Goal: Task Accomplishment & Management: Manage account settings

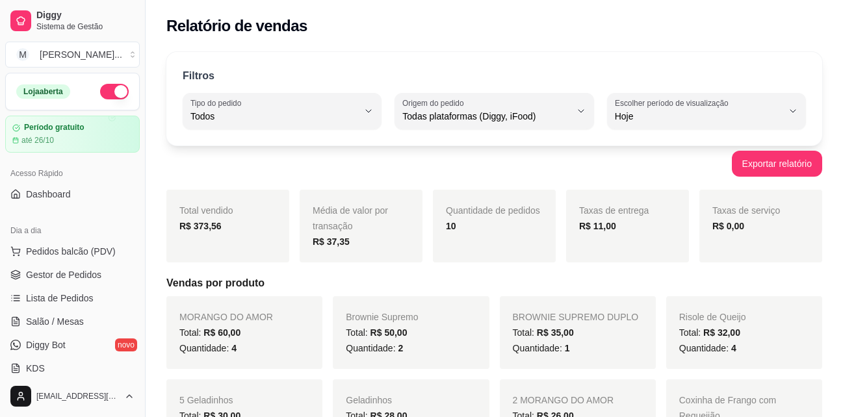
select select "ALL"
select select "0"
click at [419, 363] on div "Brownie Supremo Total: R$ 50,00 Quantidade: 2" at bounding box center [411, 332] width 156 height 73
click at [65, 248] on span "Pedidos balcão (PDV)" at bounding box center [71, 251] width 90 height 13
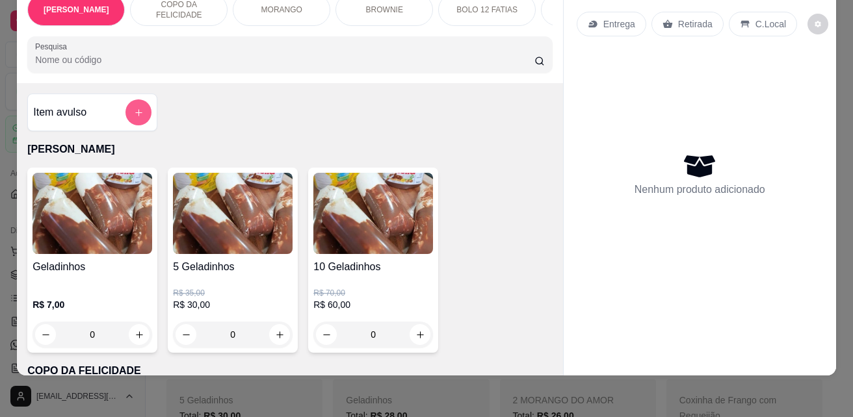
click at [135, 114] on icon "add-separate-item" at bounding box center [139, 113] width 10 height 10
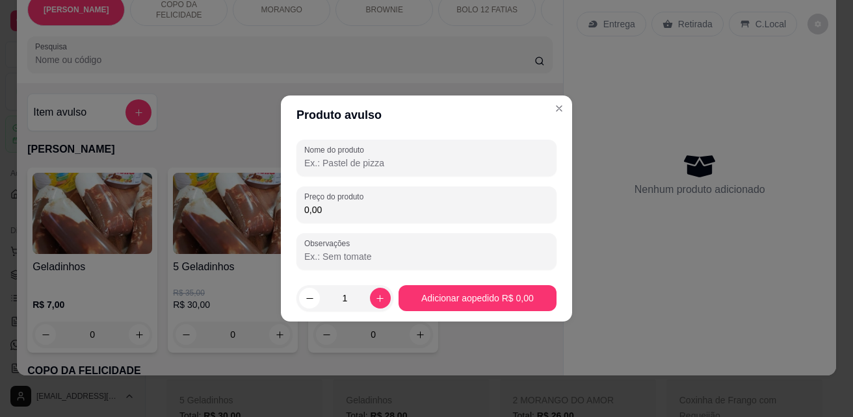
click at [367, 164] on input "Nome do produto" at bounding box center [426, 163] width 244 height 13
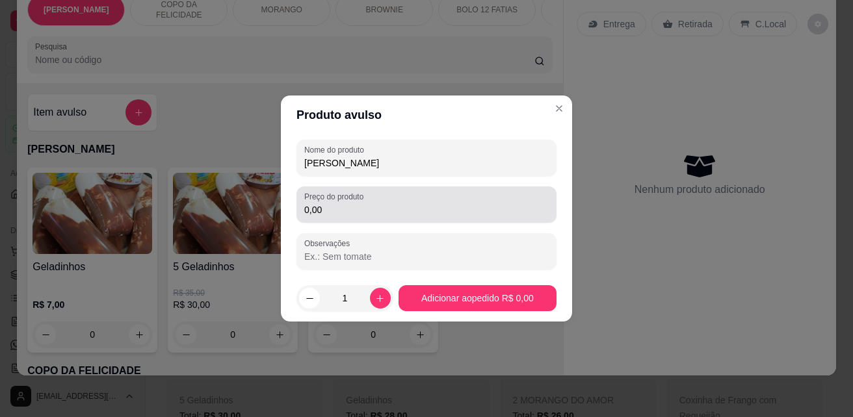
type input "[PERSON_NAME]"
click at [357, 215] on input "0,00" at bounding box center [426, 209] width 244 height 13
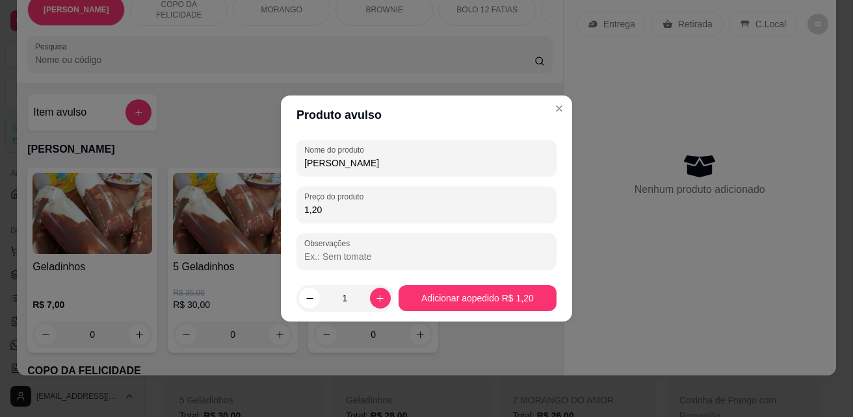
type input "12,00"
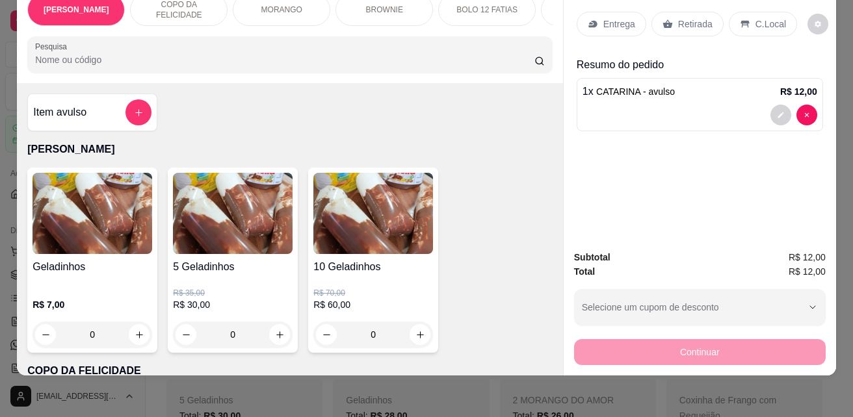
click at [691, 18] on p "Retirada" at bounding box center [695, 24] width 34 height 13
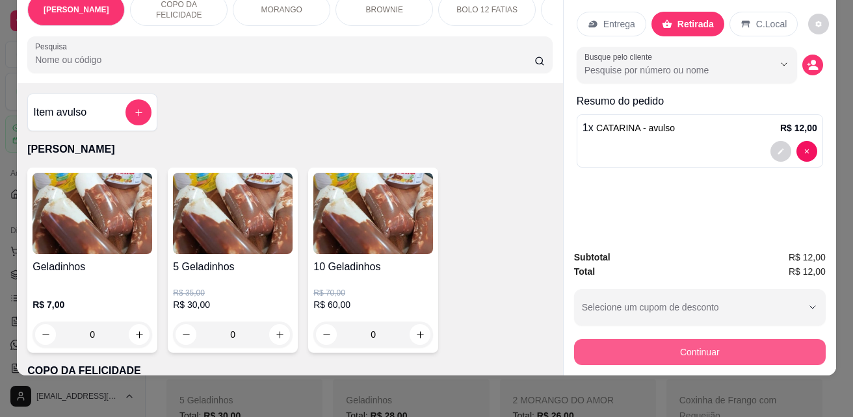
click at [712, 341] on button "Continuar" at bounding box center [699, 352] width 251 height 26
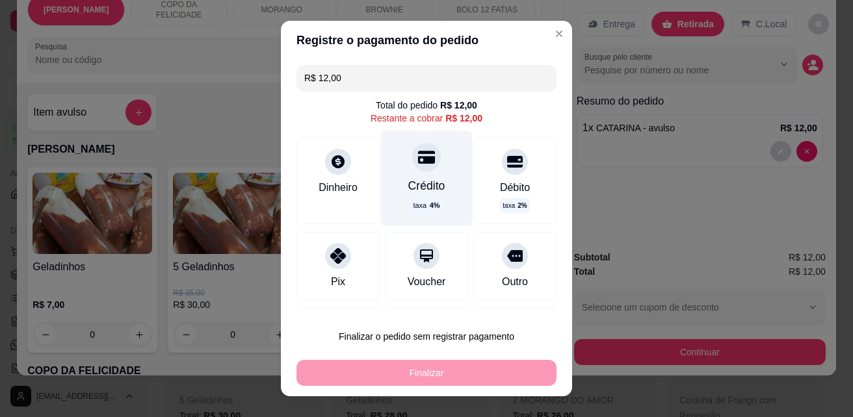
click at [430, 203] on span "4 %" at bounding box center [435, 205] width 10 height 11
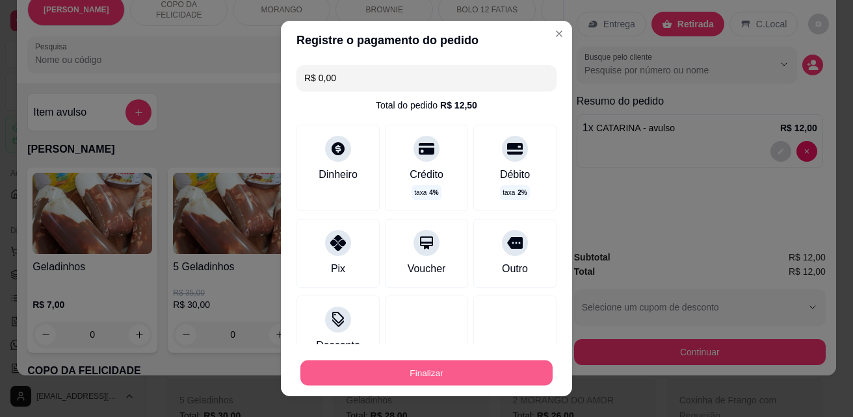
click at [418, 368] on button "Finalizar" at bounding box center [426, 373] width 252 height 25
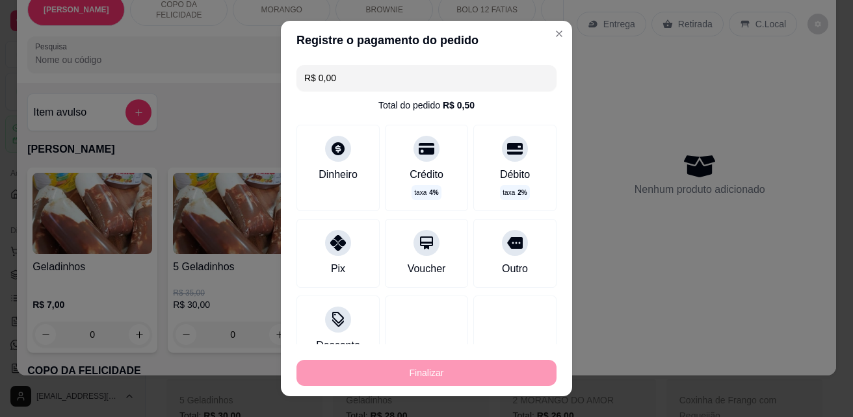
type input "-R$ 12,00"
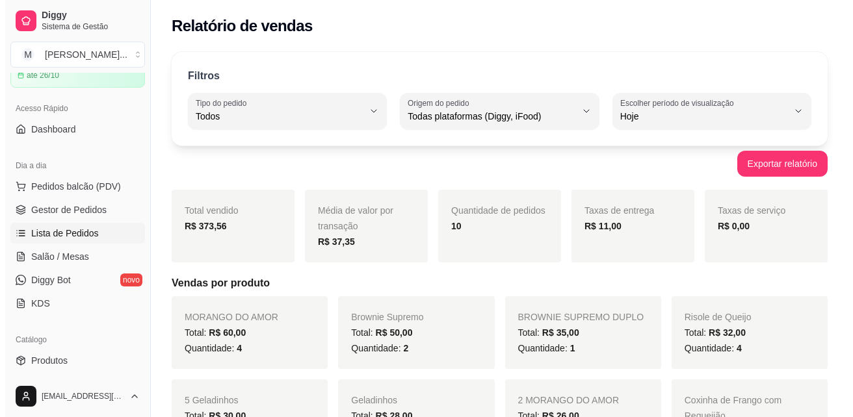
scroll to position [130, 0]
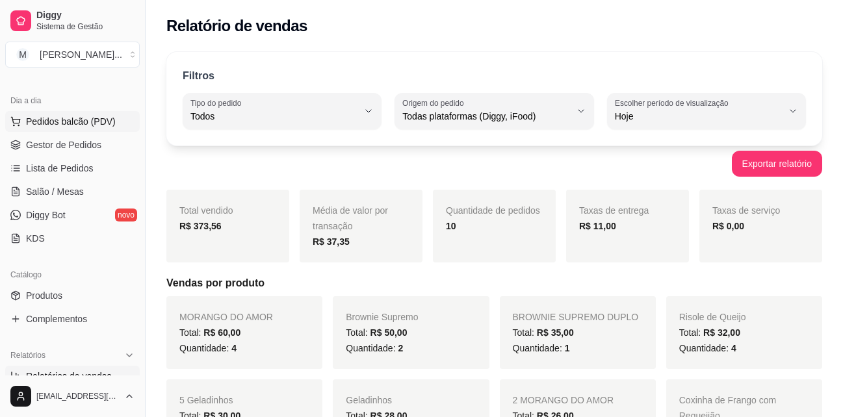
click at [88, 118] on span "Pedidos balcão (PDV)" at bounding box center [71, 121] width 90 height 13
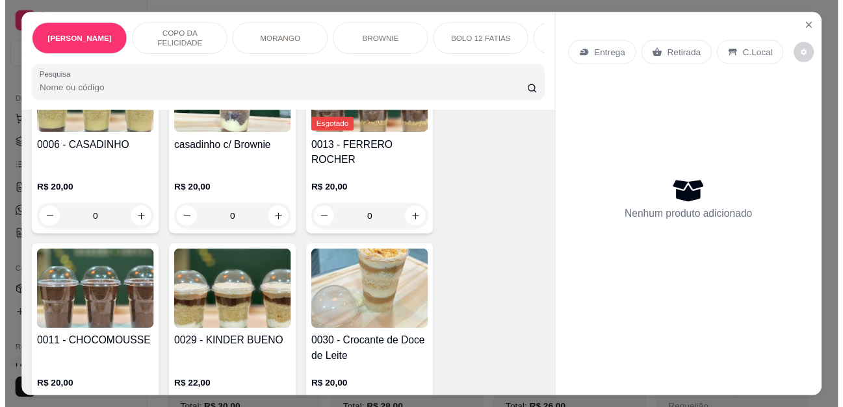
scroll to position [780, 0]
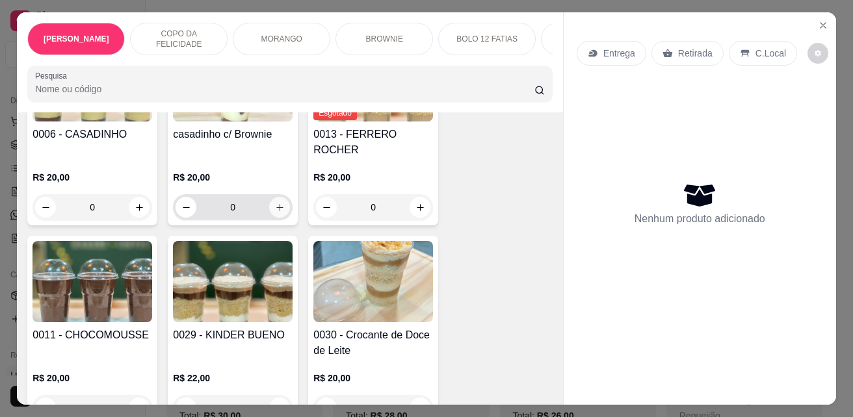
click at [275, 197] on button "increase-product-quantity" at bounding box center [279, 207] width 21 height 21
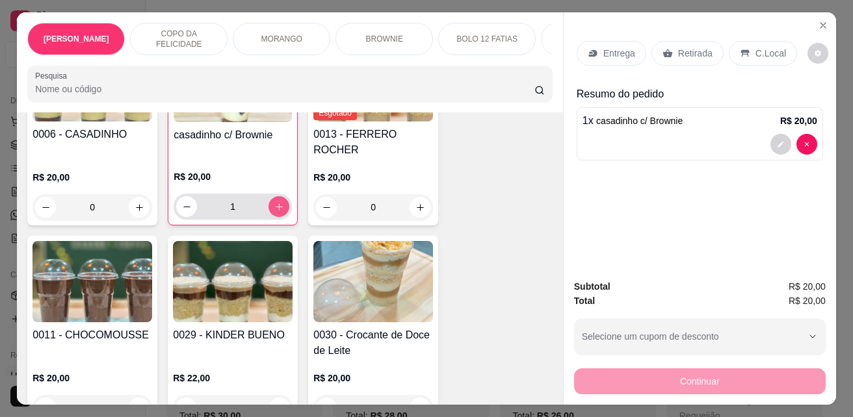
type input "1"
drag, startPoint x: 663, startPoint y: 53, endPoint x: 688, endPoint y: 179, distance: 127.8
click at [662, 53] on icon at bounding box center [667, 53] width 10 height 10
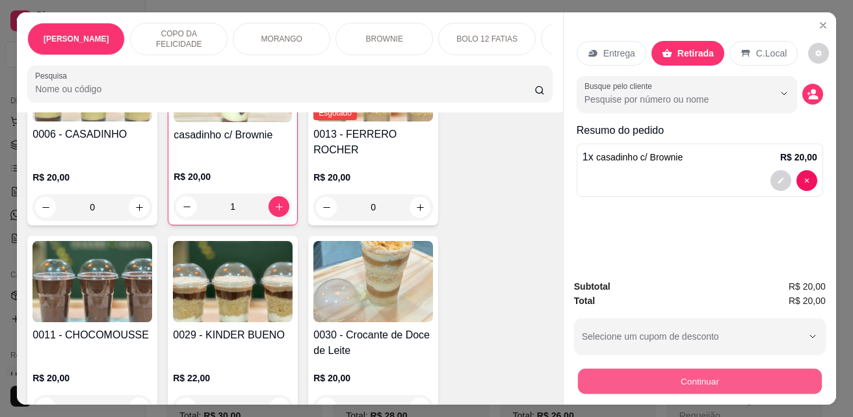
click at [665, 383] on button "Continuar" at bounding box center [700, 380] width 244 height 25
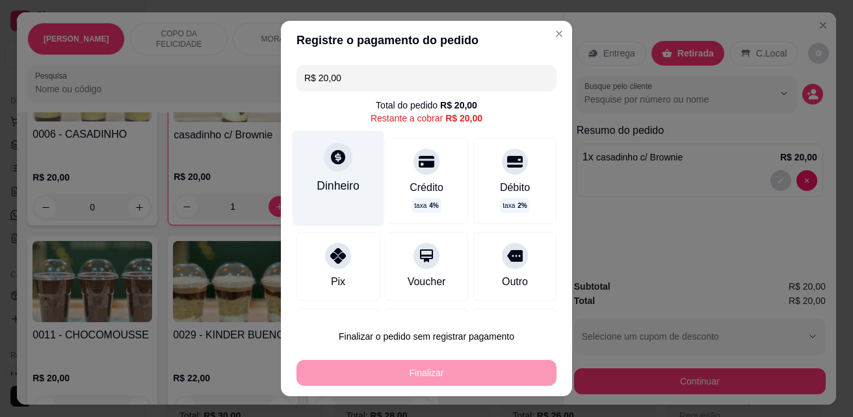
click at [342, 170] on div "Dinheiro" at bounding box center [338, 178] width 92 height 95
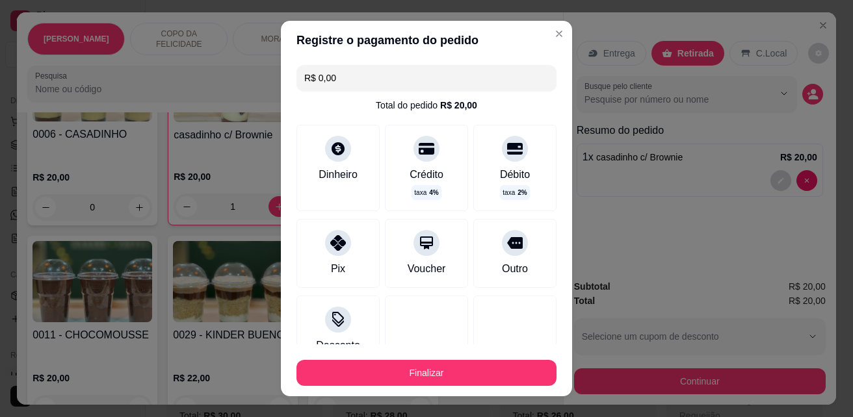
type input "R$ 0,00"
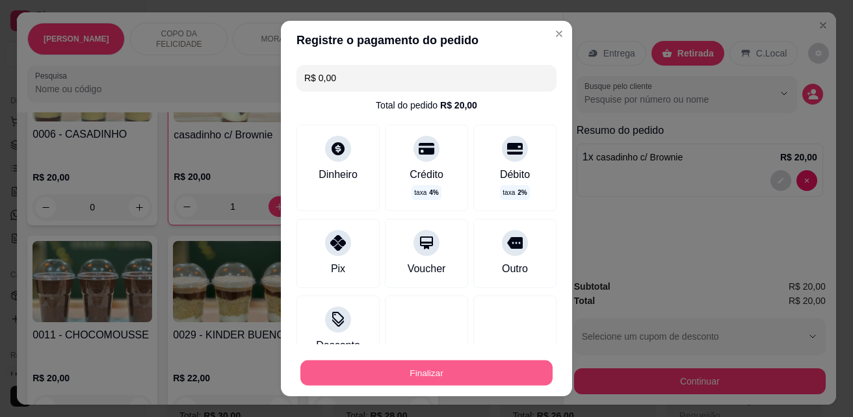
click at [425, 381] on button "Finalizar" at bounding box center [426, 373] width 252 height 25
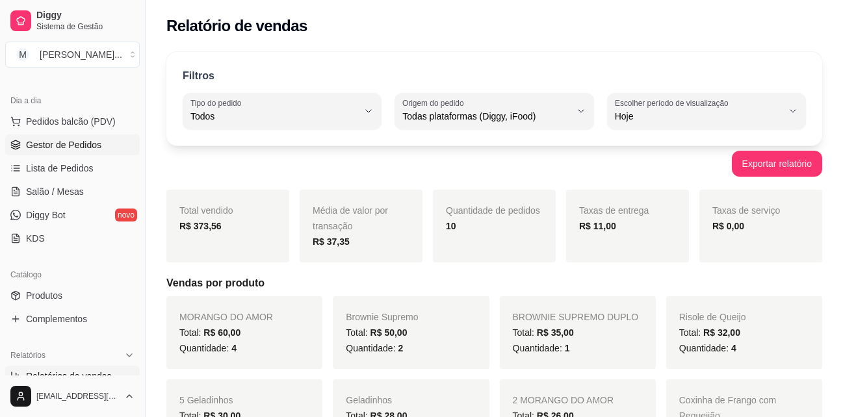
click at [81, 144] on span "Gestor de Pedidos" at bounding box center [63, 144] width 75 height 13
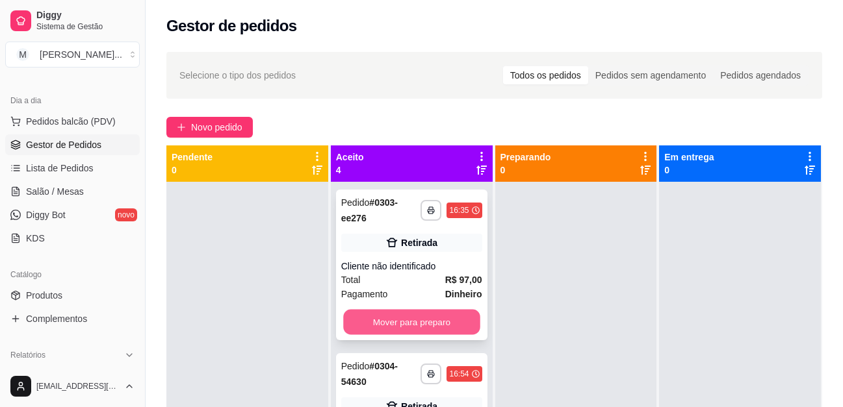
click at [415, 324] on button "Mover para preparo" at bounding box center [411, 322] width 136 height 25
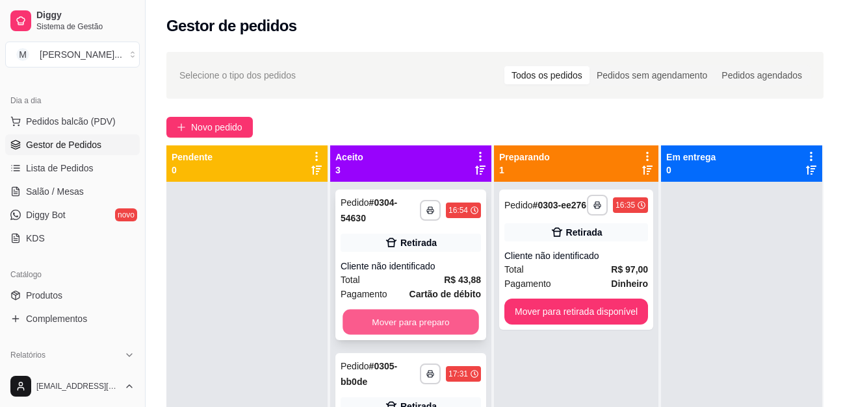
click at [411, 325] on button "Mover para preparo" at bounding box center [410, 322] width 136 height 25
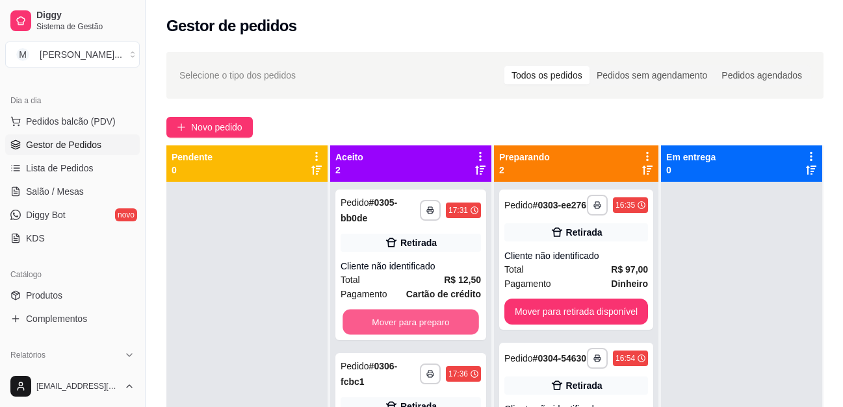
click at [411, 325] on button "Mover para preparo" at bounding box center [410, 322] width 136 height 25
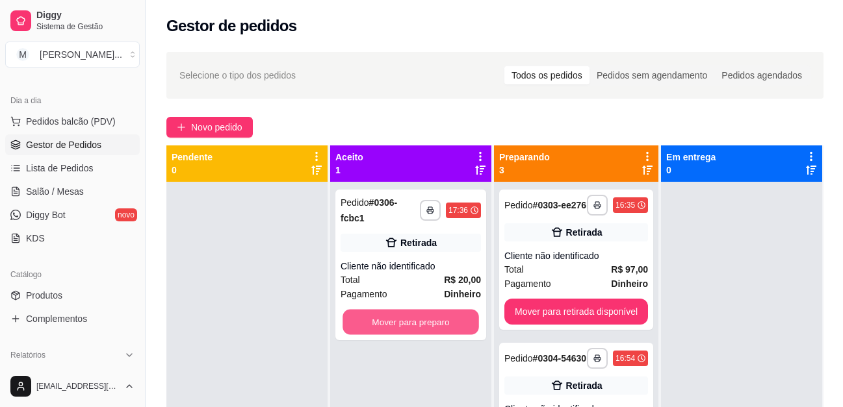
click at [411, 325] on button "Mover para preparo" at bounding box center [410, 322] width 136 height 25
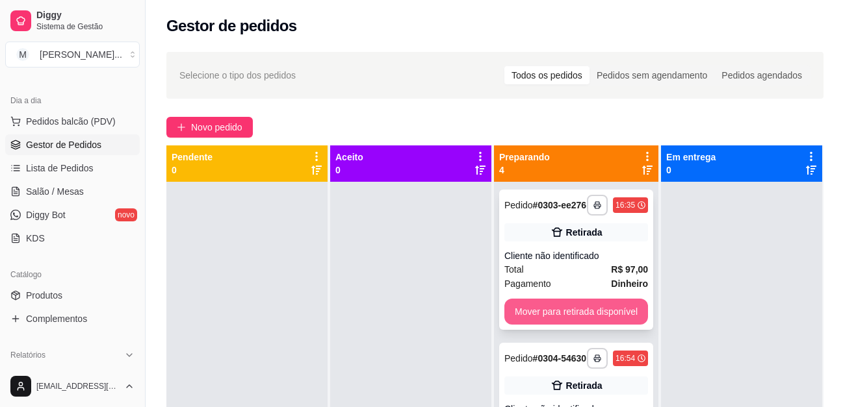
click at [536, 313] on button "Mover para retirada disponível" at bounding box center [576, 312] width 144 height 26
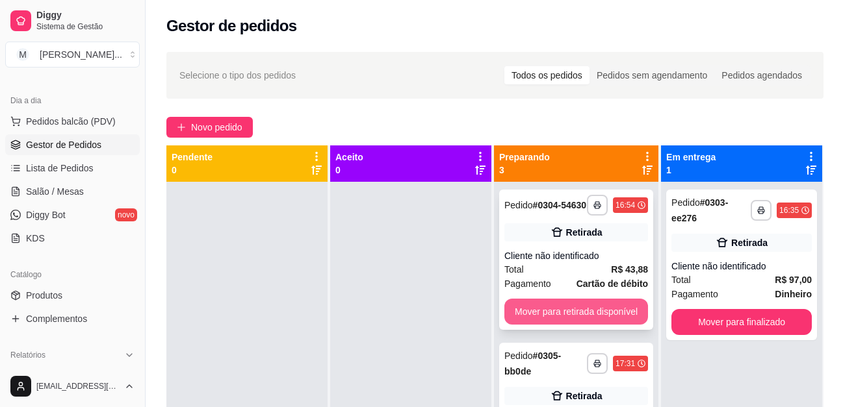
click at [541, 320] on button "Mover para retirada disponível" at bounding box center [576, 312] width 144 height 26
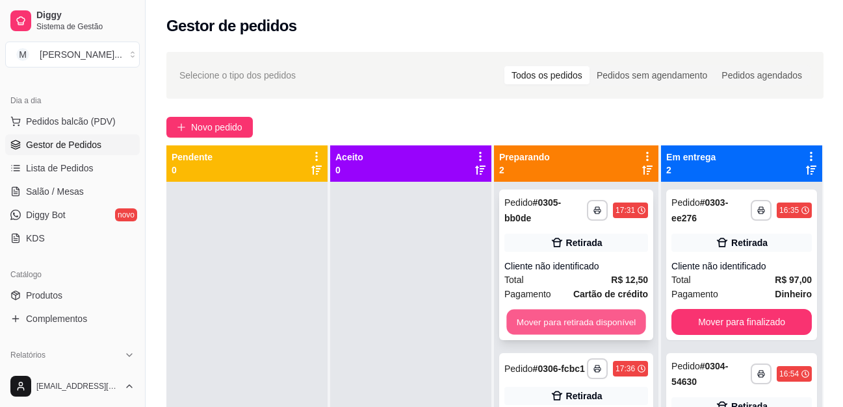
click at [552, 316] on button "Mover para retirada disponível" at bounding box center [575, 322] width 139 height 25
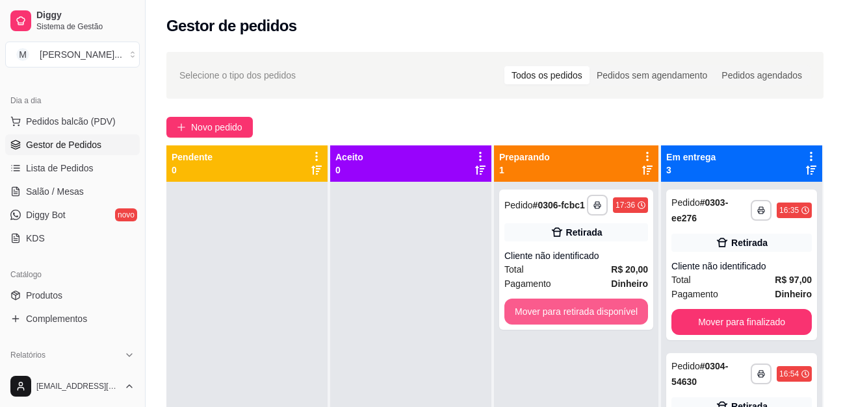
click at [552, 318] on button "Mover para retirada disponível" at bounding box center [576, 312] width 144 height 26
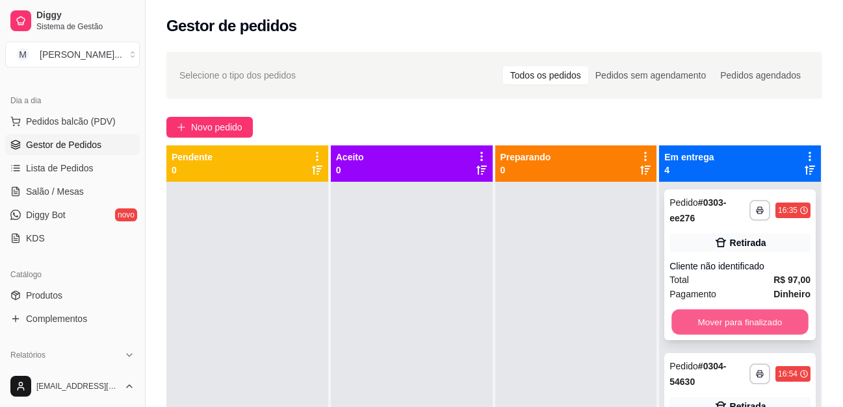
click at [730, 323] on button "Mover para finalizado" at bounding box center [740, 322] width 136 height 25
click at [721, 324] on button "Mover para finalizado" at bounding box center [739, 322] width 141 height 26
click at [719, 324] on button "Mover para finalizado" at bounding box center [739, 322] width 141 height 26
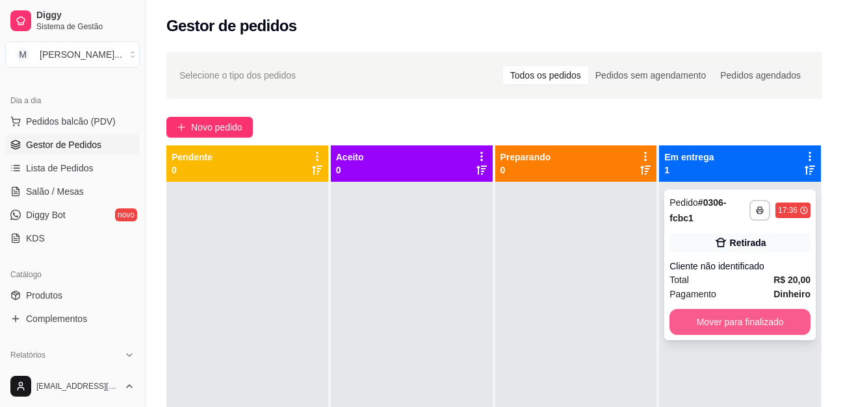
click at [716, 325] on button "Mover para finalizado" at bounding box center [739, 322] width 141 height 26
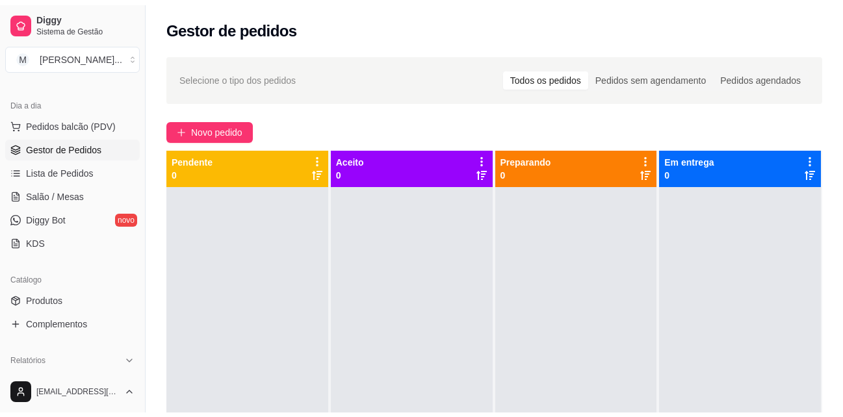
scroll to position [195, 0]
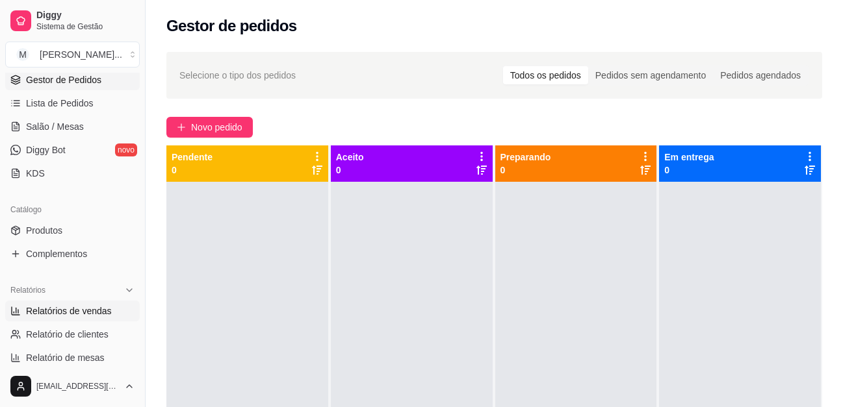
click at [102, 314] on span "Relatórios de vendas" at bounding box center [69, 311] width 86 height 13
select select "ALL"
select select "0"
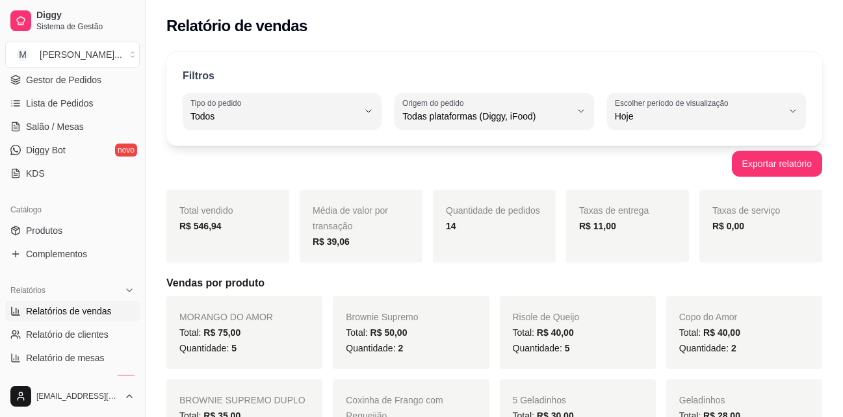
drag, startPoint x: 42, startPoint y: 150, endPoint x: 125, endPoint y: 114, distance: 91.4
click at [125, 114] on ul "Pedidos balcão (PDV) Gestor de Pedidos Lista de Pedidos Salão / Mesas Diggy Bot…" at bounding box center [72, 115] width 135 height 138
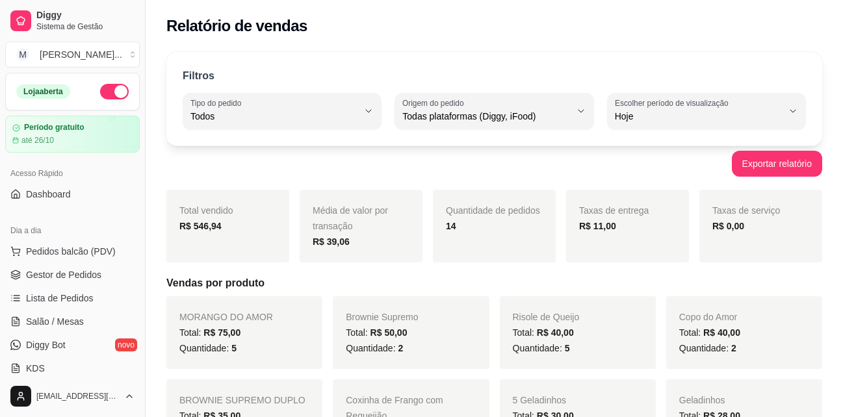
click at [726, 58] on div "Filtros ALL Tipo do pedido Todos Entrega Retirada Mesa Consumo local Tipo do pe…" at bounding box center [494, 99] width 656 height 94
click at [76, 248] on span "Pedidos balcão (PDV)" at bounding box center [71, 251] width 90 height 13
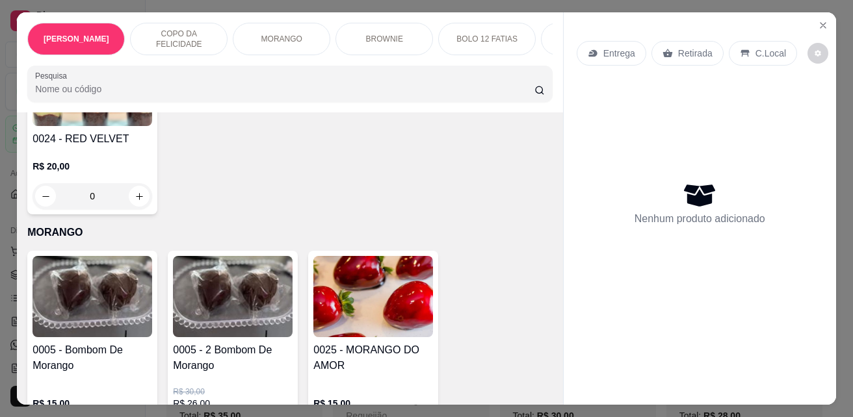
scroll to position [1625, 0]
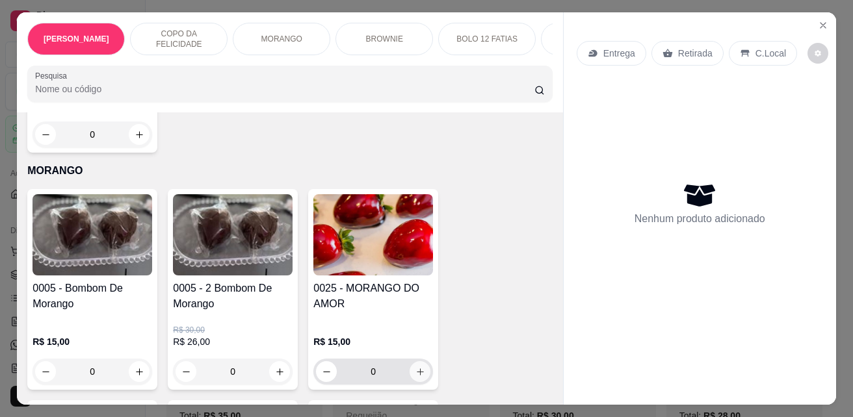
click at [417, 367] on icon "increase-product-quantity" at bounding box center [420, 372] width 10 height 10
type input "1"
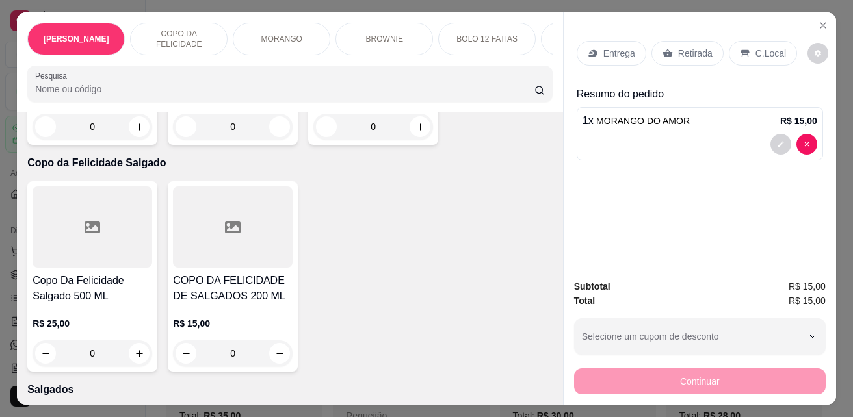
scroll to position [2209, 0]
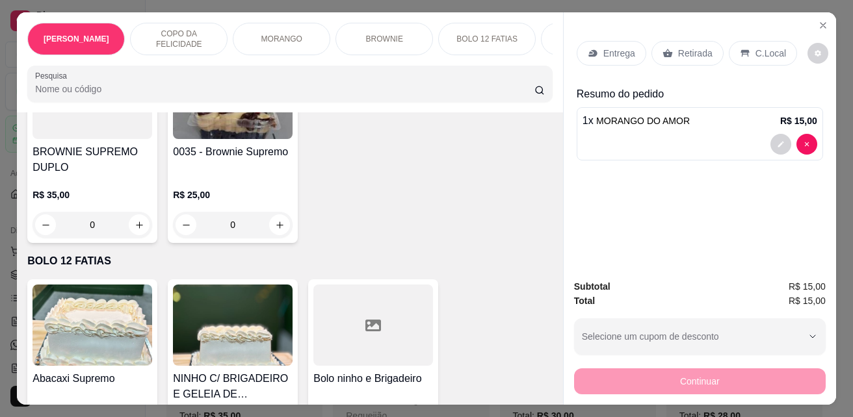
click at [188, 31] on p "COPO DA FELICIDADE" at bounding box center [178, 39] width 75 height 21
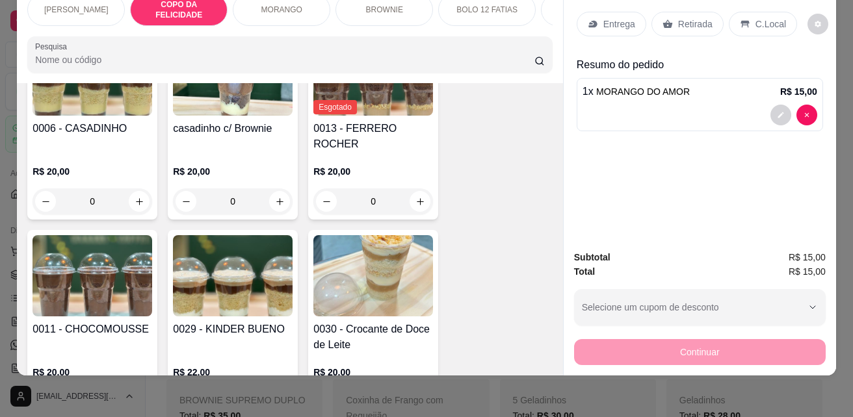
scroll to position [800, 0]
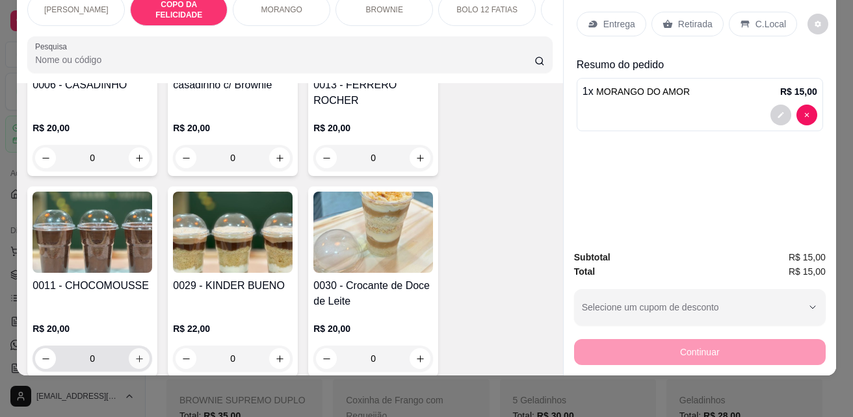
click at [135, 354] on icon "increase-product-quantity" at bounding box center [140, 359] width 10 height 10
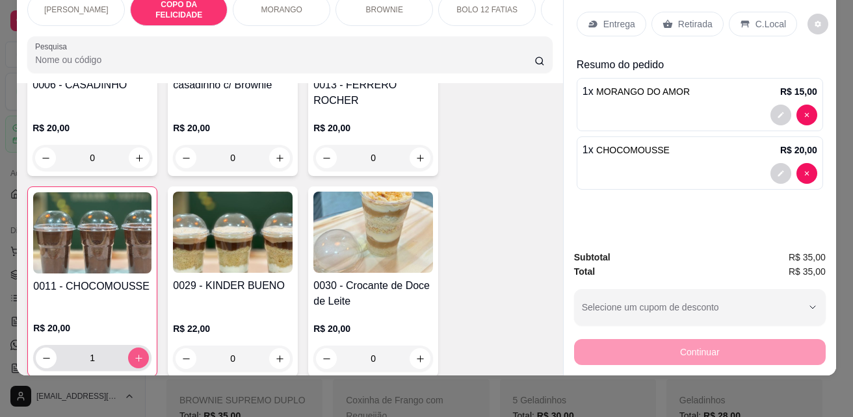
type input "1"
click at [668, 15] on div "Retirada" at bounding box center [687, 24] width 72 height 25
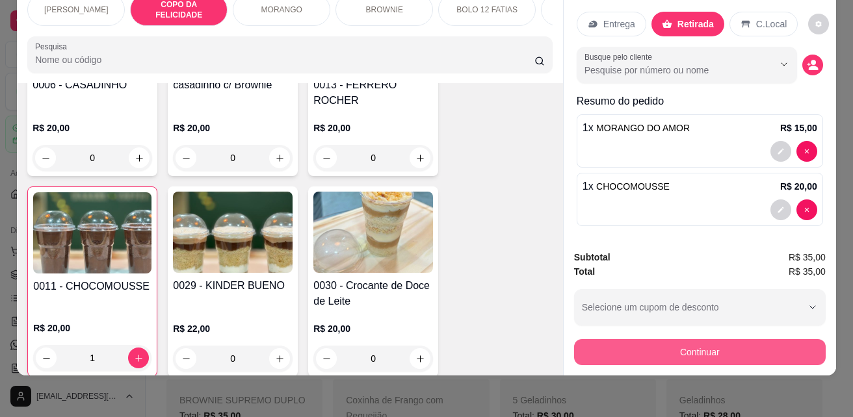
click at [672, 340] on button "Continuar" at bounding box center [699, 352] width 251 height 26
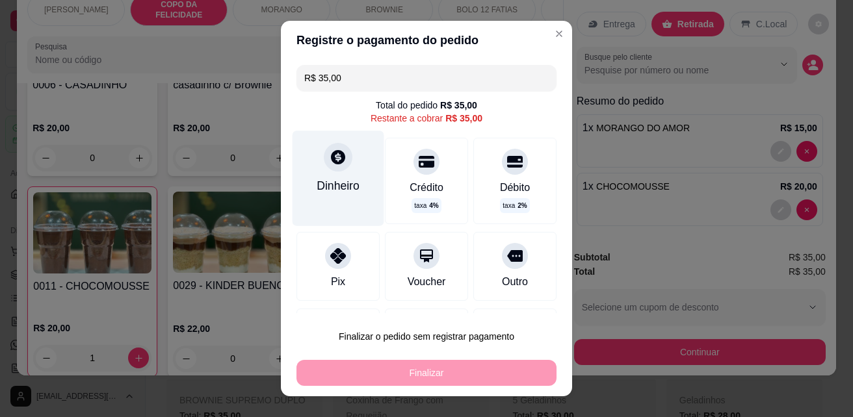
click at [331, 179] on div "Dinheiro" at bounding box center [337, 185] width 43 height 17
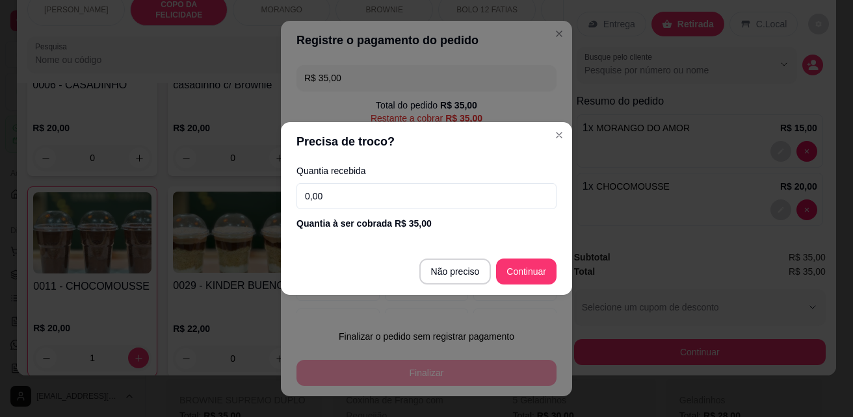
click at [405, 204] on input "0,00" at bounding box center [426, 196] width 260 height 26
type input "50,00"
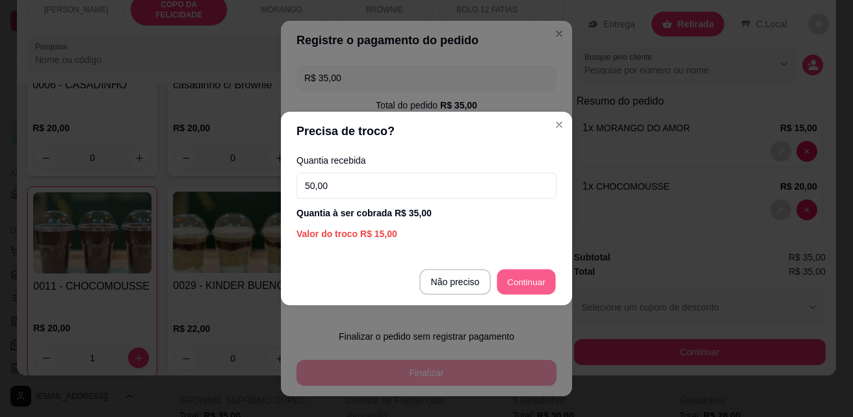
type input "R$ 0,00"
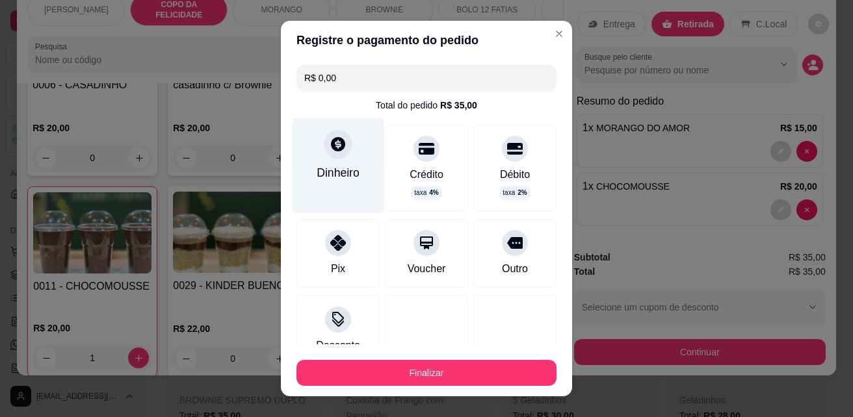
click at [332, 164] on div "Dinheiro" at bounding box center [337, 172] width 43 height 17
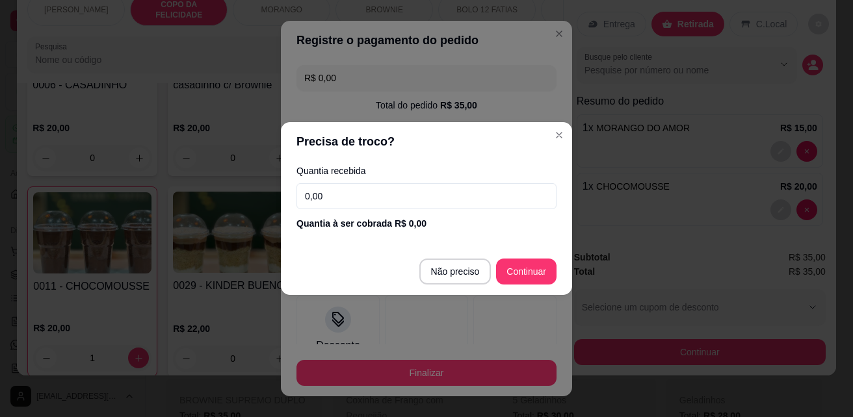
click at [379, 205] on input "0,00" at bounding box center [426, 196] width 260 height 26
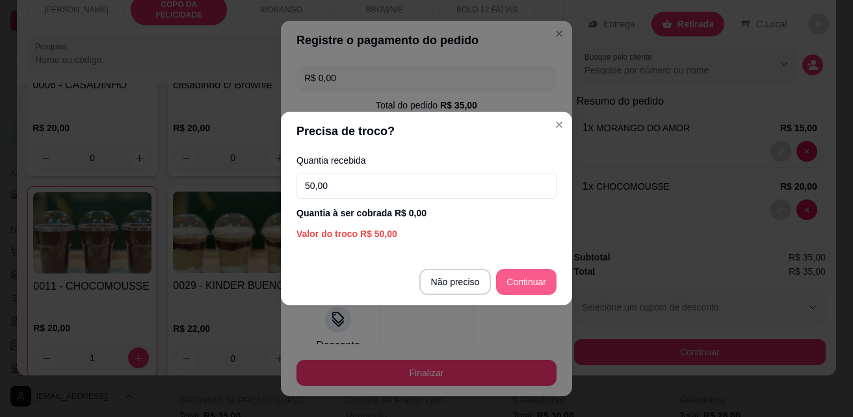
type input "50,00"
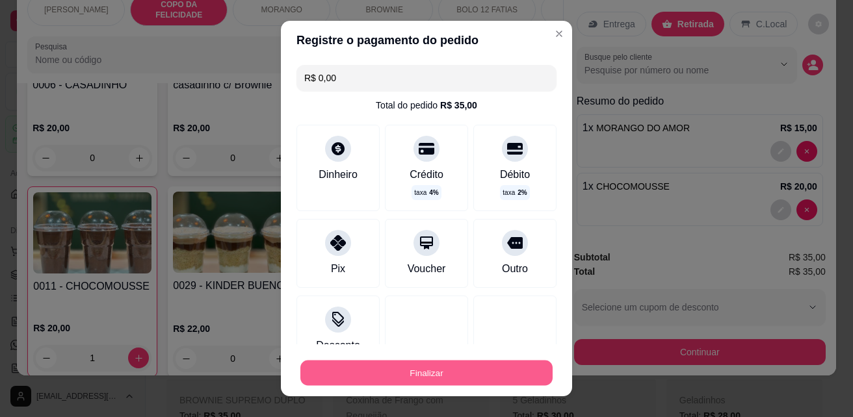
click at [390, 378] on button "Finalizar" at bounding box center [426, 373] width 252 height 25
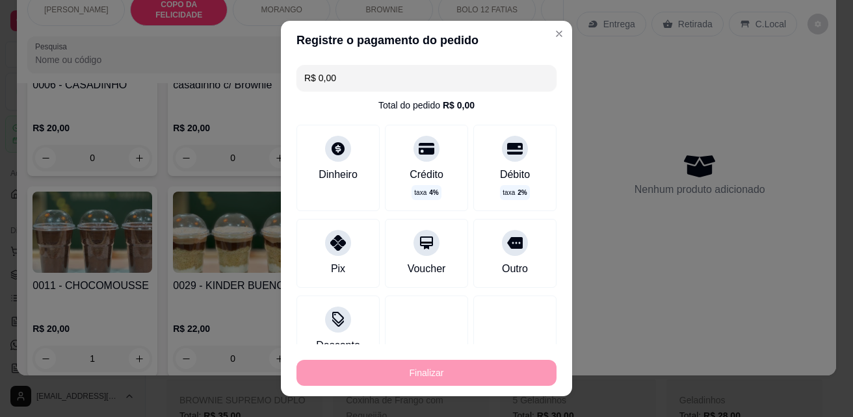
type input "0"
type input "-R$ 35,00"
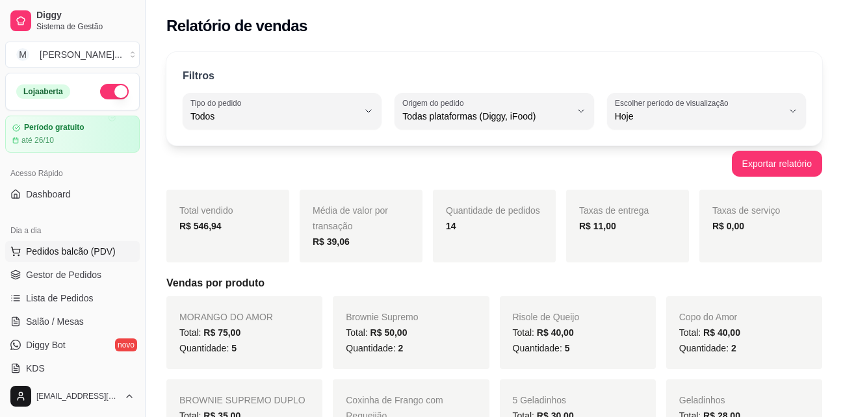
click at [97, 257] on span "Pedidos balcão (PDV)" at bounding box center [71, 251] width 90 height 13
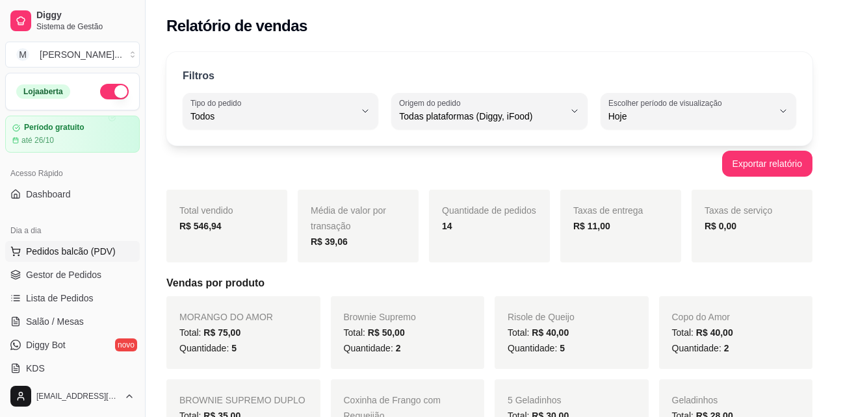
click at [58, 271] on img at bounding box center [92, 242] width 120 height 81
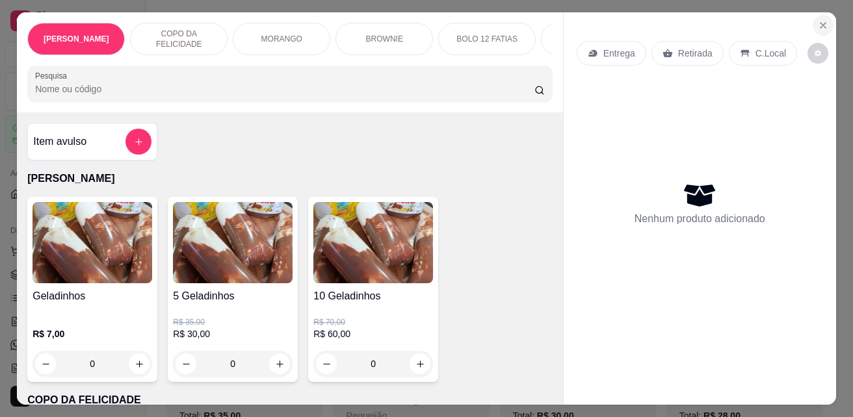
click at [817, 20] on icon "Close" at bounding box center [822, 25] width 10 height 10
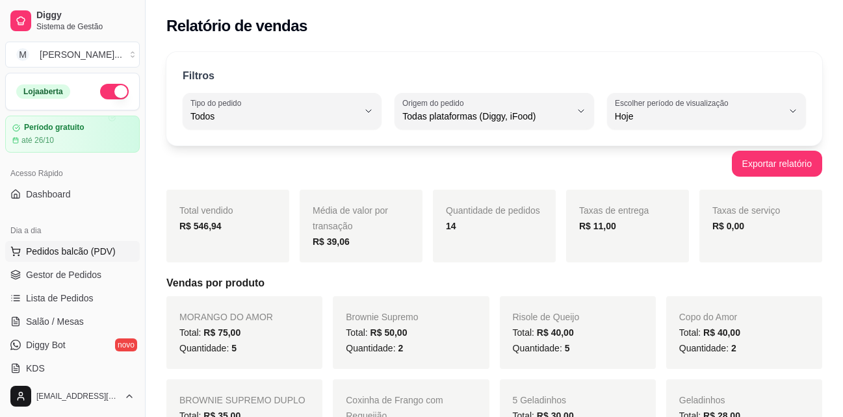
click at [75, 256] on span "Pedidos balcão (PDV)" at bounding box center [71, 251] width 90 height 13
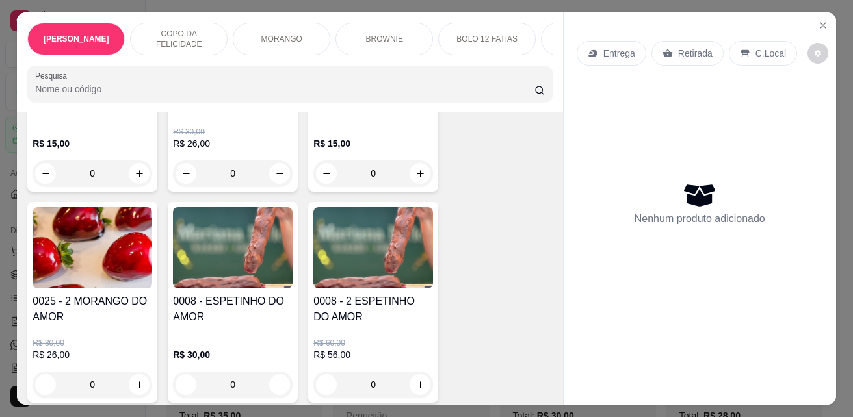
scroll to position [1884, 0]
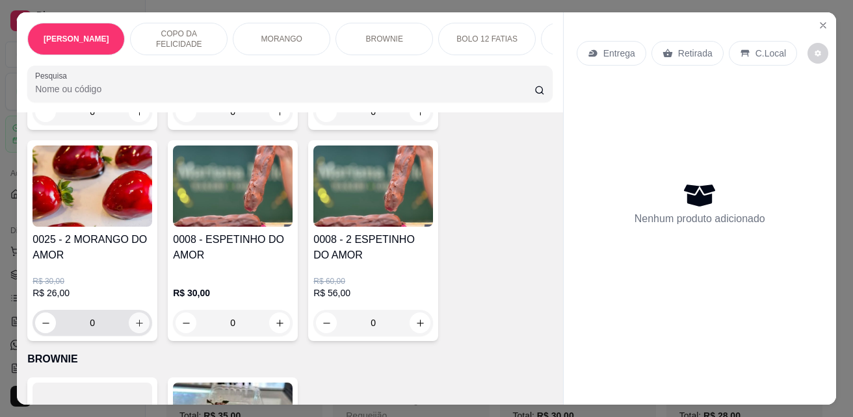
click at [135, 318] on icon "increase-product-quantity" at bounding box center [140, 323] width 10 height 10
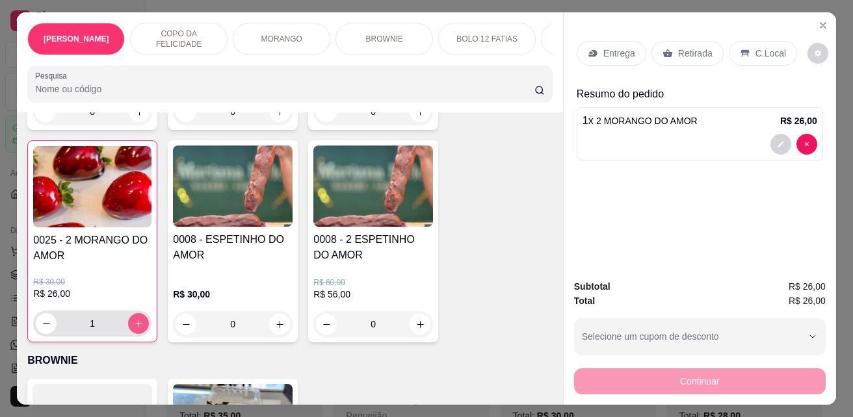
type input "1"
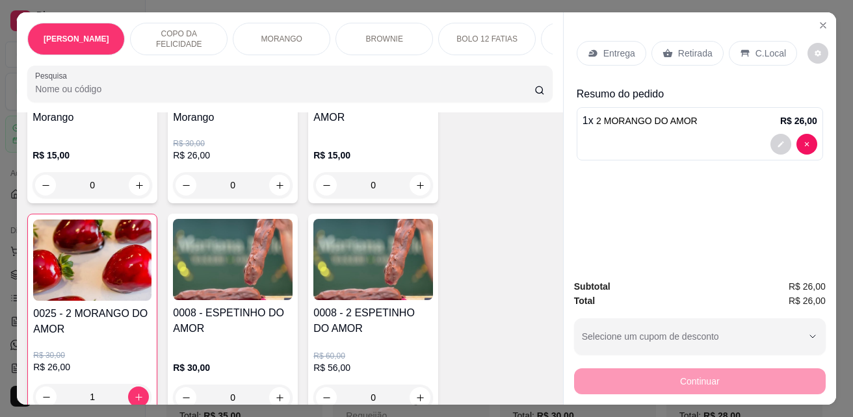
scroll to position [1690, 0]
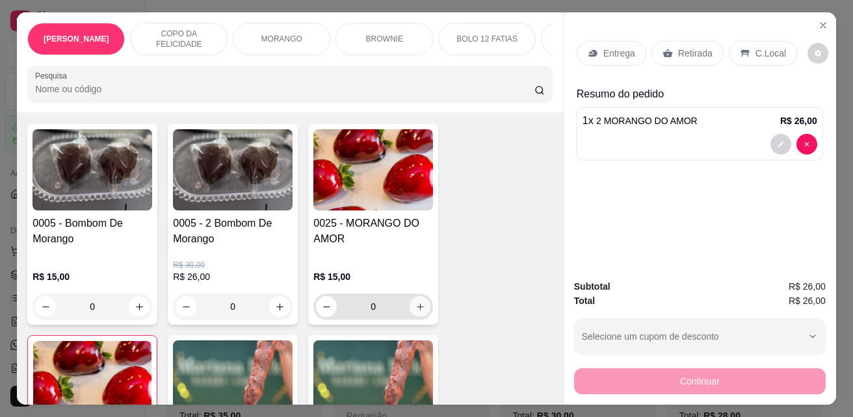
click at [419, 296] on button "increase-product-quantity" at bounding box center [419, 306] width 21 height 21
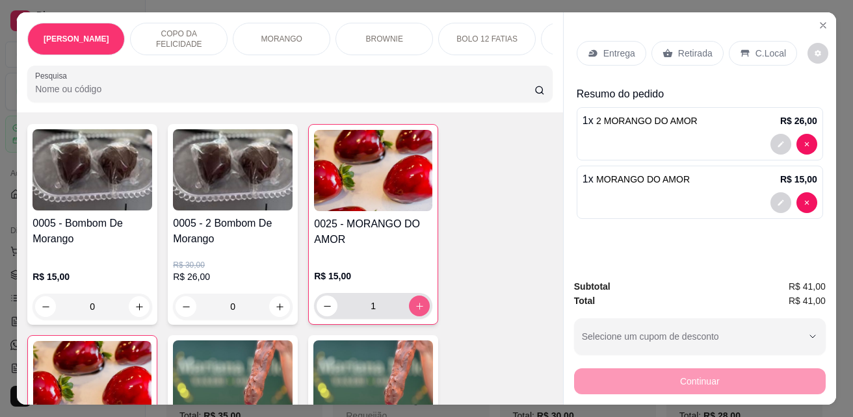
type input "1"
click at [686, 54] on p "Retirada" at bounding box center [695, 53] width 34 height 13
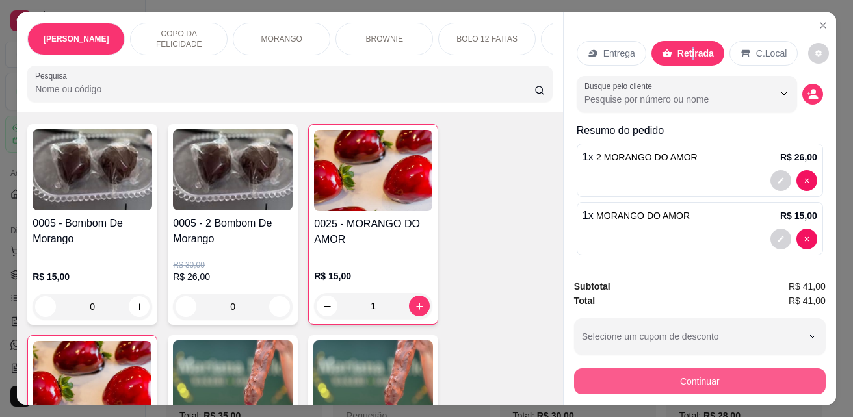
click at [752, 385] on button "Continuar" at bounding box center [699, 381] width 251 height 26
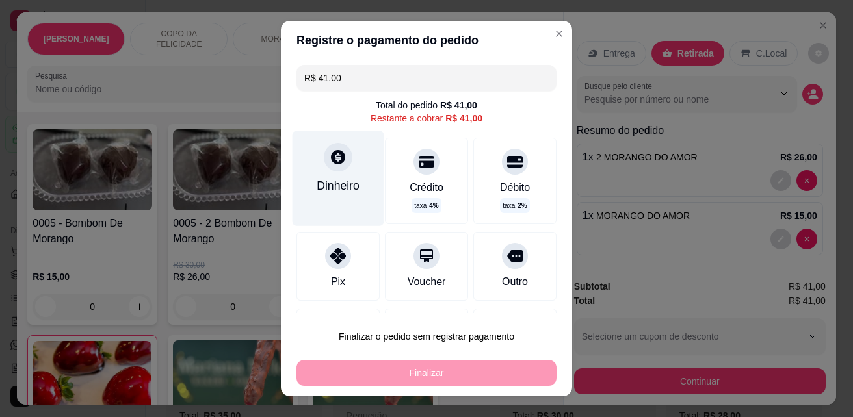
click at [333, 188] on div "Dinheiro" at bounding box center [337, 185] width 43 height 17
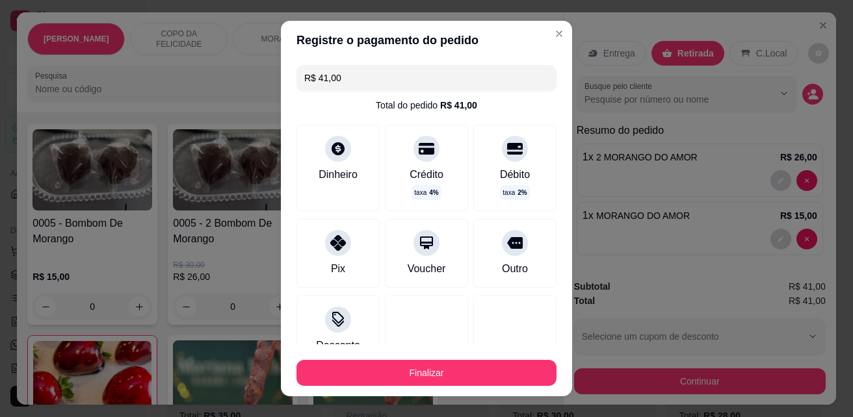
type input "R$ 0,00"
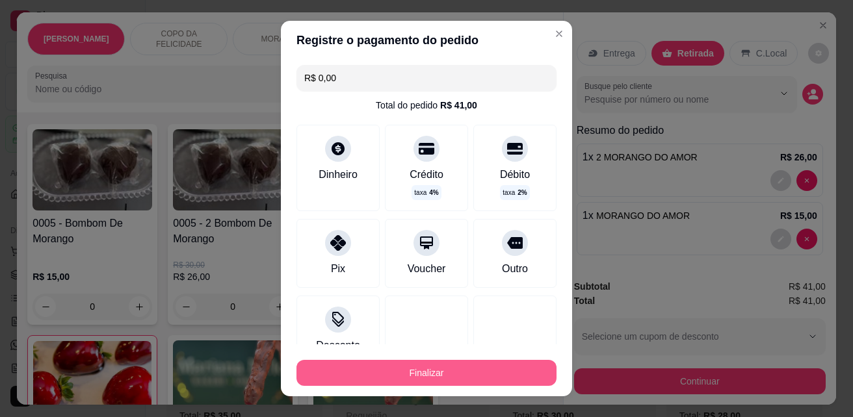
click at [476, 366] on button "Finalizar" at bounding box center [426, 373] width 260 height 26
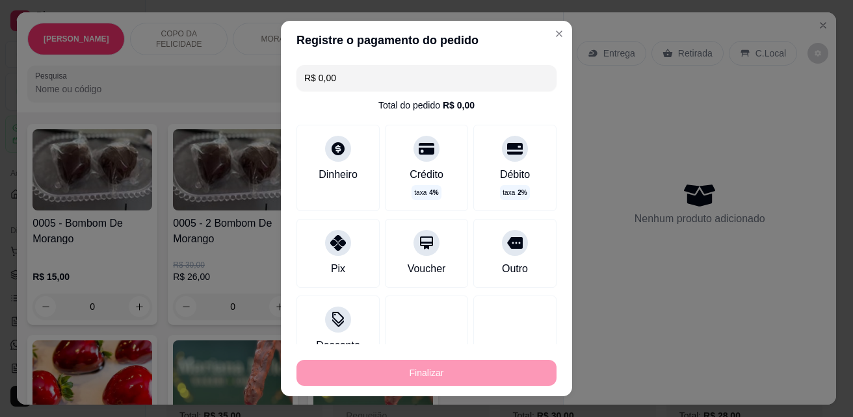
type input "0"
type input "-R$ 41,00"
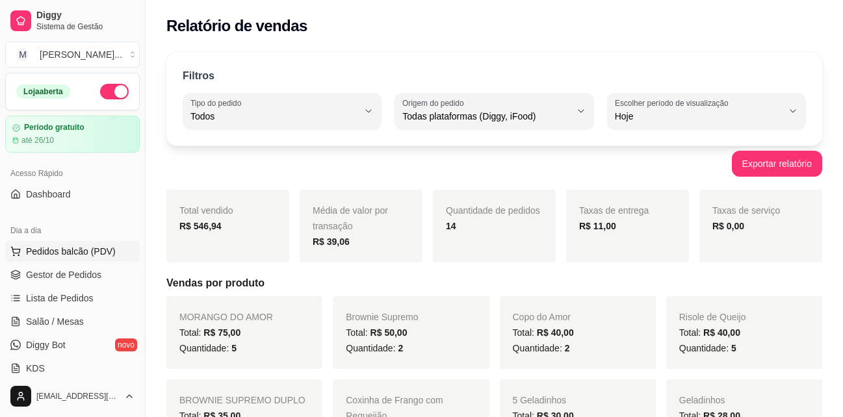
click at [84, 254] on span "Pedidos balcão (PDV)" at bounding box center [71, 251] width 90 height 13
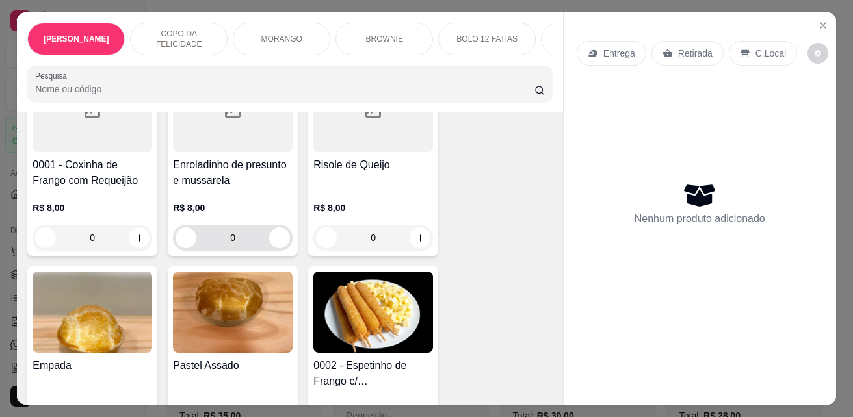
scroll to position [2794, 0]
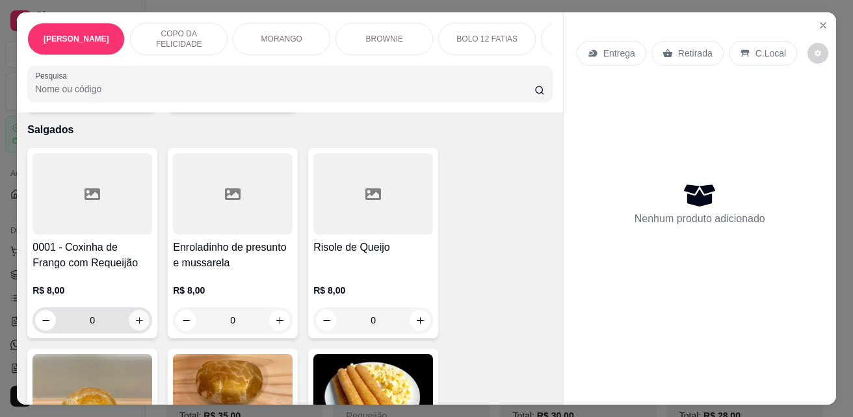
click at [129, 311] on button "increase-product-quantity" at bounding box center [139, 320] width 21 height 21
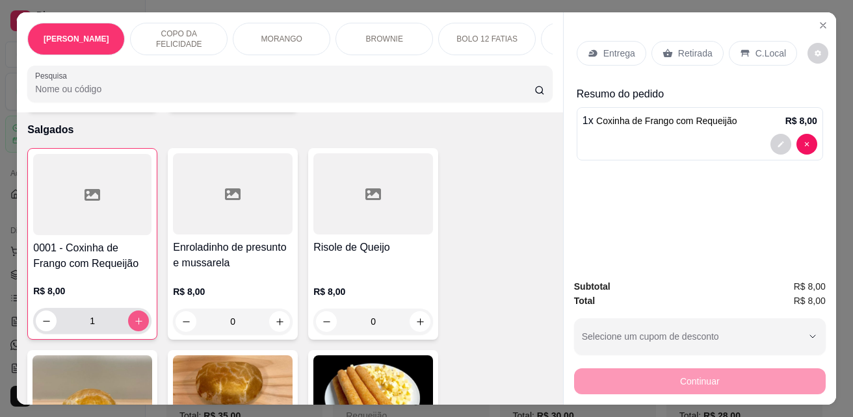
type input "1"
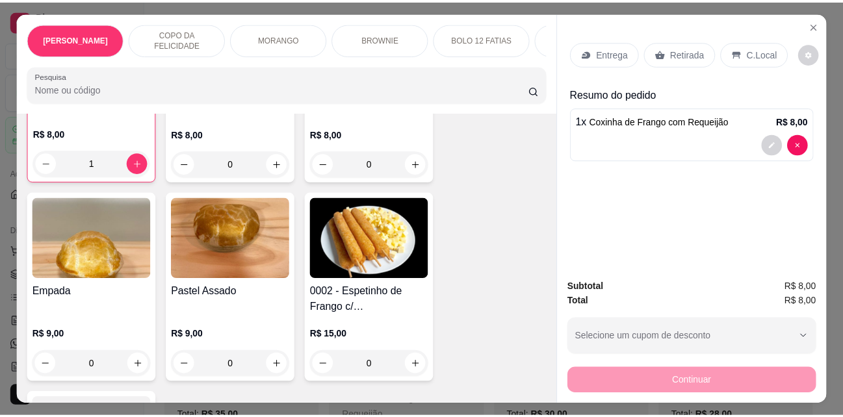
scroll to position [2989, 0]
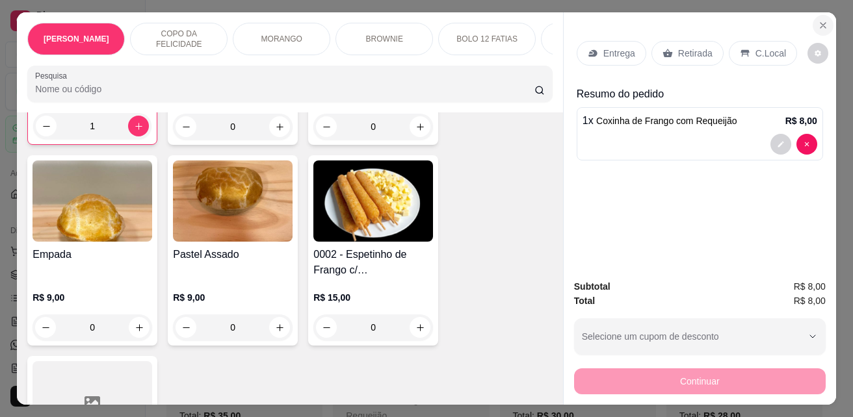
click at [817, 20] on icon "Close" at bounding box center [822, 25] width 10 height 10
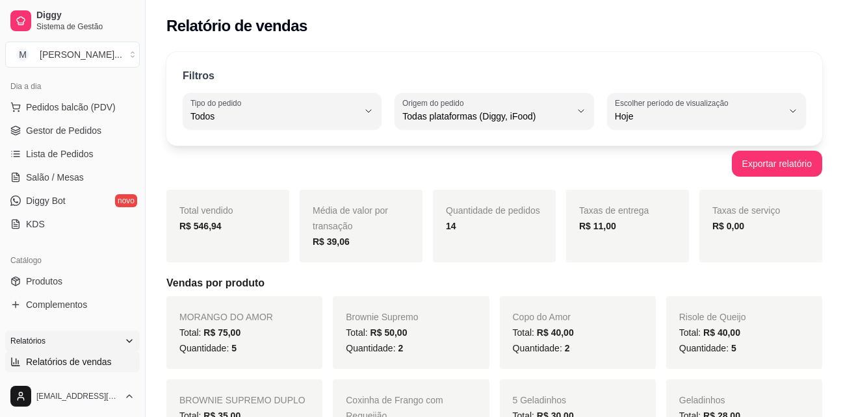
scroll to position [195, 0]
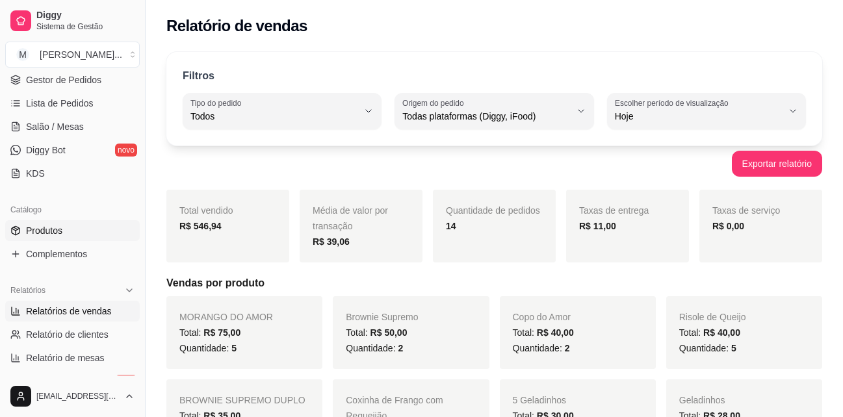
click at [68, 227] on link "Produtos" at bounding box center [72, 230] width 135 height 21
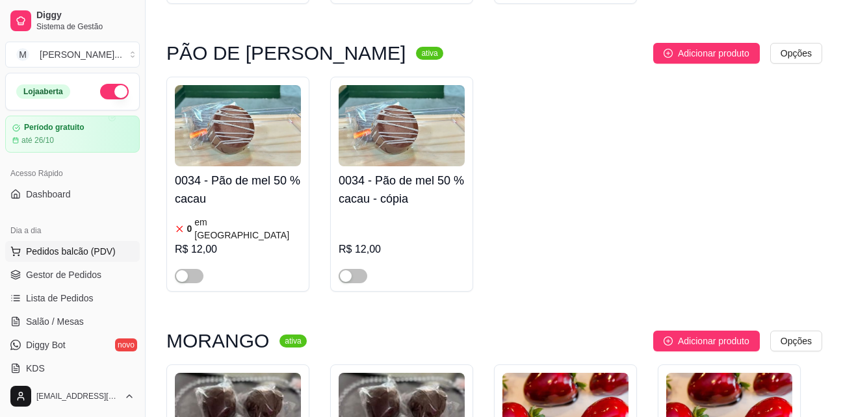
click at [54, 255] on span "Pedidos balcão (PDV)" at bounding box center [71, 251] width 90 height 13
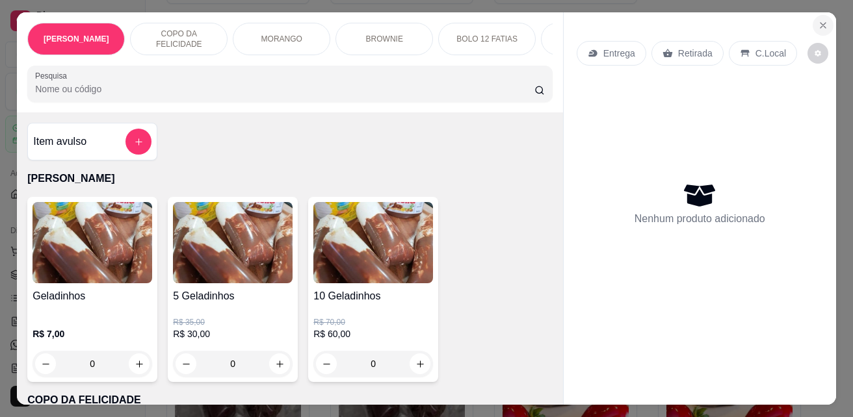
click at [822, 20] on icon "Close" at bounding box center [822, 25] width 10 height 10
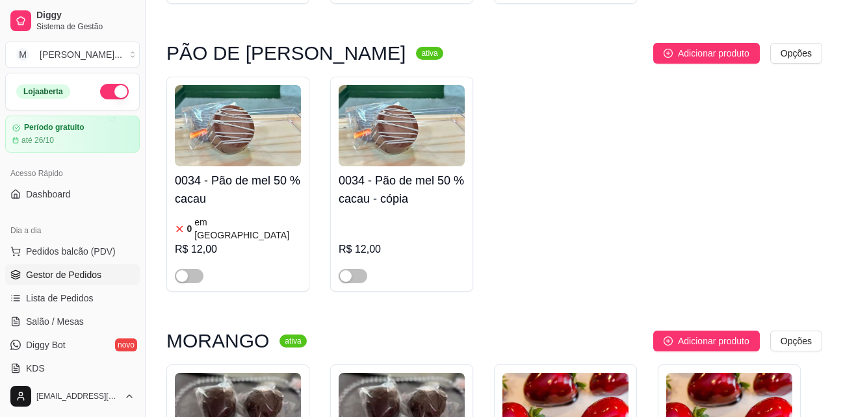
click at [97, 272] on span "Gestor de Pedidos" at bounding box center [63, 274] width 75 height 13
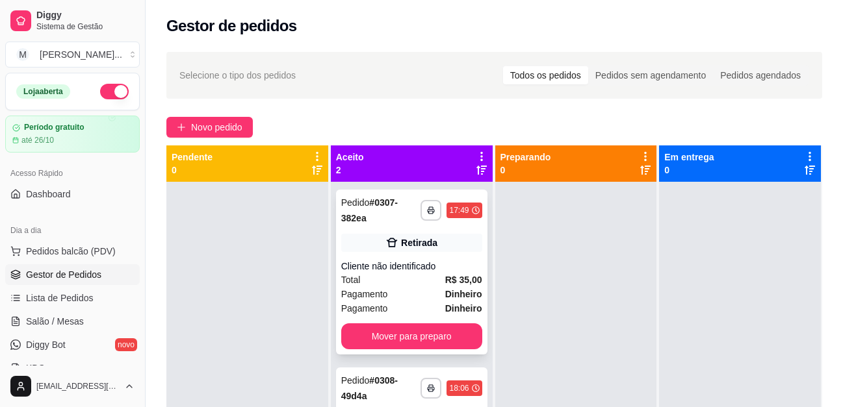
click at [394, 266] on div "Cliente não identificado" at bounding box center [411, 266] width 141 height 13
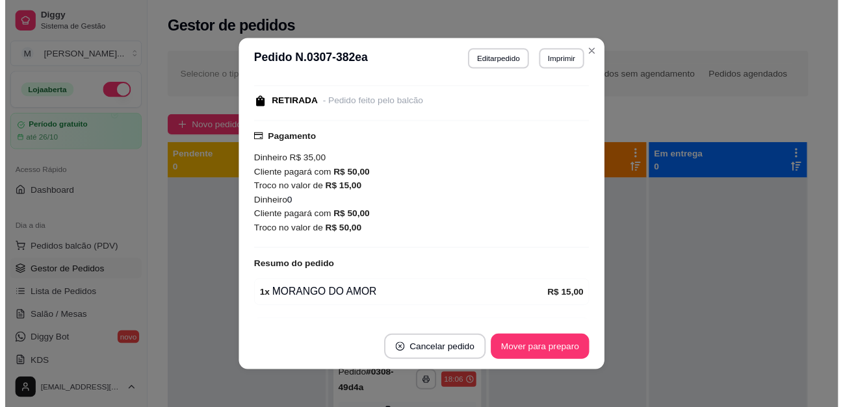
scroll to position [195, 0]
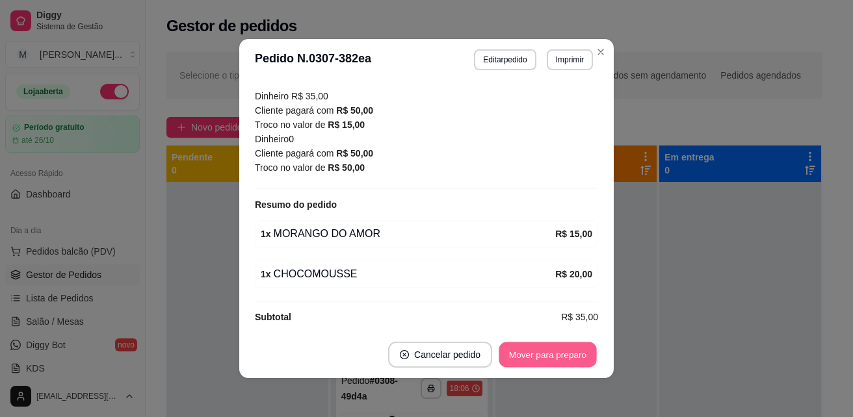
click at [576, 357] on button "Mover para preparo" at bounding box center [546, 354] width 97 height 25
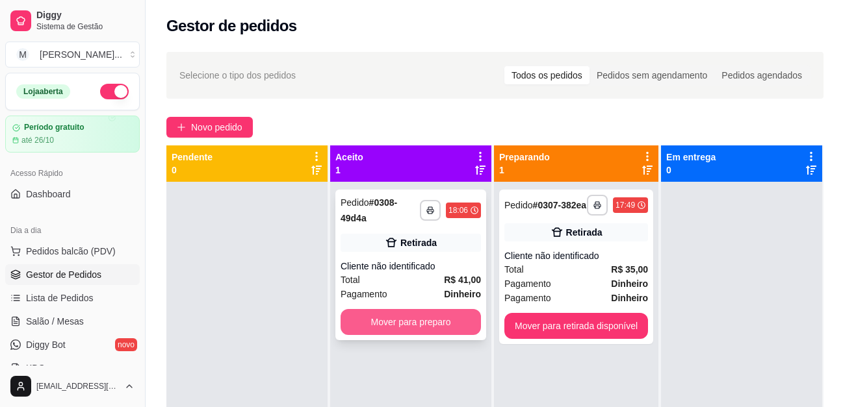
click at [430, 316] on button "Mover para preparo" at bounding box center [411, 322] width 140 height 26
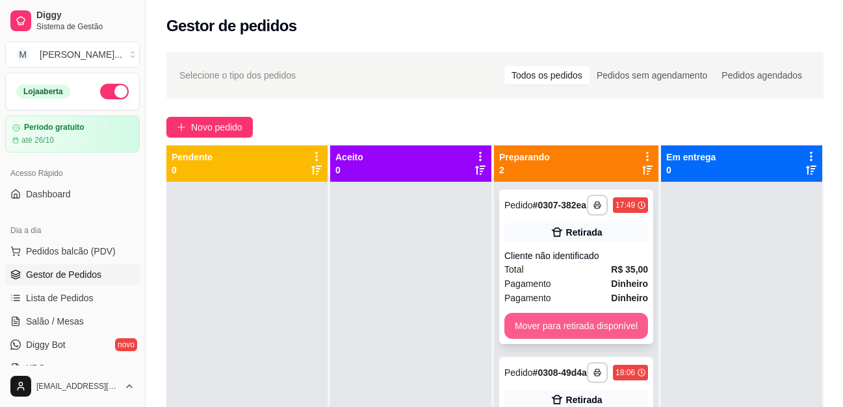
click at [593, 339] on button "Mover para retirada disponível" at bounding box center [576, 326] width 144 height 26
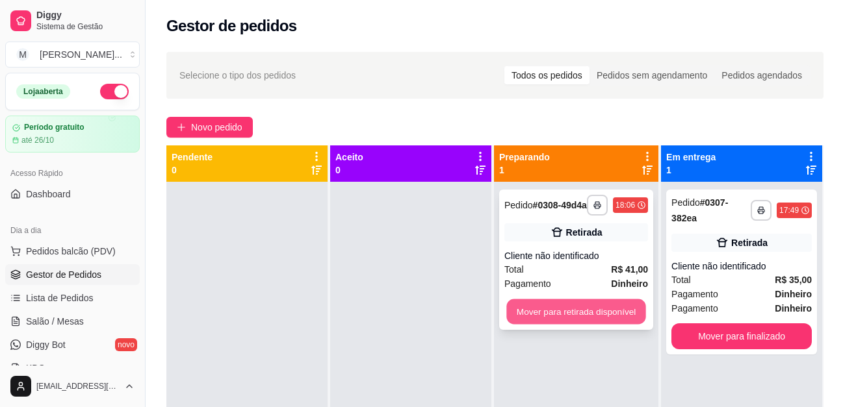
click at [601, 317] on button "Mover para retirada disponível" at bounding box center [575, 312] width 139 height 25
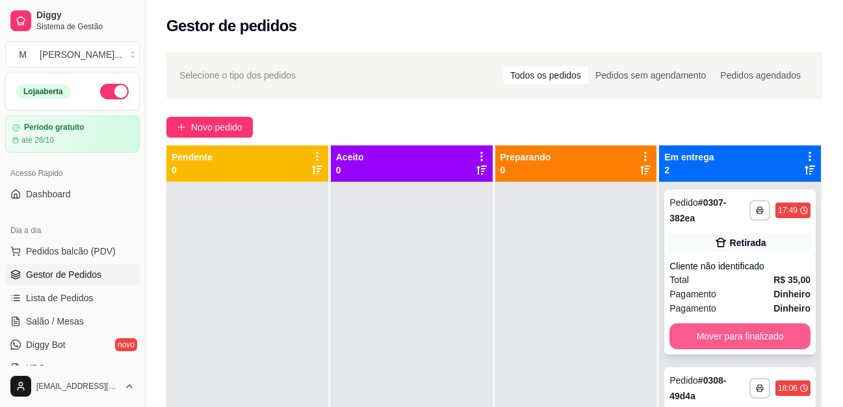
click at [740, 337] on button "Mover para finalizado" at bounding box center [739, 337] width 141 height 26
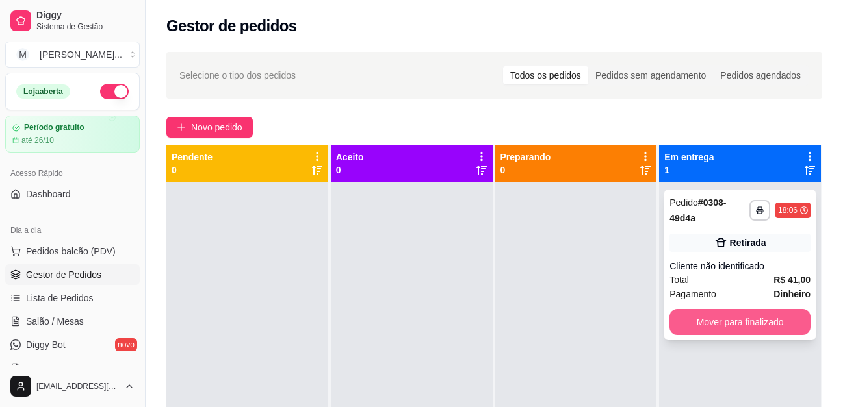
click at [737, 322] on button "Mover para finalizado" at bounding box center [739, 322] width 141 height 26
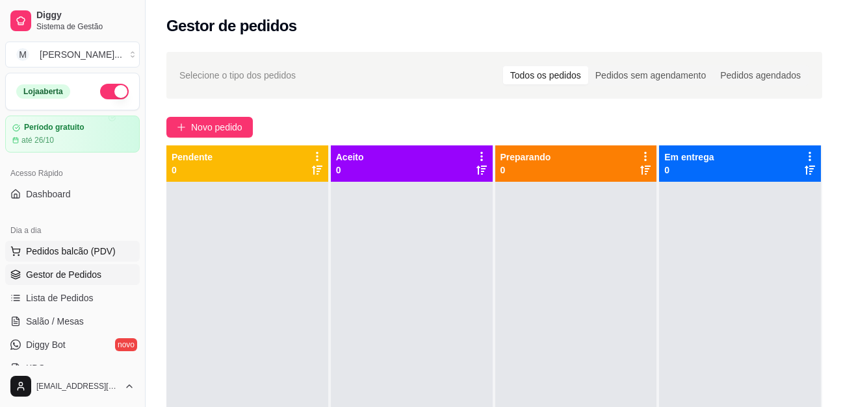
click at [53, 253] on span "Pedidos balcão (PDV)" at bounding box center [71, 251] width 90 height 13
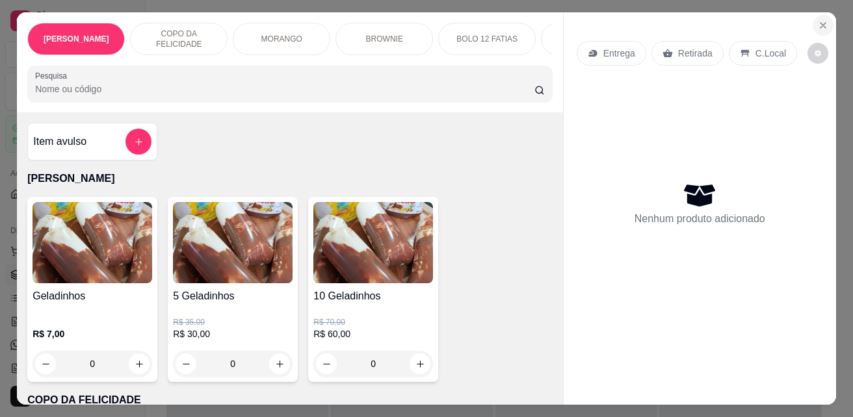
click at [812, 16] on button "Close" at bounding box center [822, 25] width 21 height 21
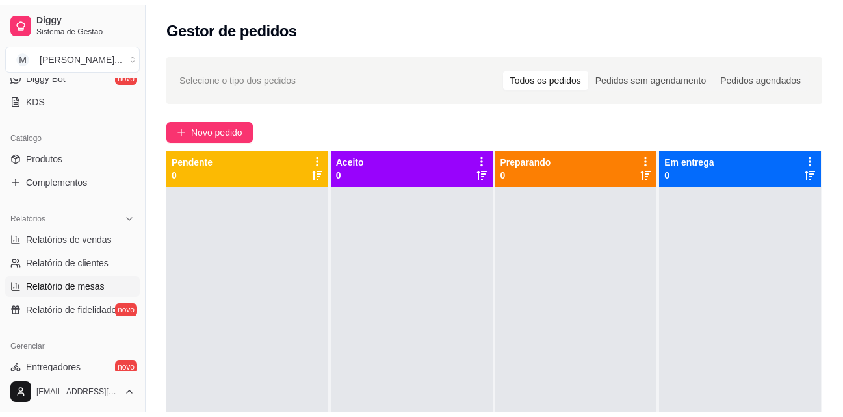
scroll to position [260, 0]
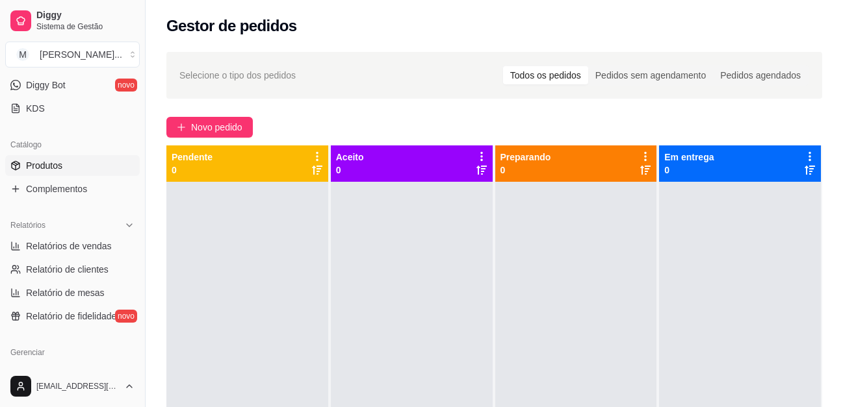
click at [57, 157] on link "Produtos" at bounding box center [72, 165] width 135 height 21
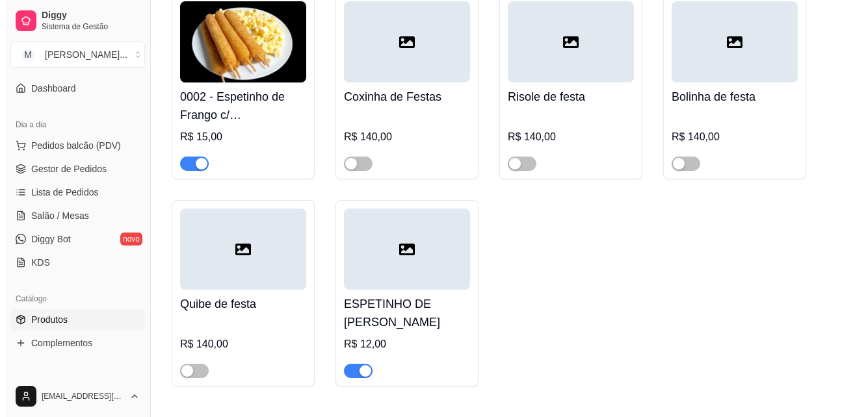
scroll to position [65, 0]
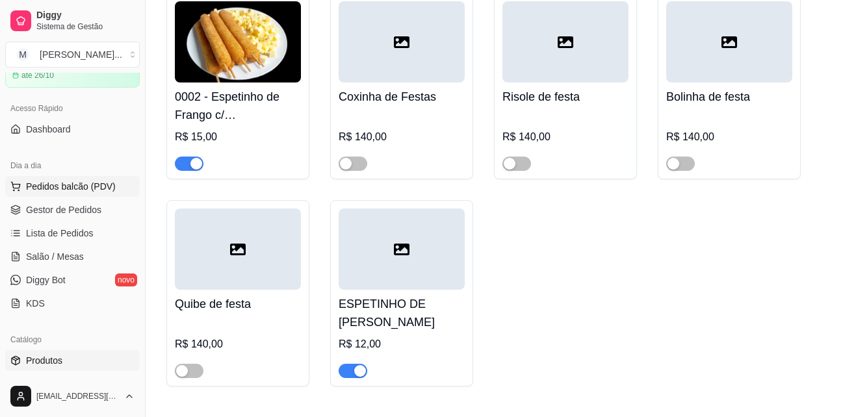
click at [81, 187] on span "Pedidos balcão (PDV)" at bounding box center [71, 186] width 90 height 13
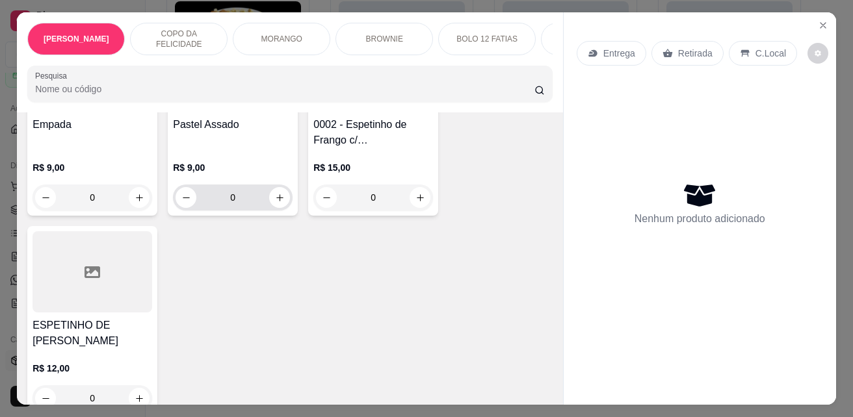
scroll to position [3119, 0]
click at [136, 392] on icon "increase-product-quantity" at bounding box center [140, 397] width 10 height 10
type input "1"
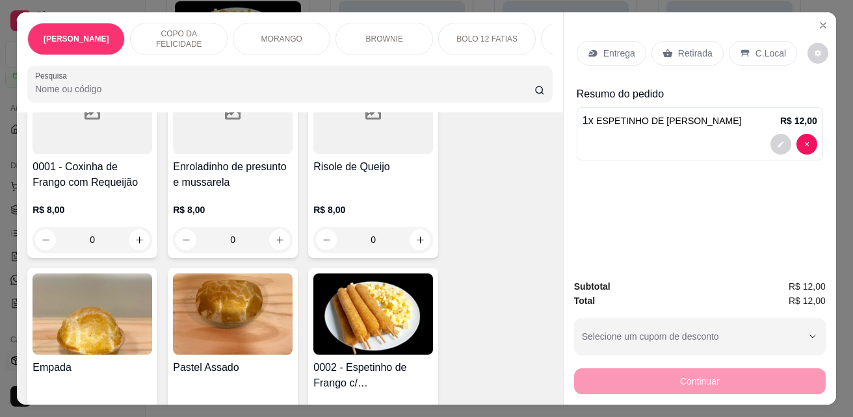
scroll to position [2794, 0]
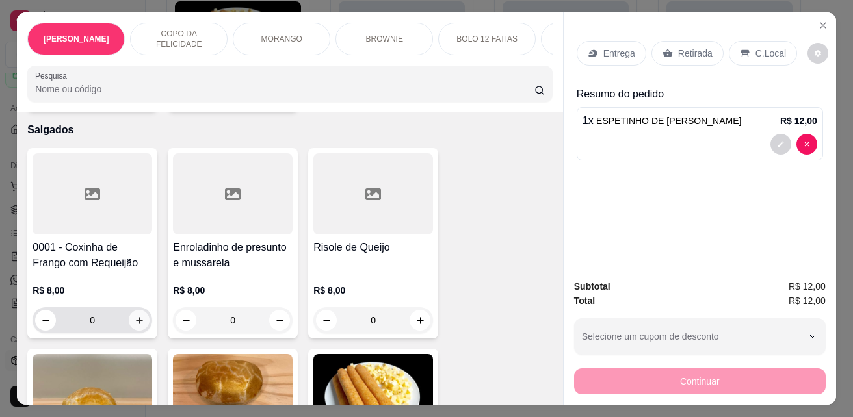
click at [135, 316] on icon "increase-product-quantity" at bounding box center [140, 321] width 10 height 10
type input "1"
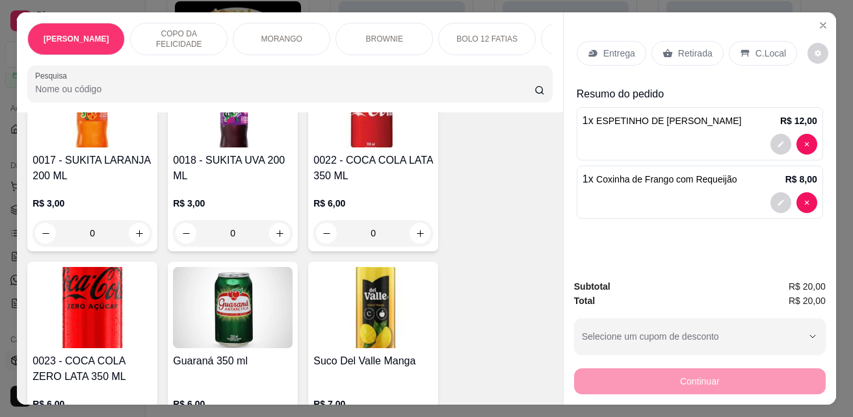
scroll to position [3769, 0]
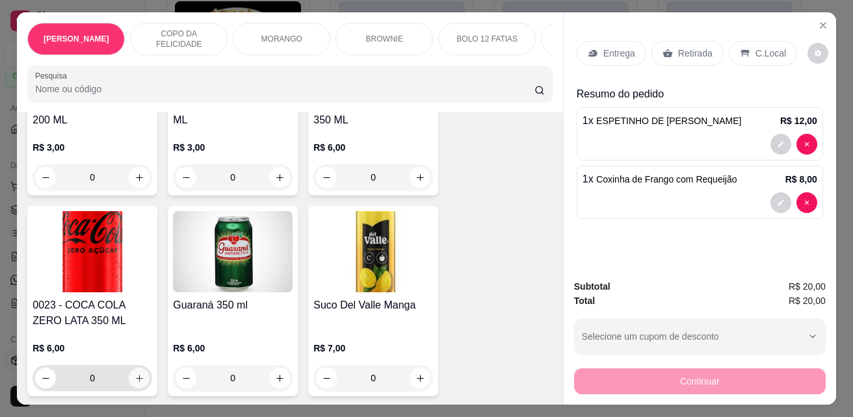
click at [135, 374] on icon "increase-product-quantity" at bounding box center [140, 379] width 10 height 10
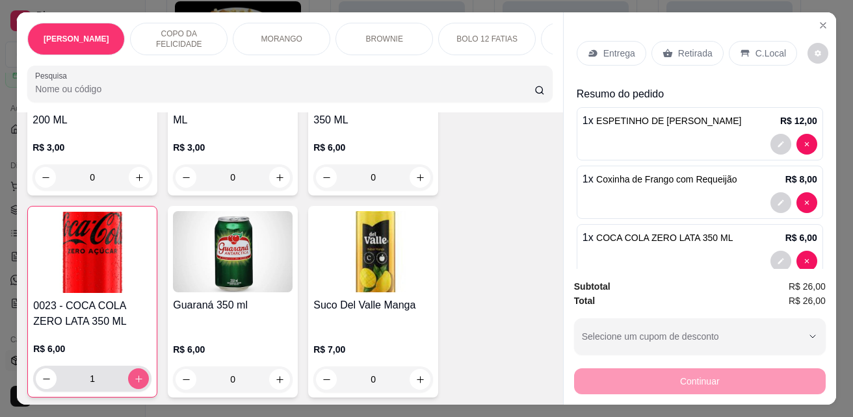
type input "1"
click at [682, 47] on p "Retirada" at bounding box center [695, 53] width 34 height 13
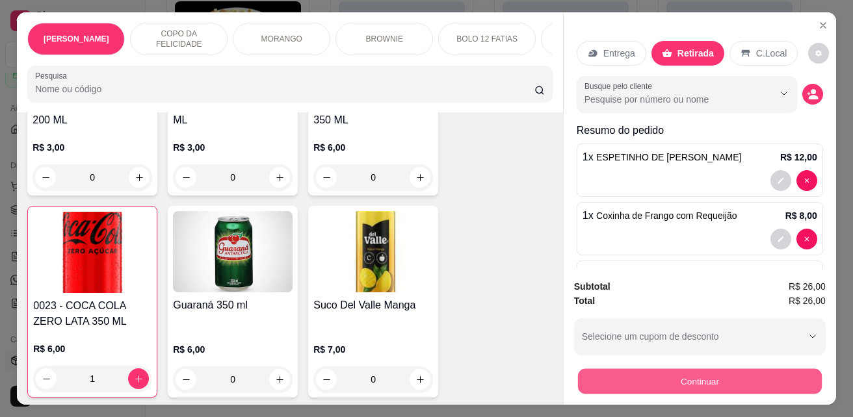
click at [669, 377] on button "Continuar" at bounding box center [700, 380] width 244 height 25
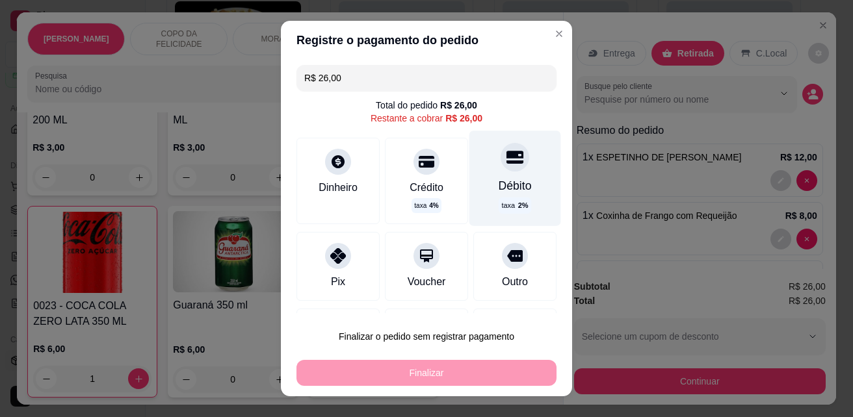
click at [498, 178] on div "Débito" at bounding box center [514, 185] width 33 height 17
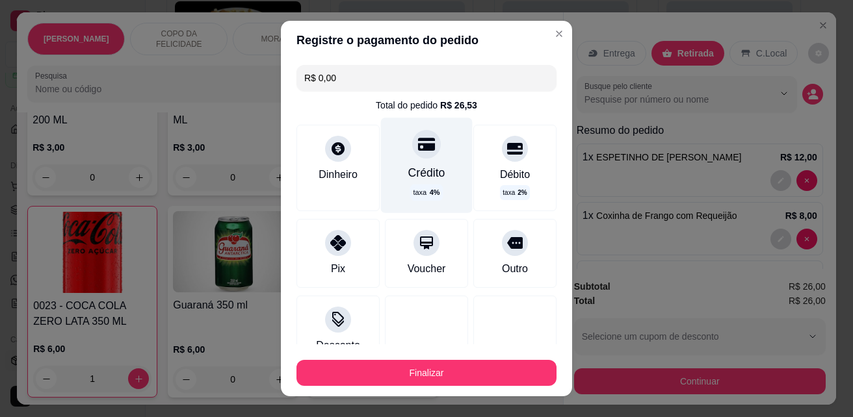
click at [409, 163] on div "Crédito taxa 4 %" at bounding box center [427, 165] width 92 height 95
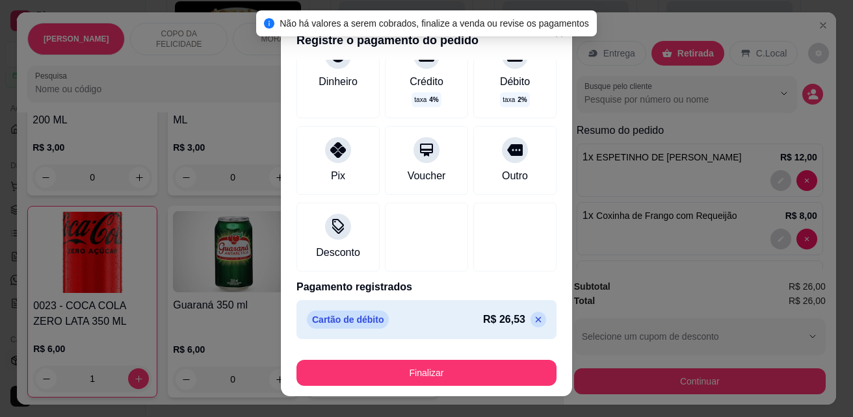
click at [533, 322] on icon at bounding box center [538, 320] width 10 height 10
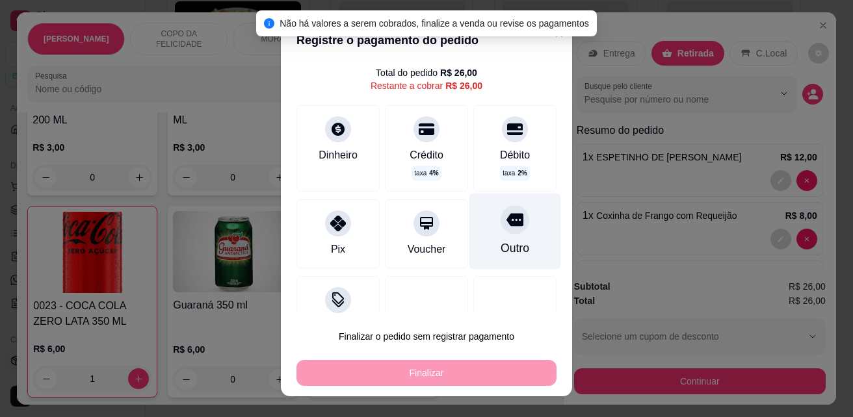
scroll to position [0, 0]
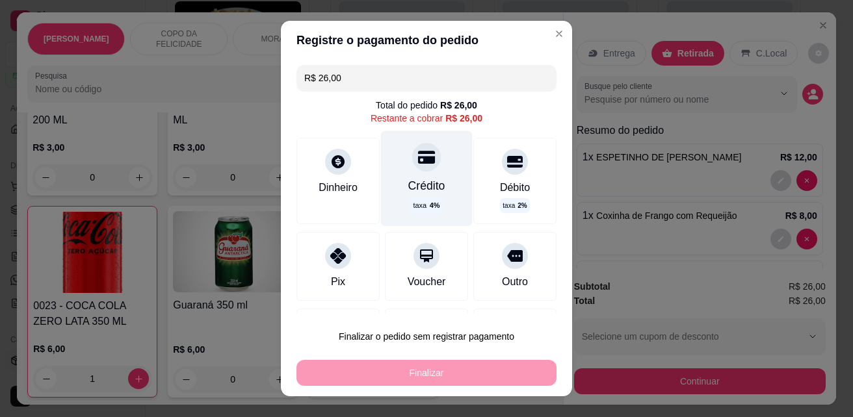
click at [409, 182] on div "Crédito" at bounding box center [426, 185] width 37 height 17
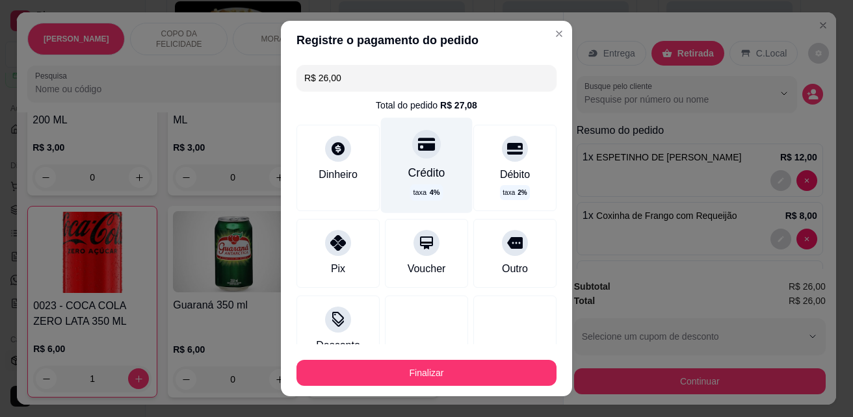
type input "R$ 0,00"
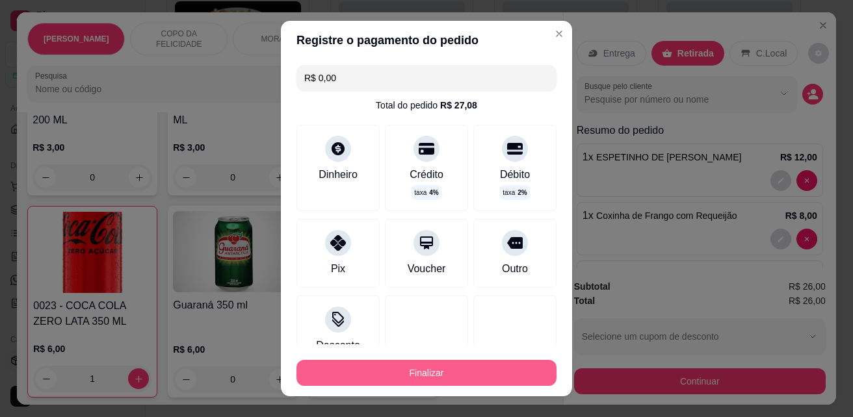
click at [431, 385] on button "Finalizar" at bounding box center [426, 373] width 260 height 26
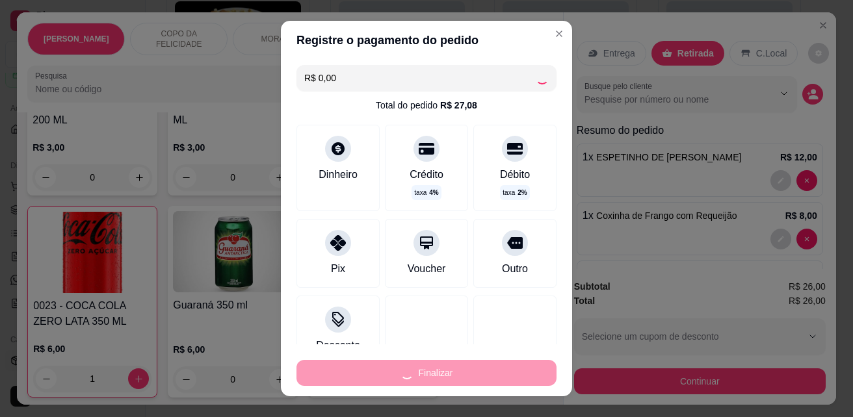
type input "0"
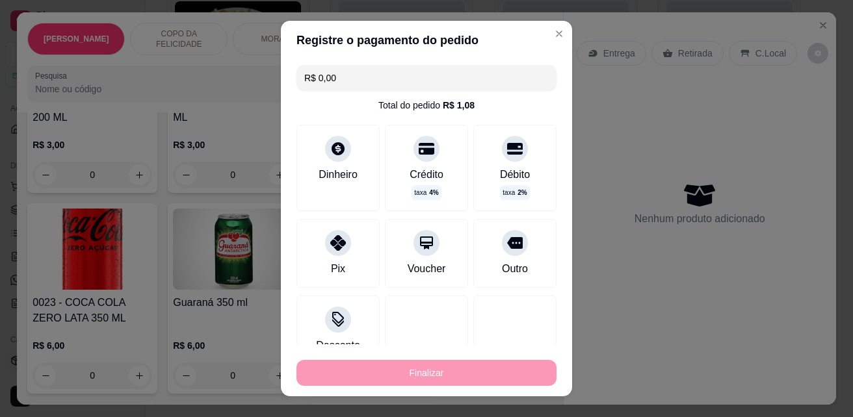
type input "-R$ 26,00"
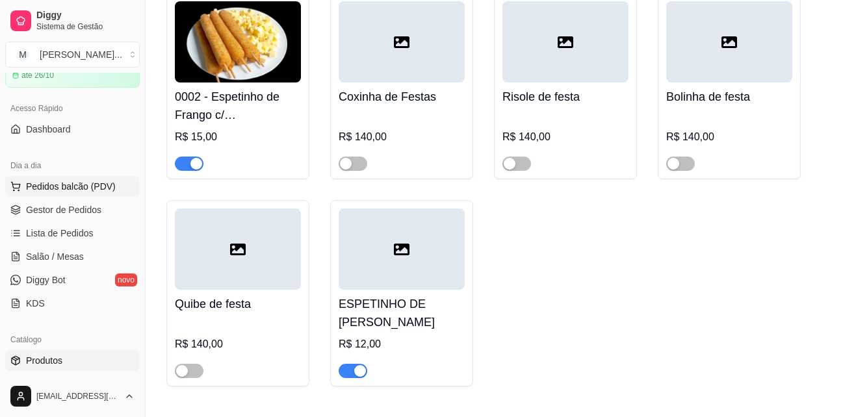
click at [58, 185] on span "Pedidos balcão (PDV)" at bounding box center [71, 186] width 90 height 13
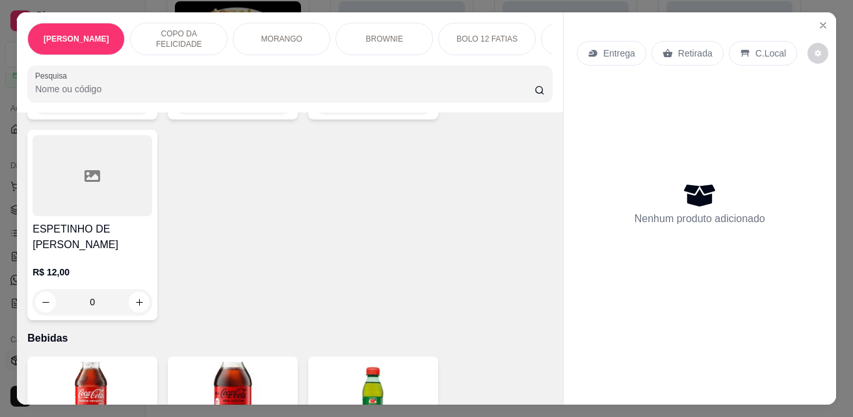
scroll to position [3215, 0]
click at [129, 292] on button "increase-product-quantity" at bounding box center [139, 302] width 20 height 20
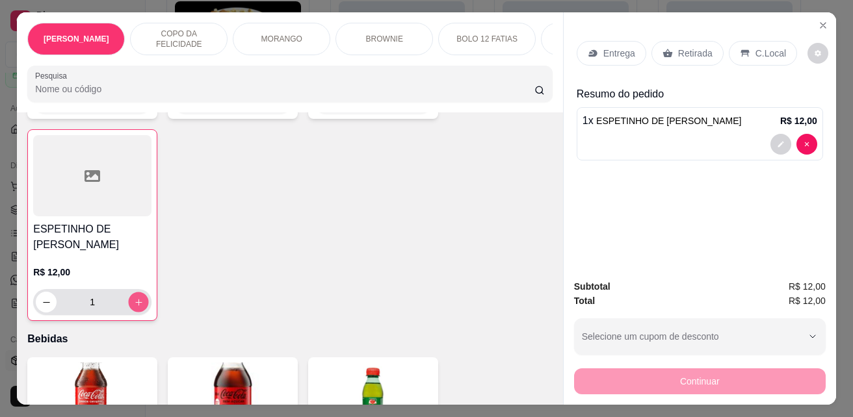
click at [134, 298] on icon "increase-product-quantity" at bounding box center [139, 303] width 10 height 10
type input "2"
click at [678, 53] on p "Retirada" at bounding box center [695, 53] width 34 height 13
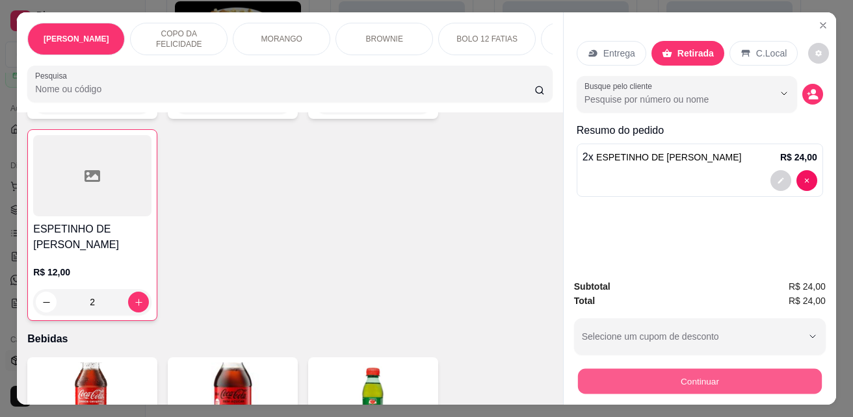
click at [647, 381] on button "Continuar" at bounding box center [700, 380] width 244 height 25
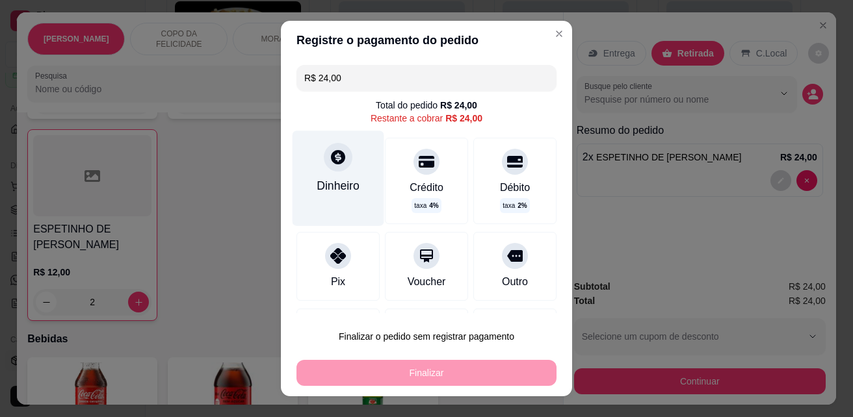
click at [334, 164] on icon at bounding box center [337, 157] width 17 height 17
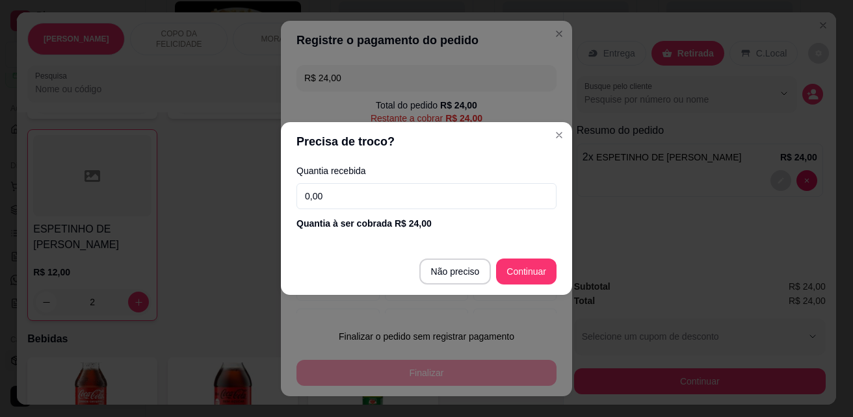
click at [341, 194] on input "0,00" at bounding box center [426, 196] width 260 height 26
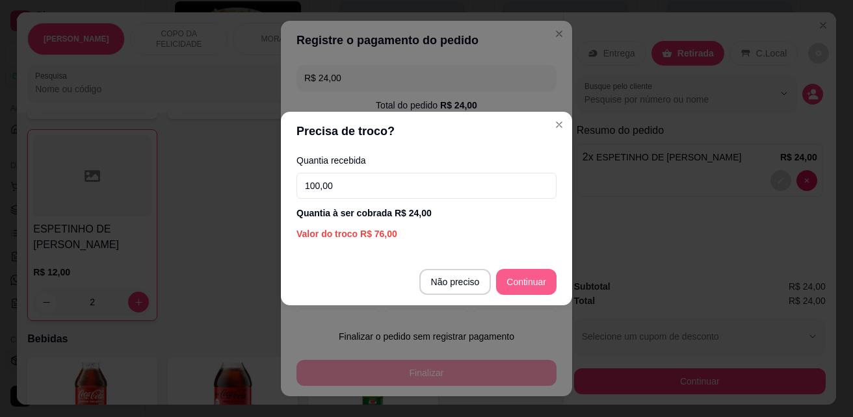
type input "100,00"
type input "R$ 0,00"
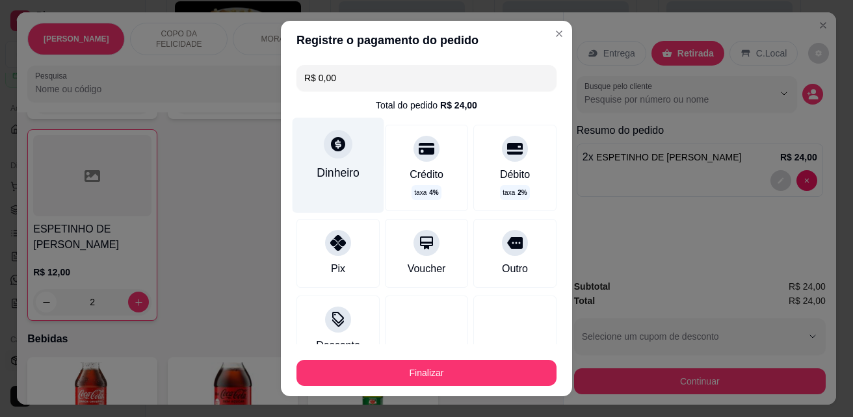
click at [319, 164] on div "Dinheiro" at bounding box center [337, 172] width 43 height 17
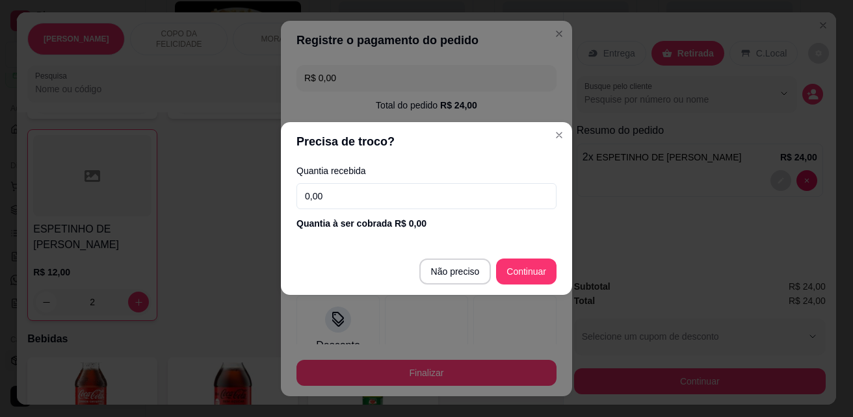
click at [454, 193] on input "0,00" at bounding box center [426, 196] width 260 height 26
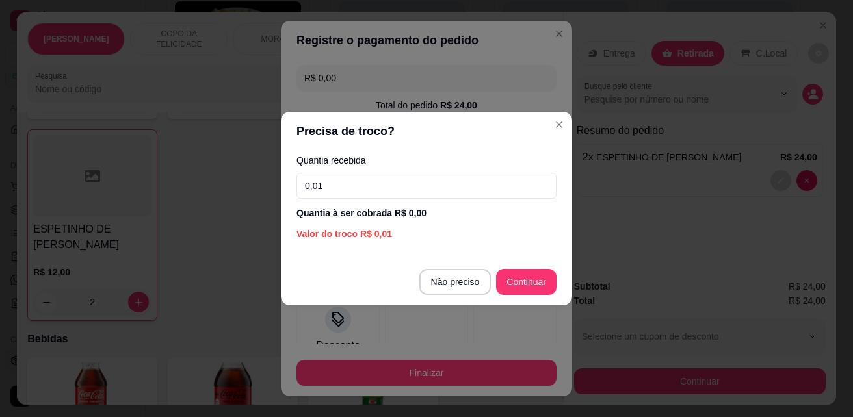
type input "0,00"
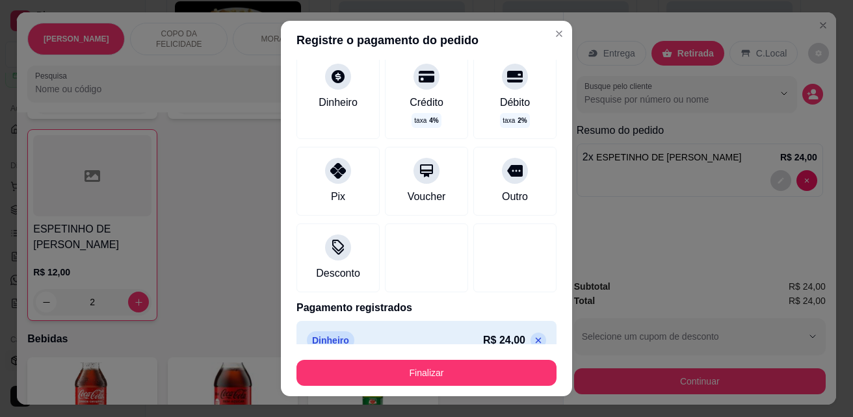
scroll to position [93, 0]
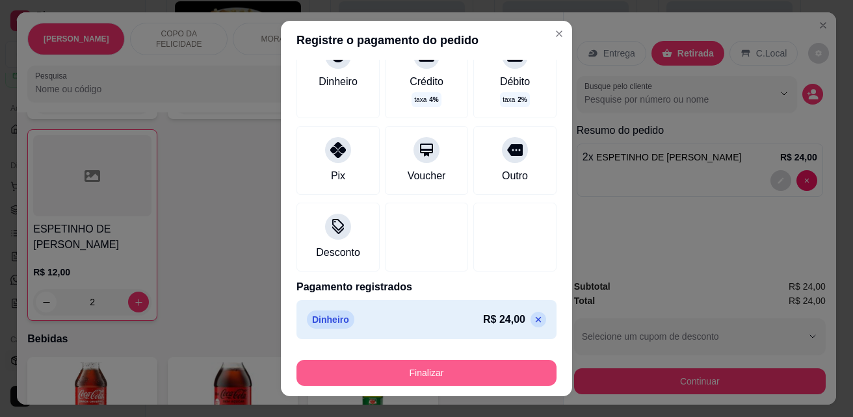
click at [437, 370] on button "Finalizar" at bounding box center [426, 373] width 260 height 26
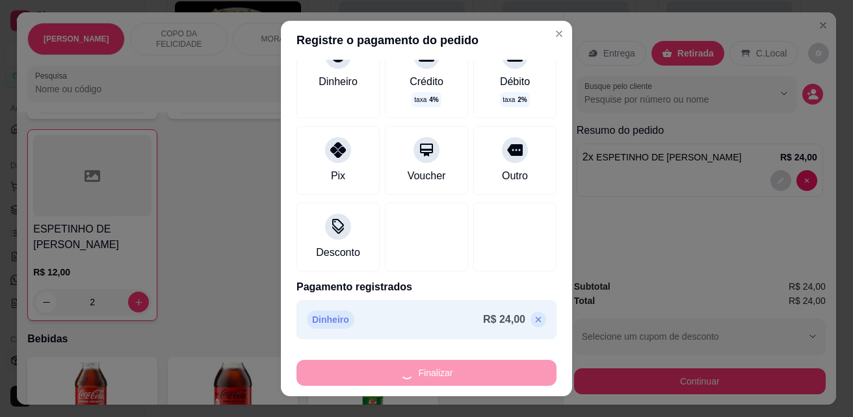
type input "0"
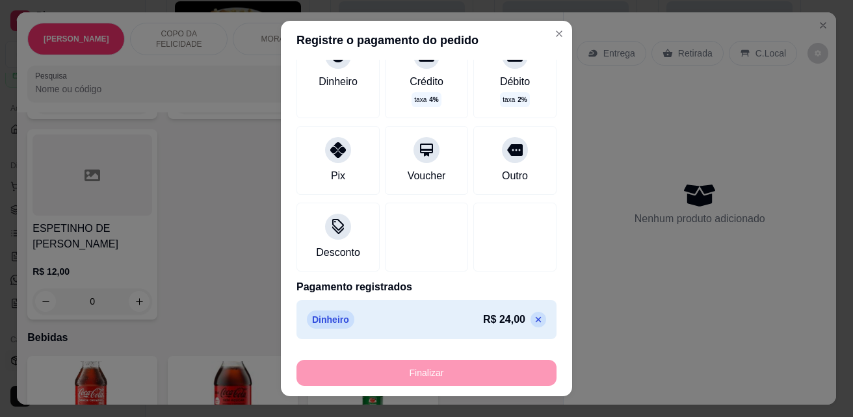
type input "-R$ 24,00"
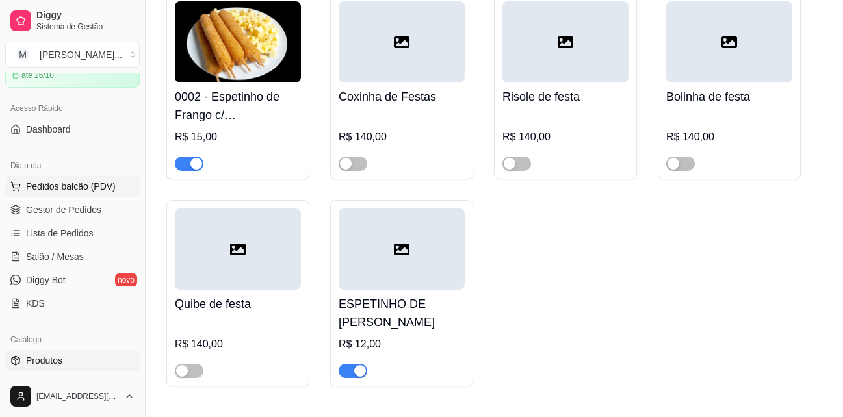
click at [81, 184] on span "Pedidos balcão (PDV)" at bounding box center [71, 186] width 90 height 13
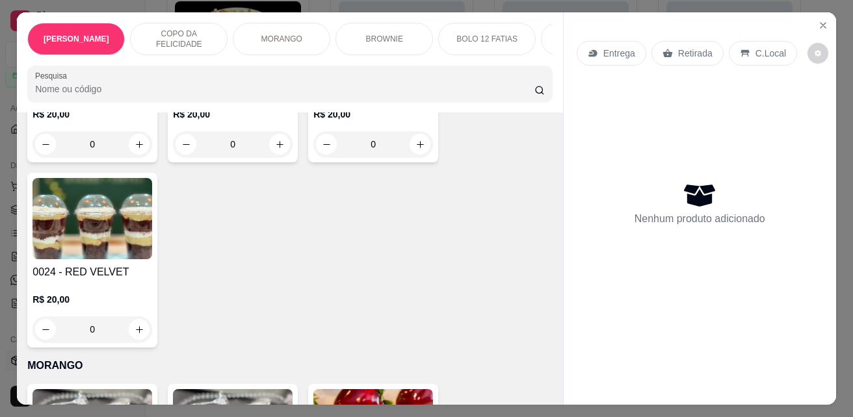
scroll to position [1690, 0]
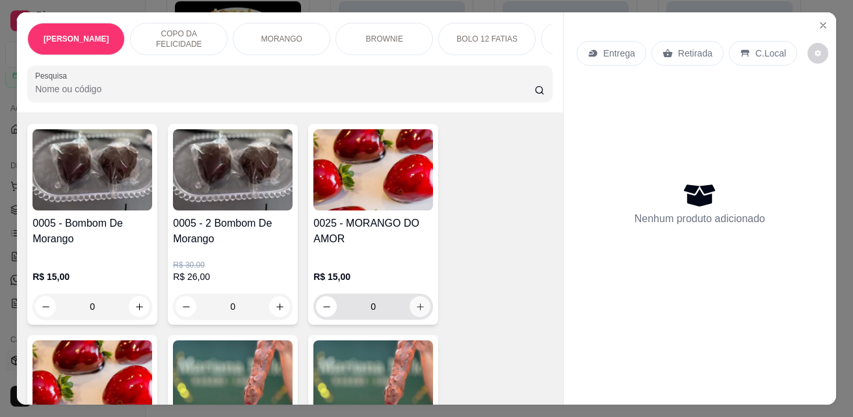
click at [416, 302] on icon "increase-product-quantity" at bounding box center [420, 307] width 10 height 10
type input "1"
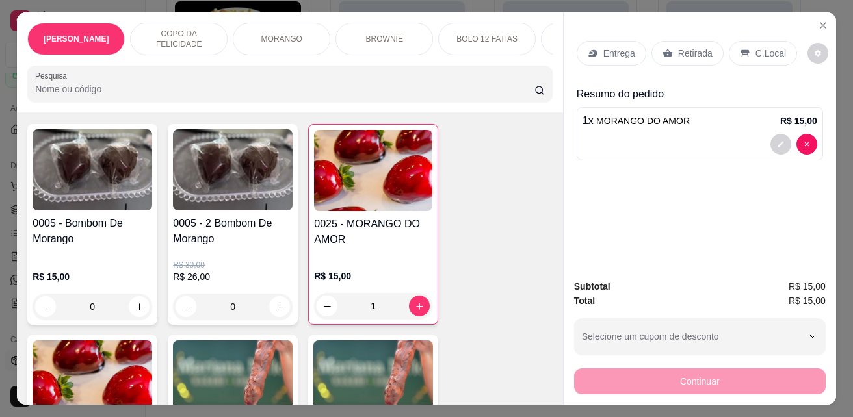
click at [678, 51] on p "Retirada" at bounding box center [695, 53] width 34 height 13
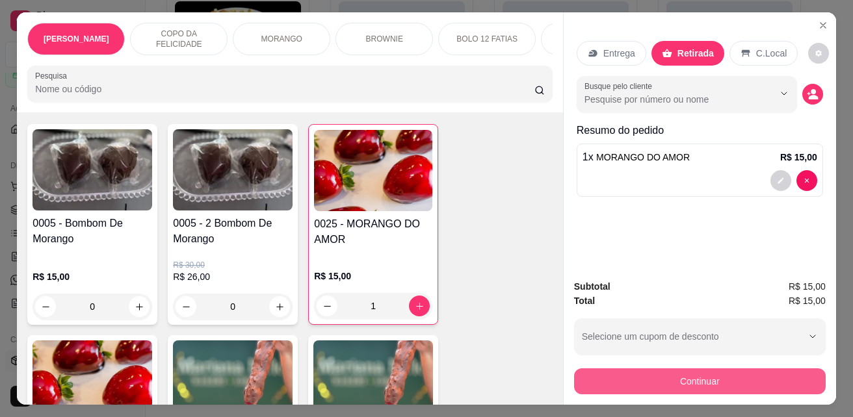
click at [671, 376] on button "Continuar" at bounding box center [699, 381] width 251 height 26
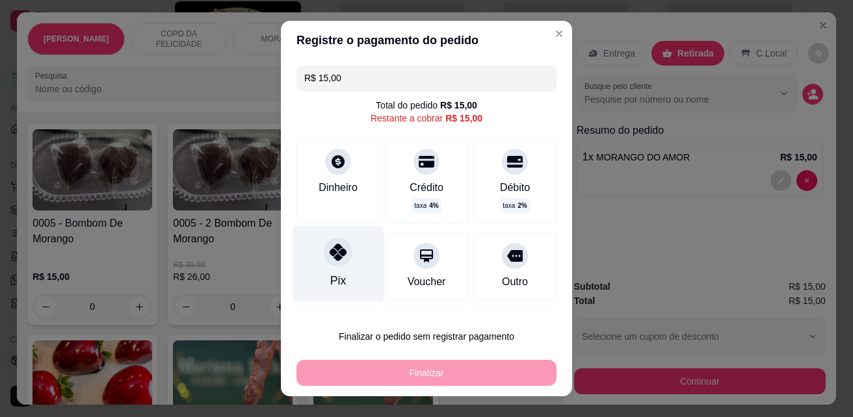
click at [333, 282] on div "Pix" at bounding box center [338, 280] width 16 height 17
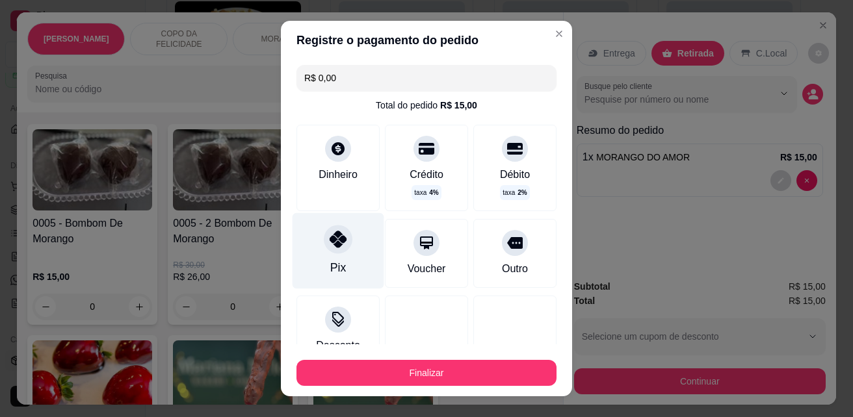
type input "R$ 0,00"
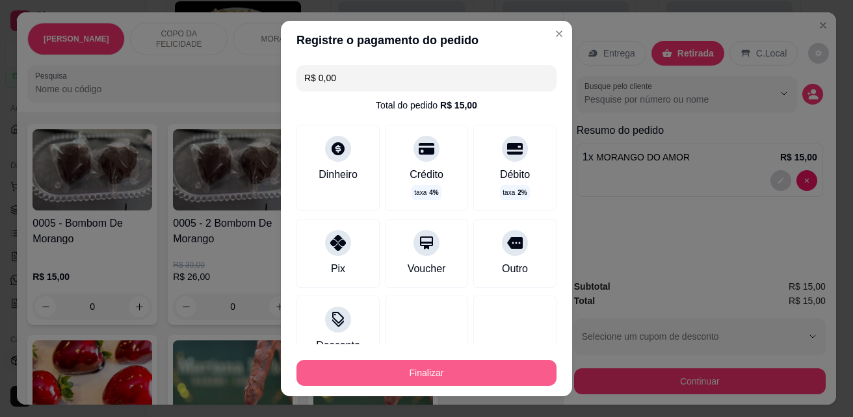
click at [414, 368] on button "Finalizar" at bounding box center [426, 373] width 260 height 26
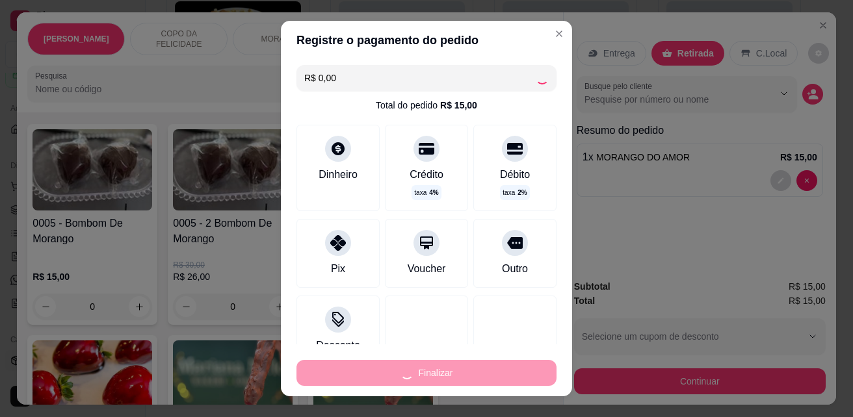
type input "0"
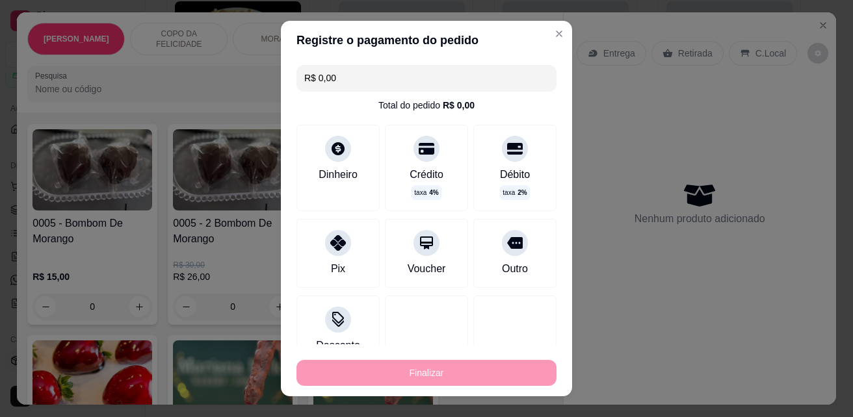
type input "-R$ 15,00"
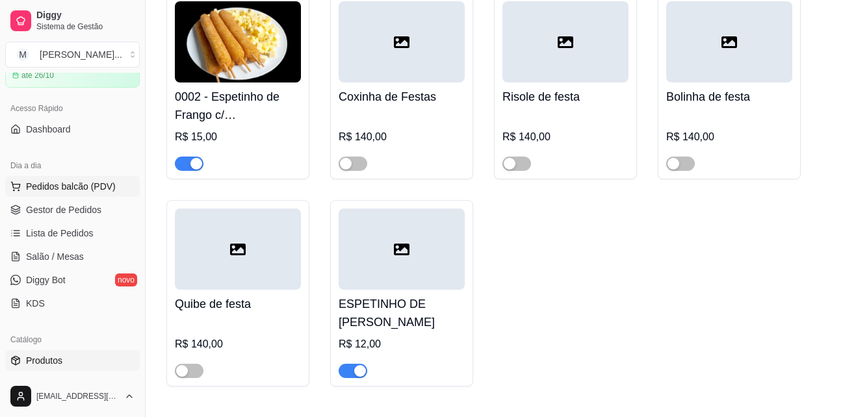
click at [65, 184] on span "Pedidos balcão (PDV)" at bounding box center [71, 186] width 90 height 13
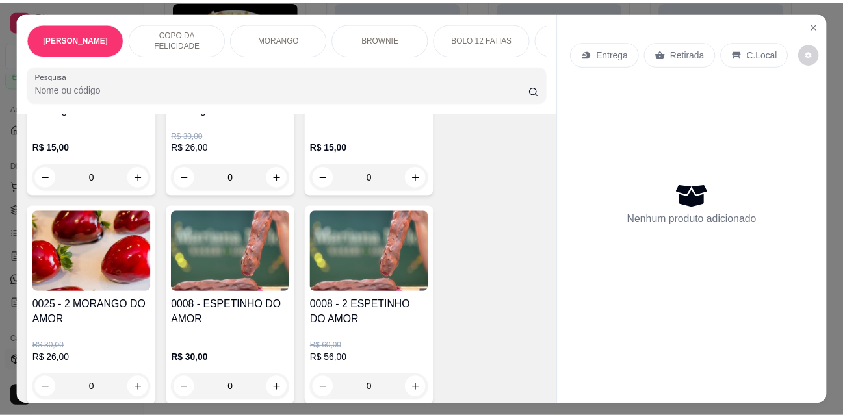
scroll to position [1884, 0]
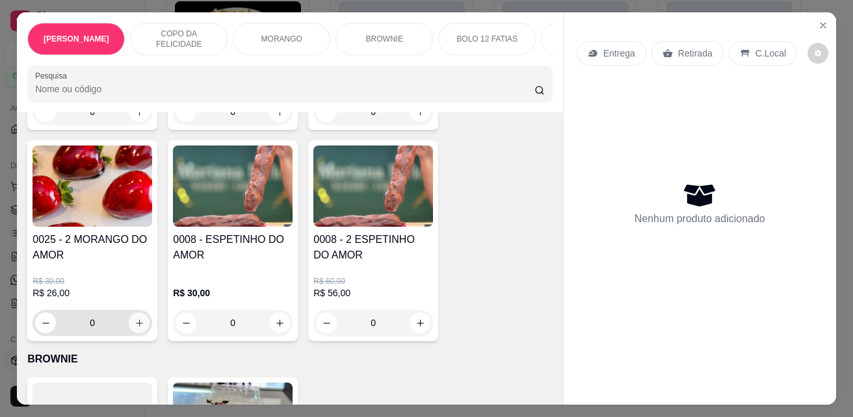
click at [135, 318] on icon "increase-product-quantity" at bounding box center [140, 323] width 10 height 10
type input "1"
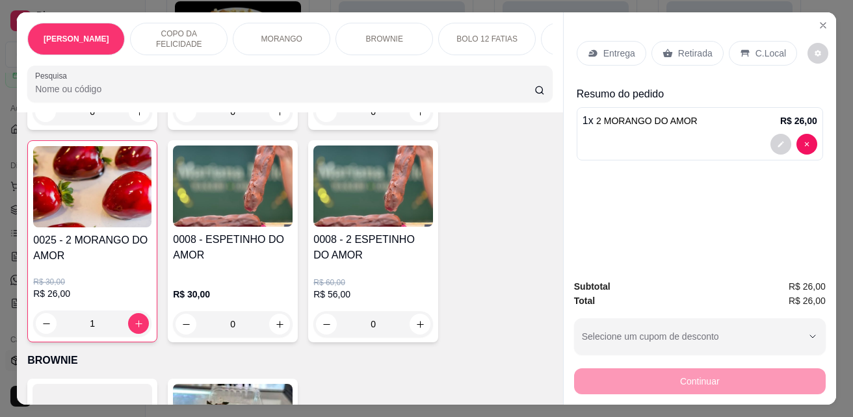
click at [689, 57] on div "Retirada" at bounding box center [687, 53] width 72 height 25
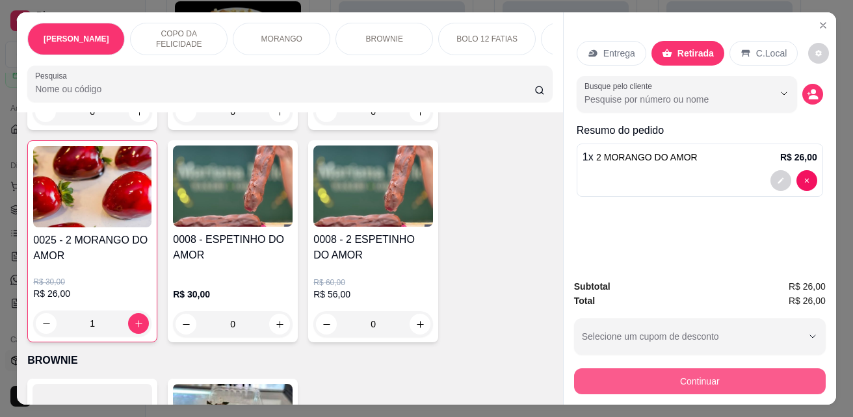
click at [677, 378] on button "Continuar" at bounding box center [699, 381] width 251 height 26
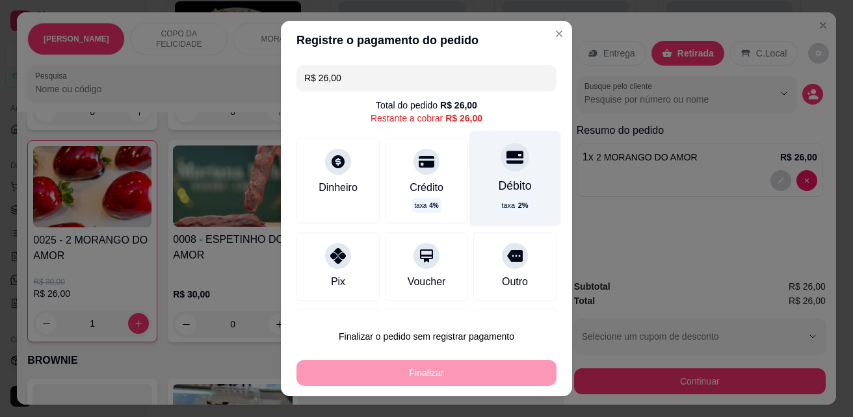
click at [498, 186] on div "Débito" at bounding box center [514, 185] width 33 height 17
type input "R$ 0,00"
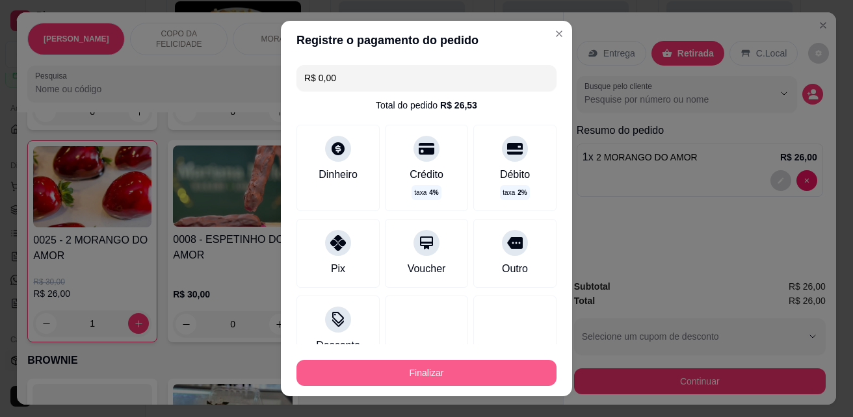
click at [443, 374] on button "Finalizar" at bounding box center [426, 373] width 260 height 26
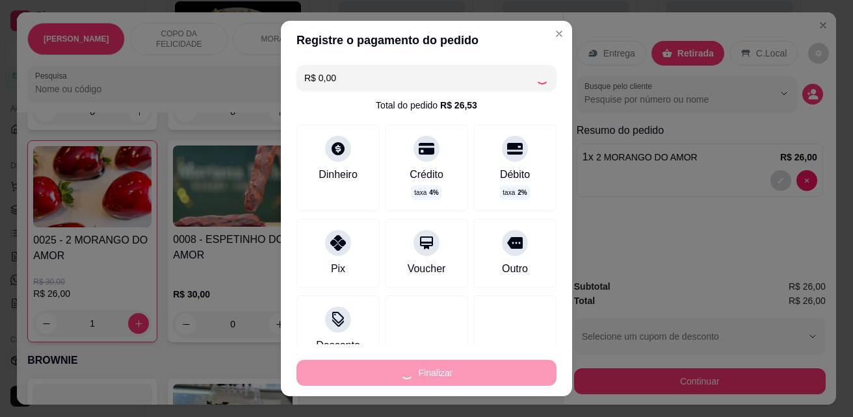
type input "0"
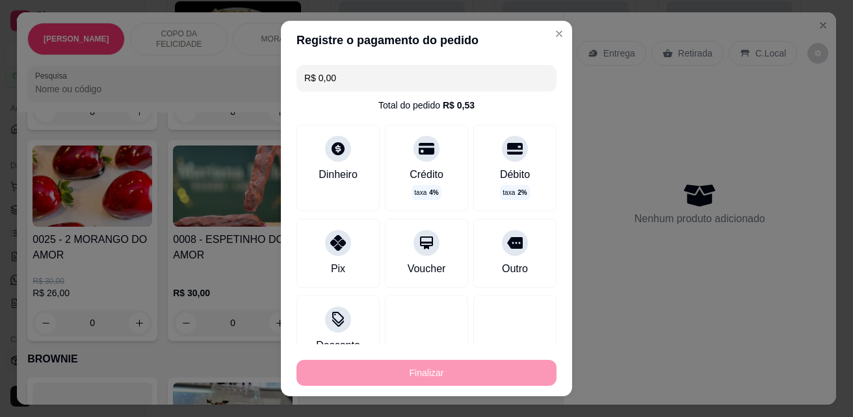
type input "-R$ 26,00"
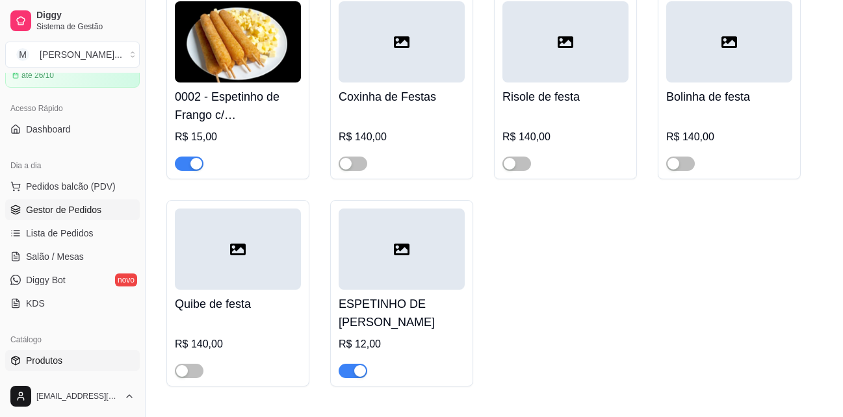
click at [112, 212] on link "Gestor de Pedidos" at bounding box center [72, 209] width 135 height 21
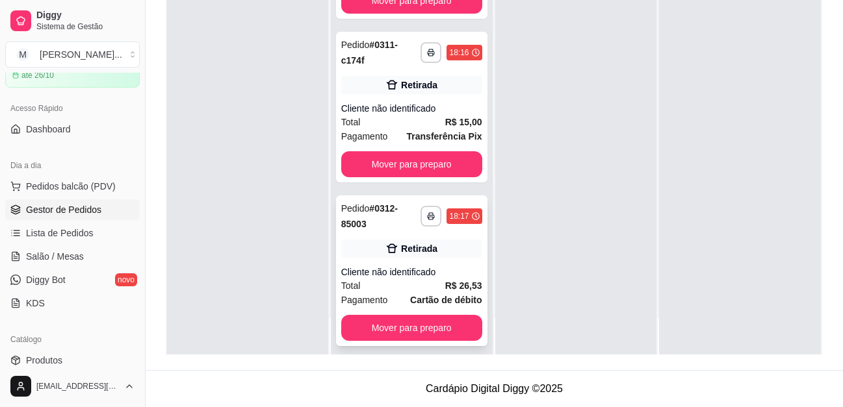
scroll to position [208, 0]
click at [435, 266] on div "Cliente não identificado" at bounding box center [411, 272] width 141 height 13
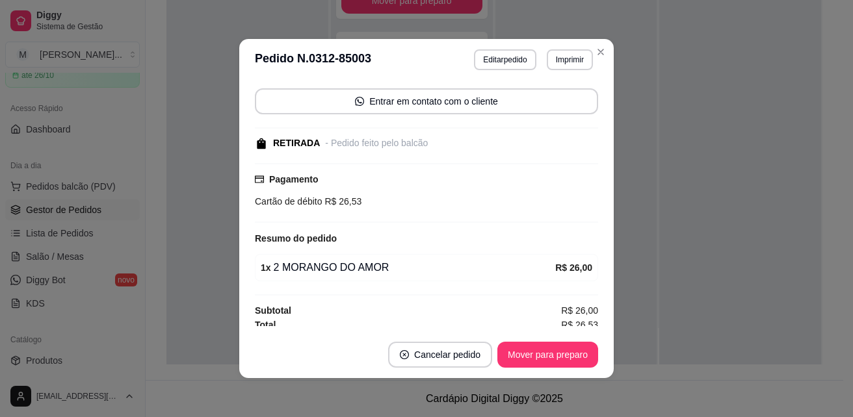
scroll to position [96, 0]
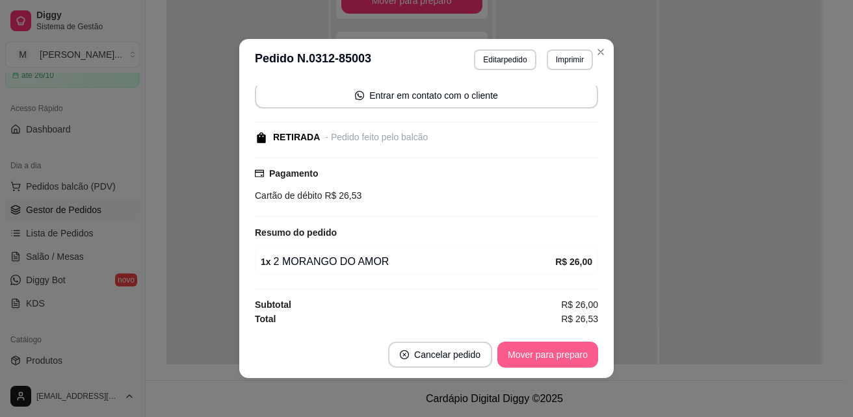
click at [532, 351] on button "Mover para preparo" at bounding box center [547, 355] width 101 height 26
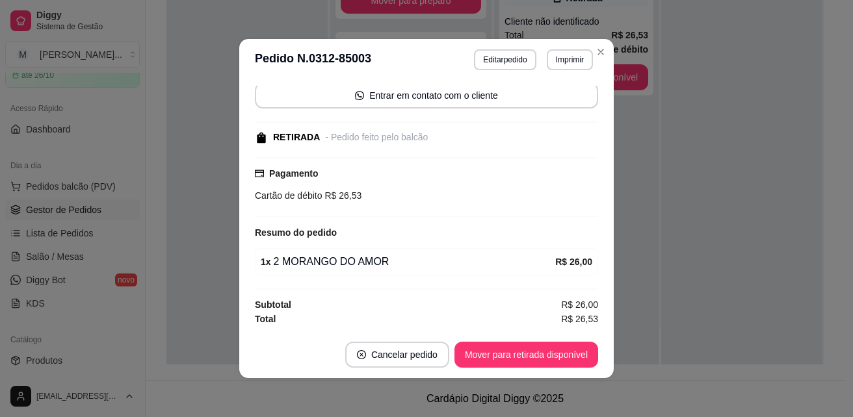
scroll to position [87, 0]
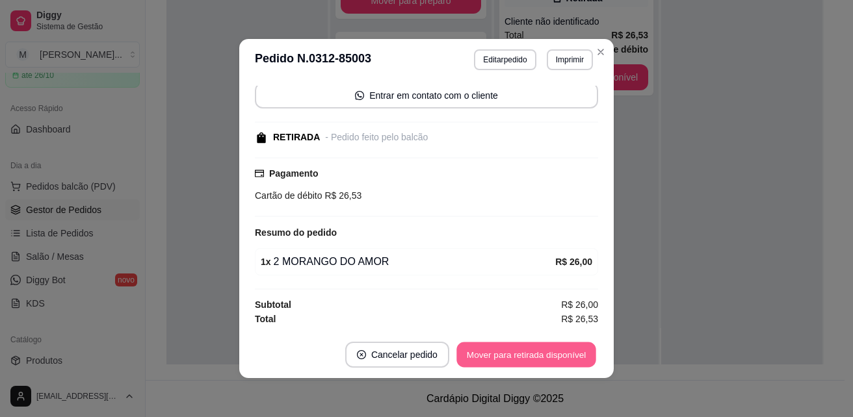
click at [496, 355] on button "Mover para retirada disponível" at bounding box center [525, 354] width 139 height 25
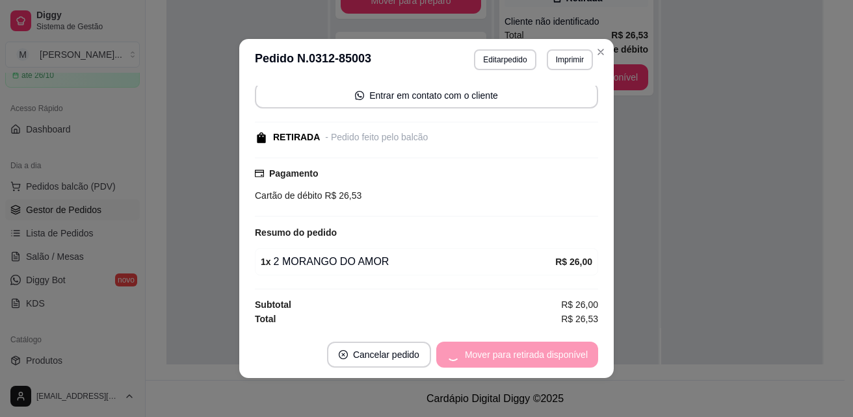
click at [496, 355] on div "Mover para retirada disponível" at bounding box center [517, 355] width 162 height 26
click at [497, 355] on div "Mover para retirada disponível" at bounding box center [517, 355] width 162 height 26
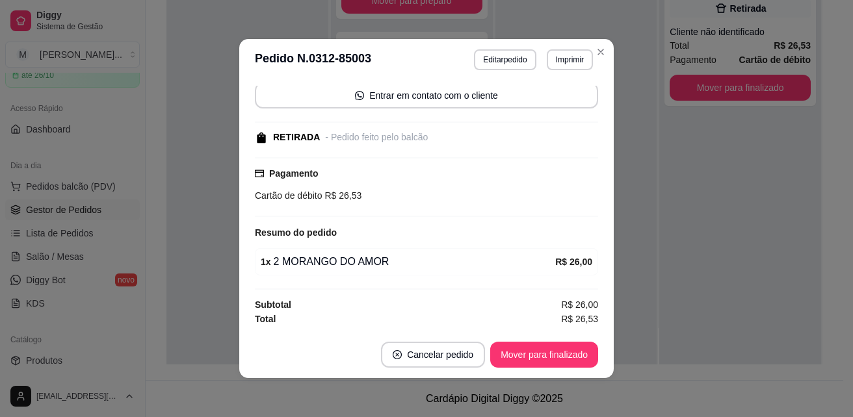
click at [509, 355] on button "Mover para finalizado" at bounding box center [544, 355] width 108 height 26
click at [523, 354] on div "Mover para finalizado" at bounding box center [535, 355] width 126 height 26
click at [524, 354] on div "Mover para finalizado" at bounding box center [535, 355] width 126 height 26
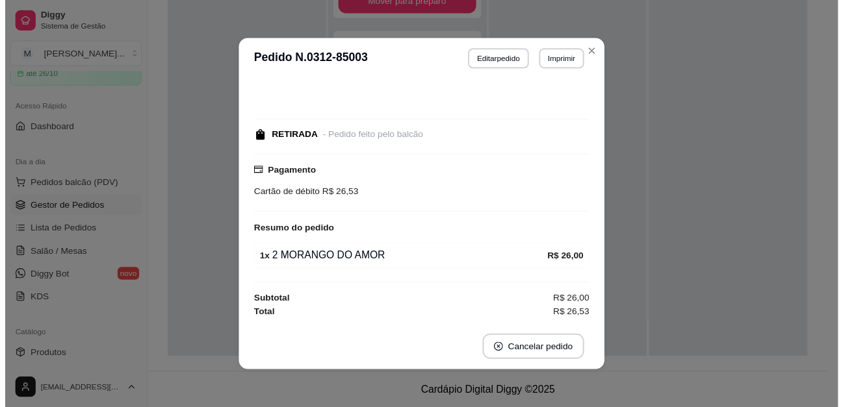
scroll to position [40, 0]
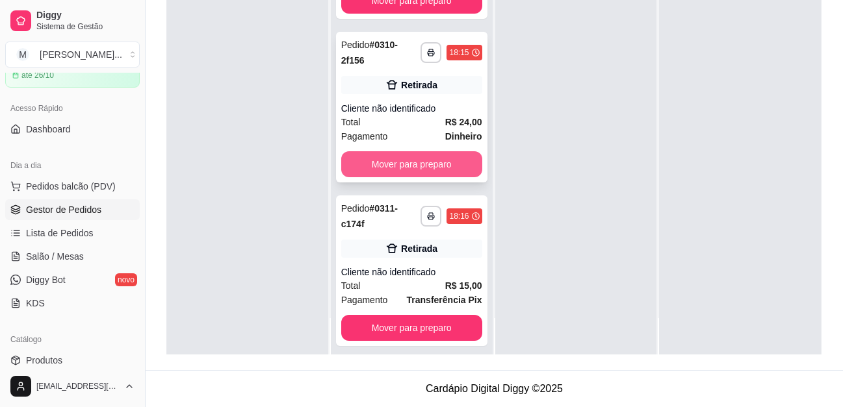
click at [402, 157] on button "Mover para preparo" at bounding box center [411, 164] width 141 height 26
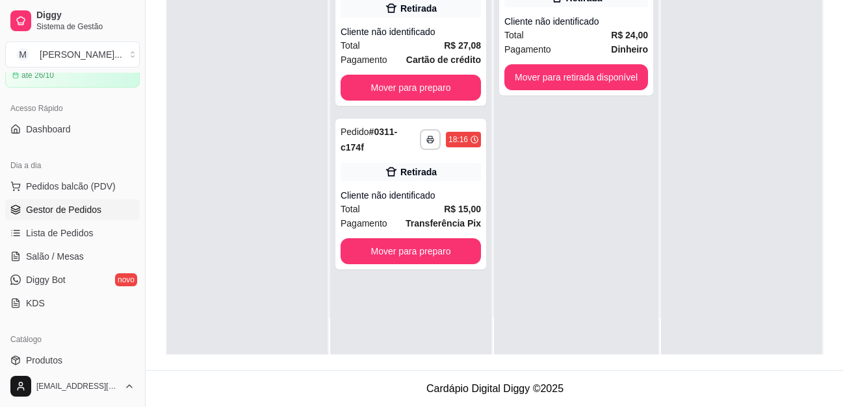
scroll to position [0, 0]
click at [417, 238] on button "Mover para preparo" at bounding box center [411, 251] width 140 height 26
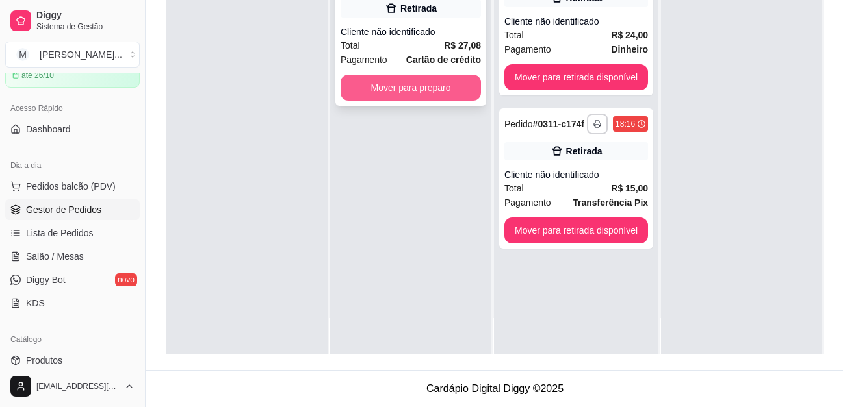
click at [439, 86] on button "Mover para preparo" at bounding box center [411, 88] width 140 height 26
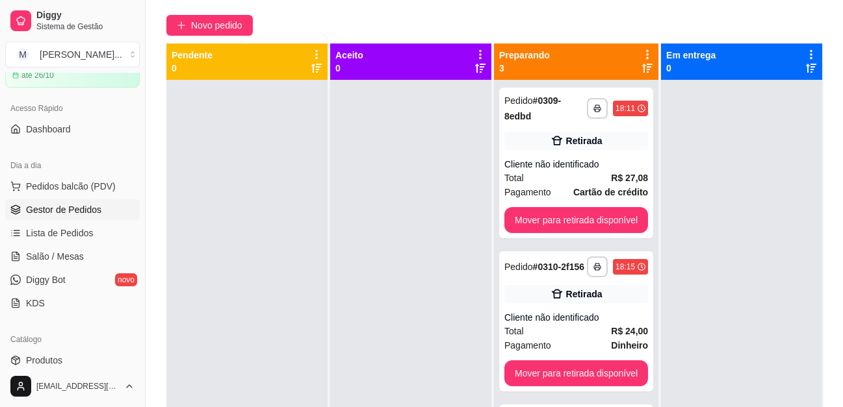
scroll to position [3, 0]
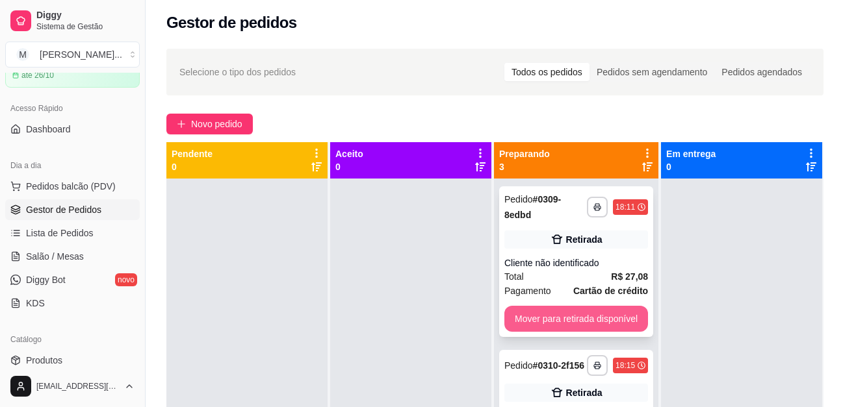
click at [571, 317] on button "Mover para retirada disponível" at bounding box center [576, 319] width 144 height 26
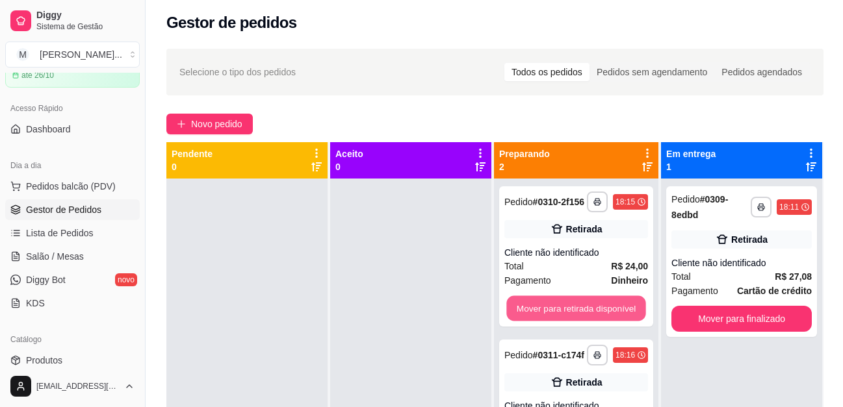
click at [590, 304] on button "Mover para retirada disponível" at bounding box center [575, 308] width 139 height 25
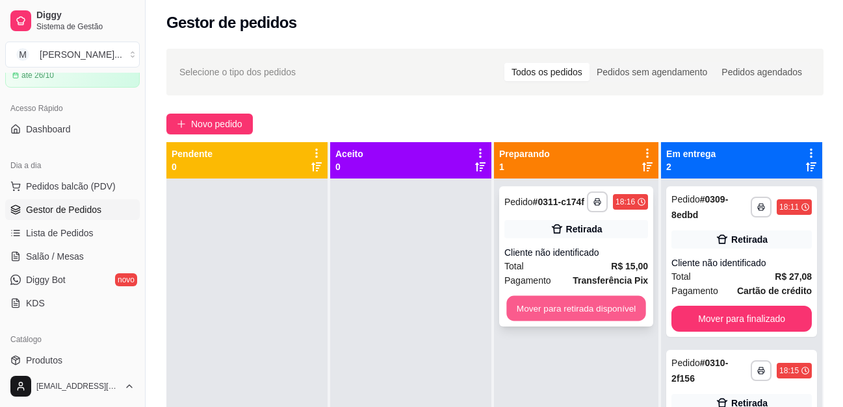
click at [593, 309] on button "Mover para retirada disponível" at bounding box center [575, 308] width 139 height 25
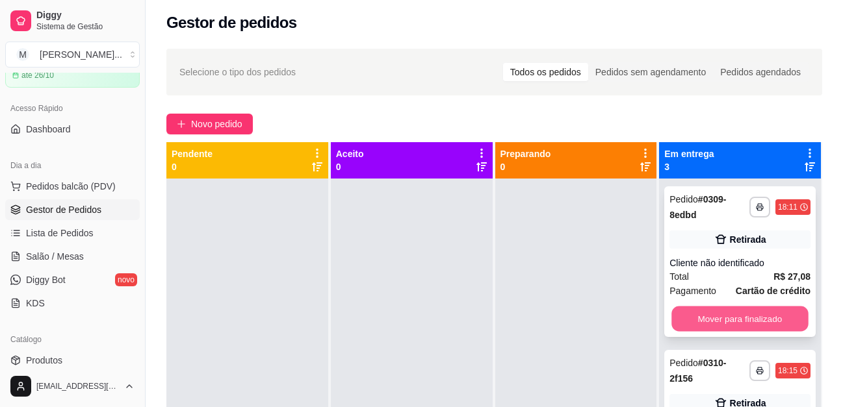
click at [725, 319] on button "Mover para finalizado" at bounding box center [740, 319] width 136 height 25
click at [708, 314] on button "Mover para finalizado" at bounding box center [740, 319] width 136 height 25
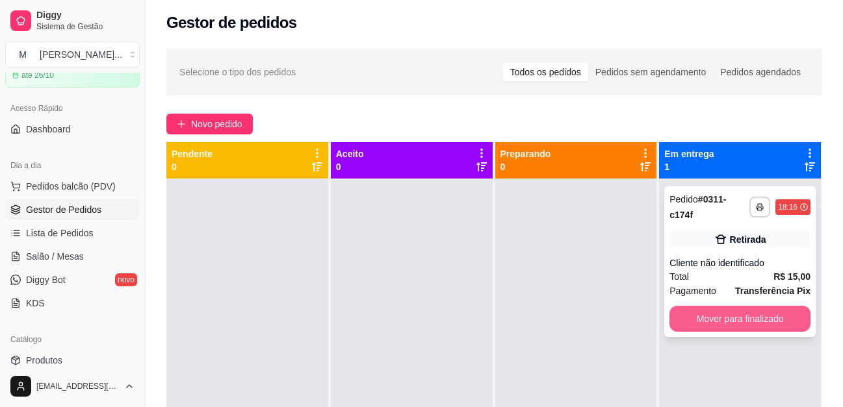
click at [753, 306] on button "Mover para finalizado" at bounding box center [739, 319] width 141 height 26
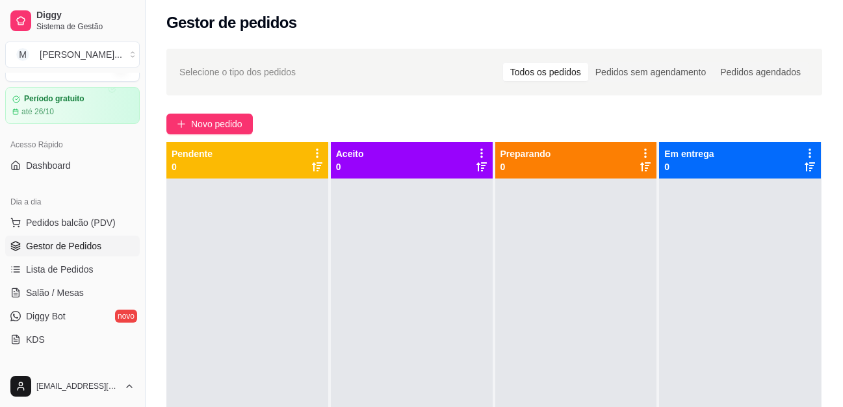
scroll to position [0, 0]
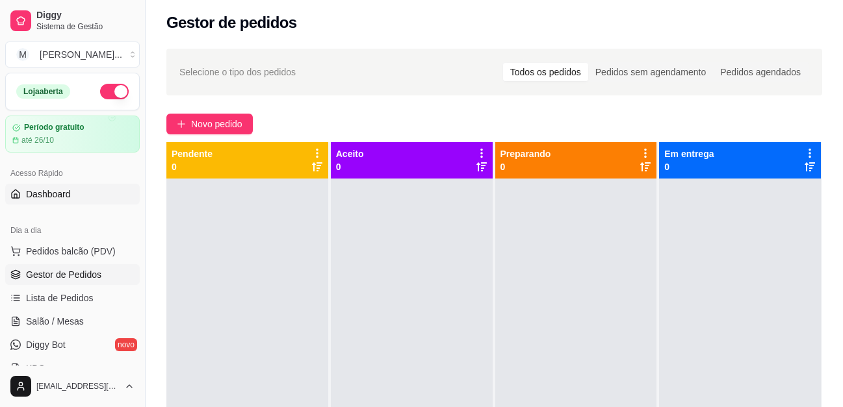
drag, startPoint x: 79, startPoint y: 193, endPoint x: 79, endPoint y: 201, distance: 8.5
click at [79, 193] on link "Dashboard" at bounding box center [72, 194] width 135 height 21
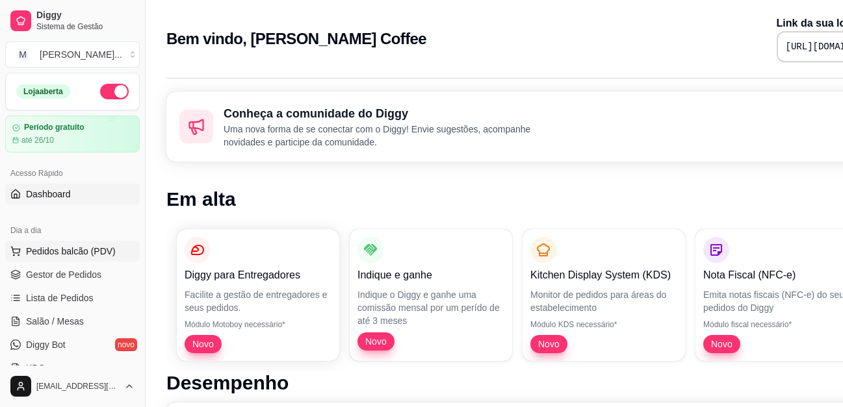
click at [72, 259] on button "Pedidos balcão (PDV)" at bounding box center [72, 251] width 135 height 21
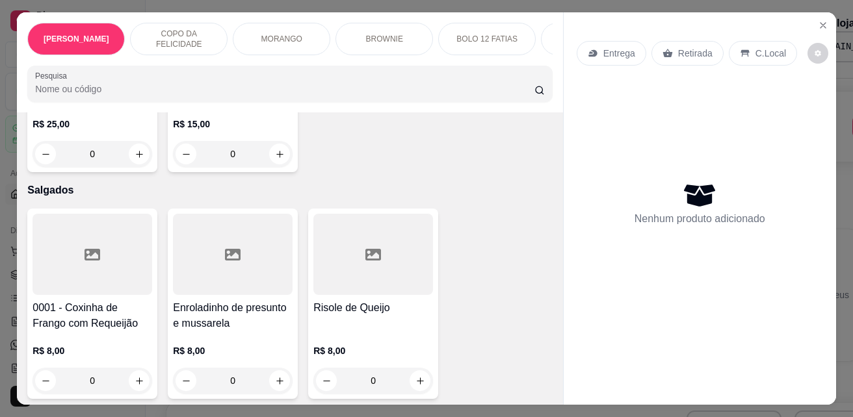
scroll to position [2729, 0]
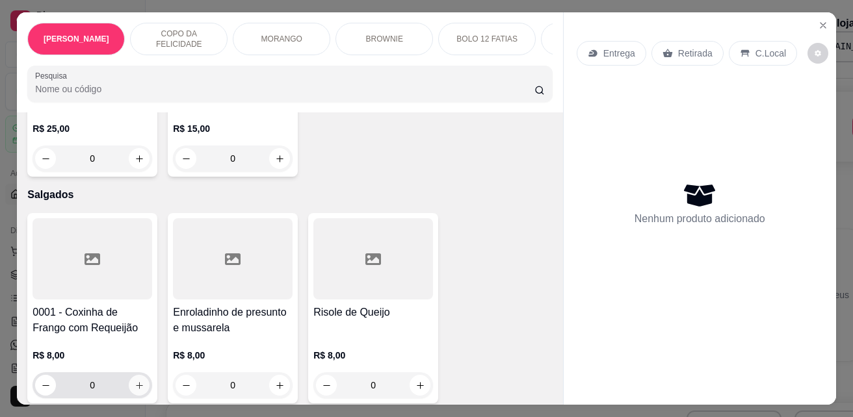
click at [135, 381] on icon "increase-product-quantity" at bounding box center [140, 386] width 10 height 10
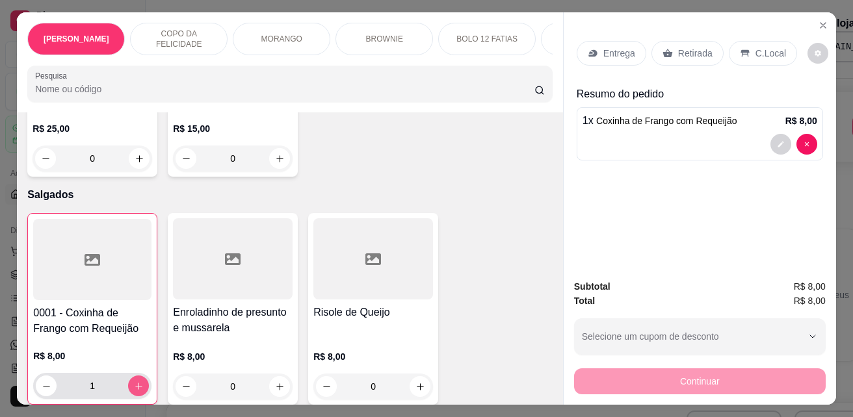
type input "1"
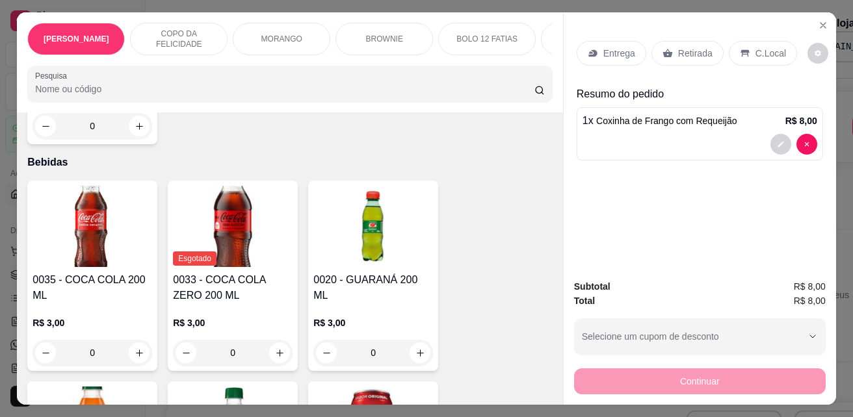
scroll to position [3379, 0]
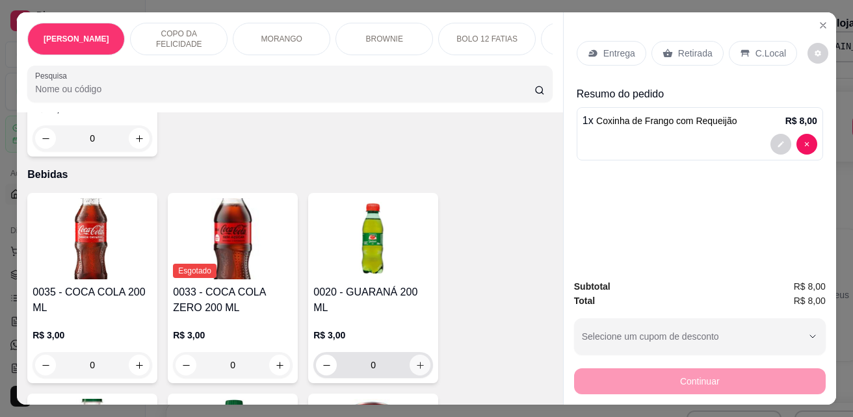
click at [412, 355] on button "increase-product-quantity" at bounding box center [419, 365] width 21 height 21
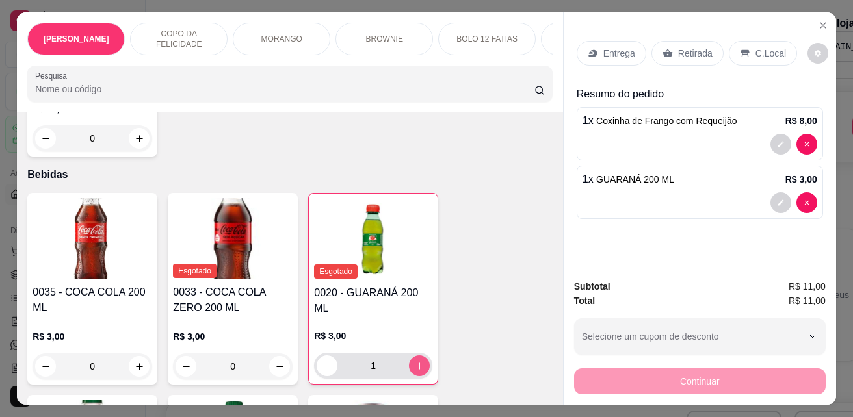
type input "1"
click at [680, 47] on p "Retirada" at bounding box center [695, 53] width 34 height 13
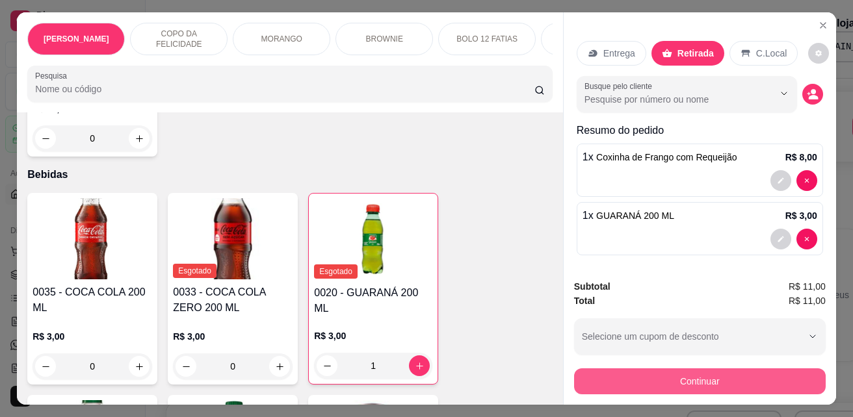
click at [610, 383] on button "Continuar" at bounding box center [699, 381] width 251 height 26
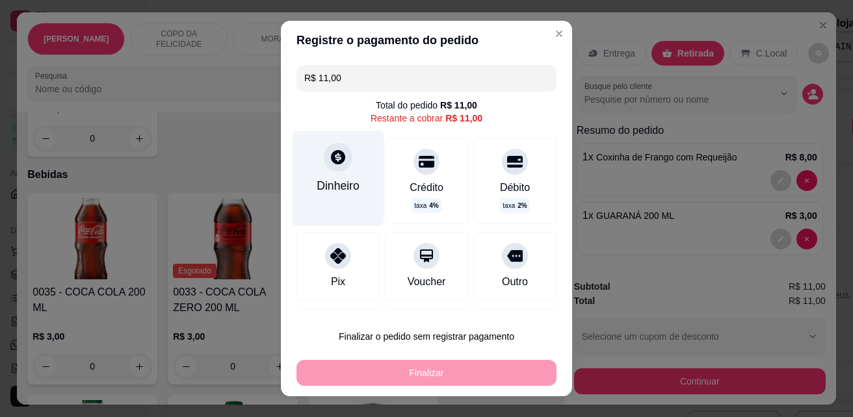
click at [331, 183] on div "Dinheiro" at bounding box center [337, 185] width 43 height 17
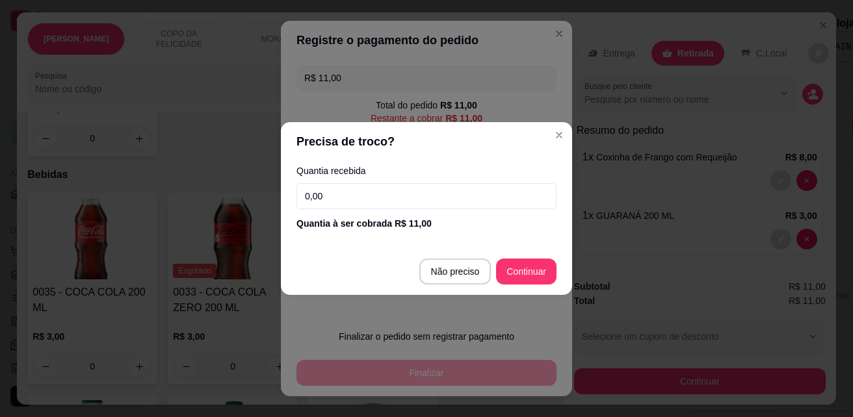
click at [371, 201] on input "0,00" at bounding box center [426, 196] width 260 height 26
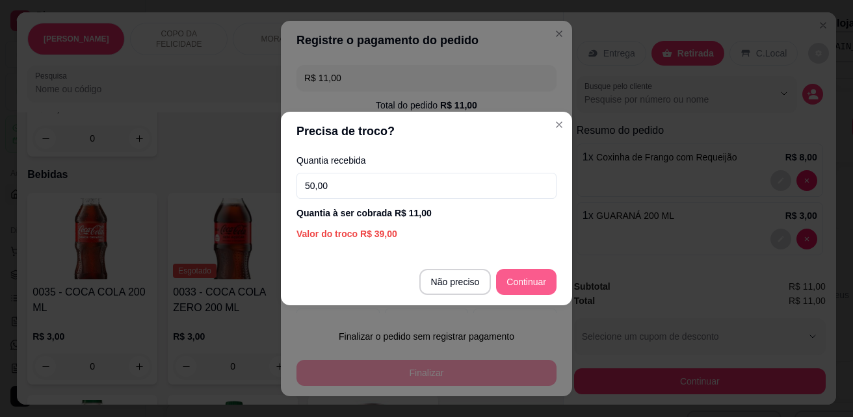
type input "50,00"
type input "R$ 0,00"
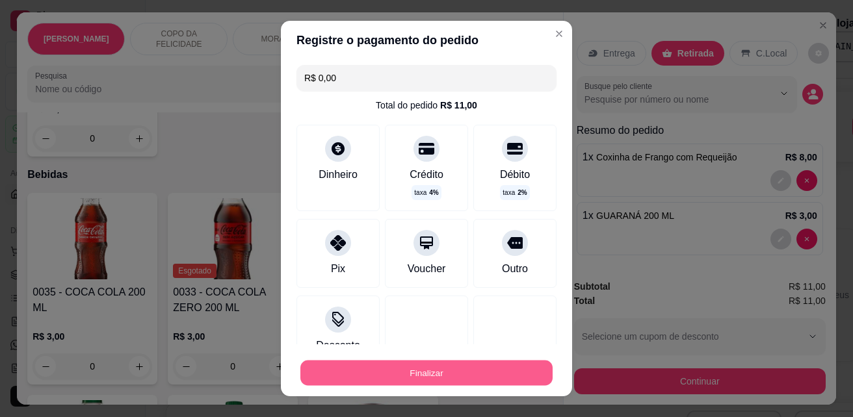
click at [417, 376] on button "Finalizar" at bounding box center [426, 373] width 252 height 25
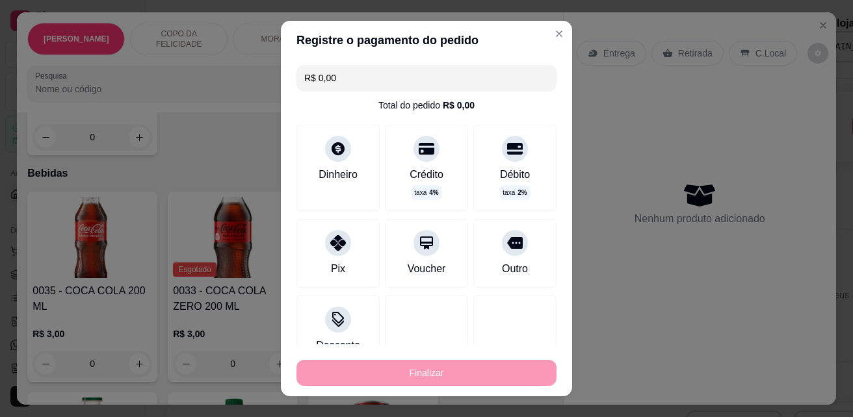
type input "0"
type input "-R$ 11,00"
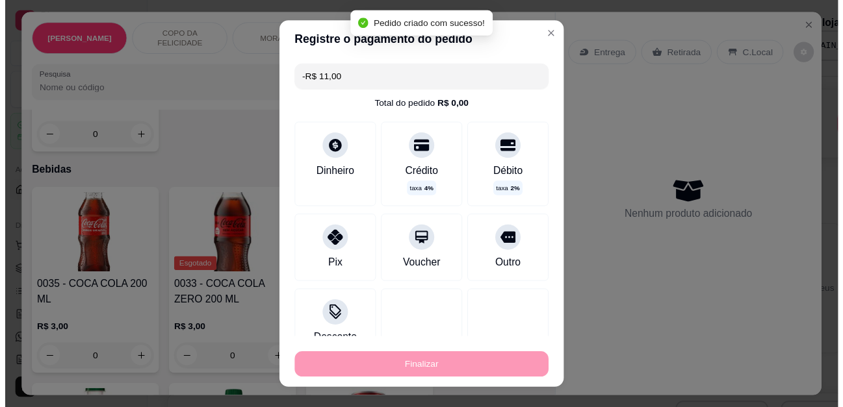
scroll to position [3378, 0]
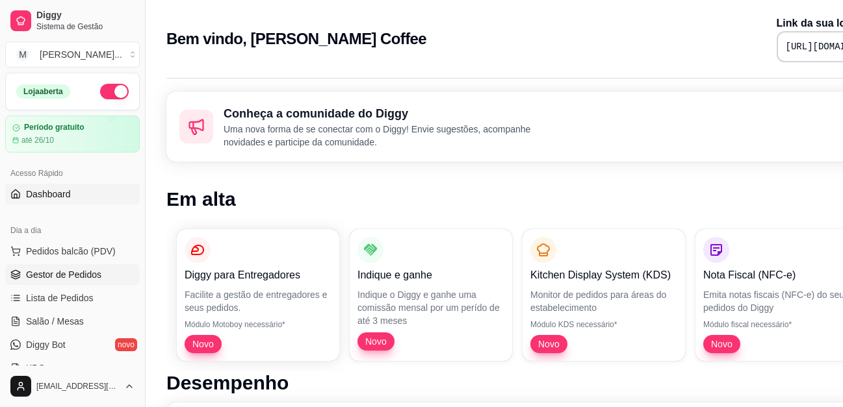
click at [35, 273] on span "Gestor de Pedidos" at bounding box center [63, 274] width 75 height 13
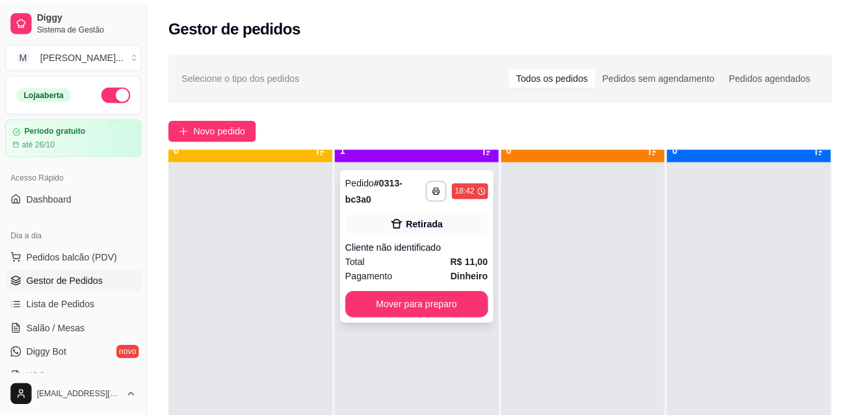
scroll to position [36, 0]
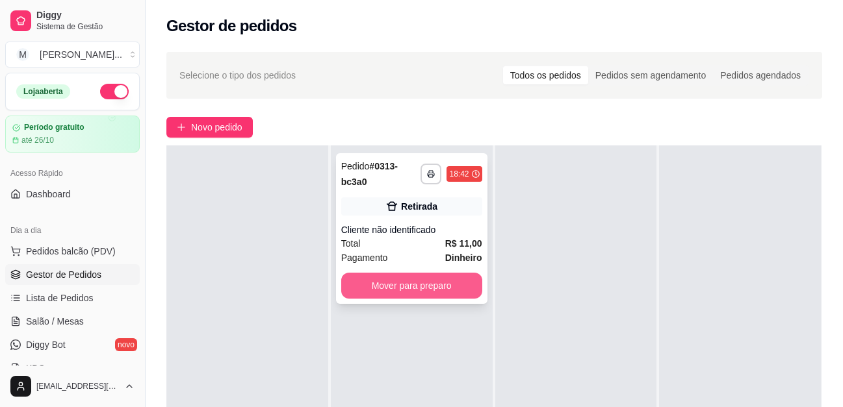
click at [413, 281] on button "Mover para preparo" at bounding box center [411, 286] width 141 height 26
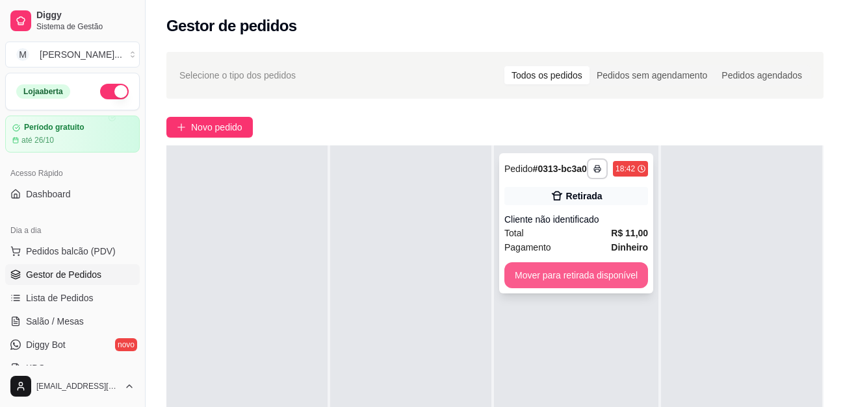
click at [553, 277] on button "Mover para retirada disponível" at bounding box center [576, 276] width 144 height 26
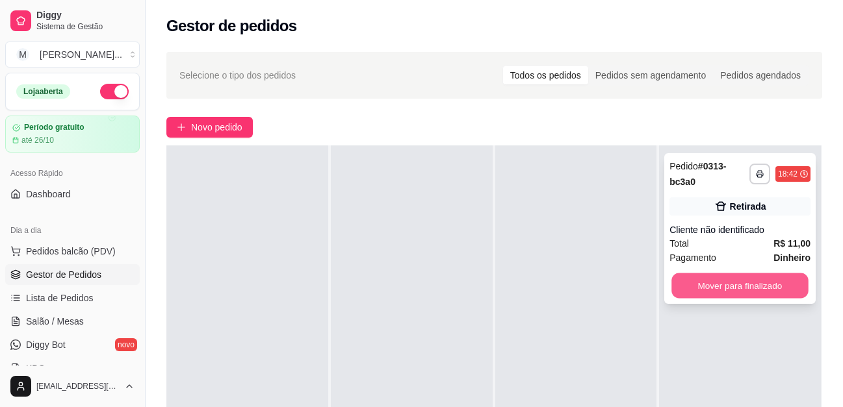
click at [704, 283] on button "Mover para finalizado" at bounding box center [740, 286] width 136 height 25
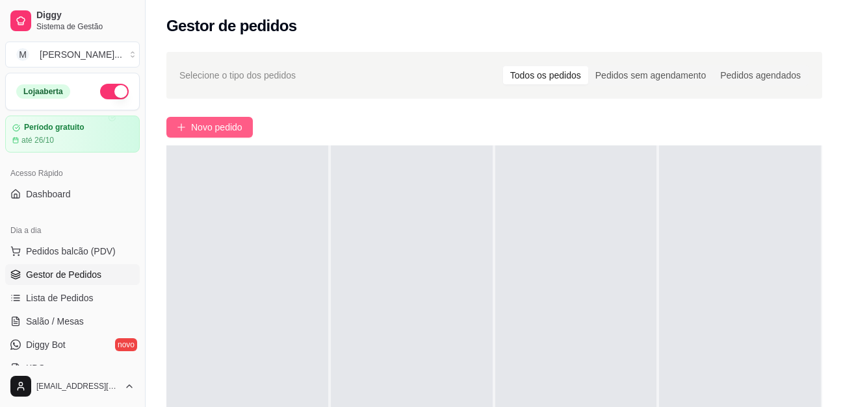
click at [228, 123] on span "Novo pedido" at bounding box center [216, 127] width 51 height 14
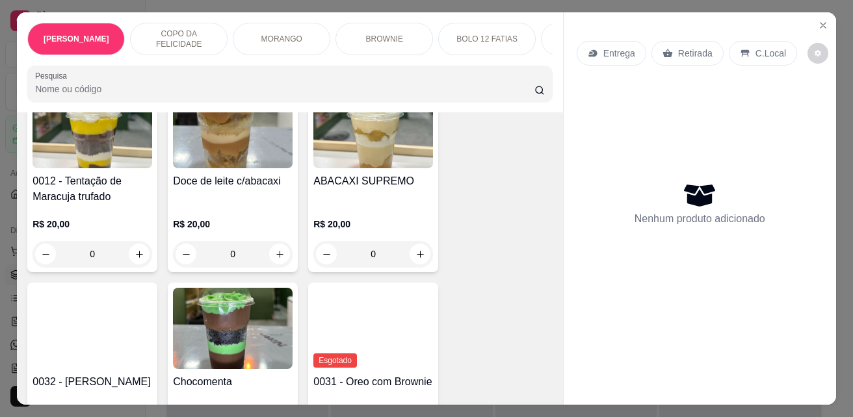
scroll to position [1170, 0]
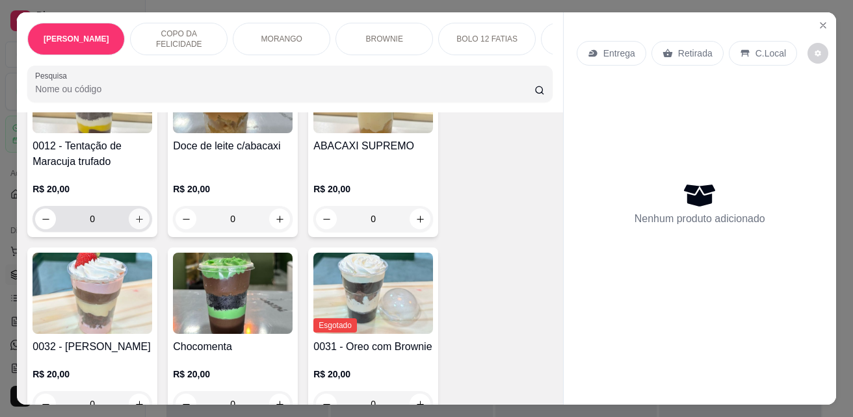
click at [135, 214] on icon "increase-product-quantity" at bounding box center [140, 219] width 10 height 10
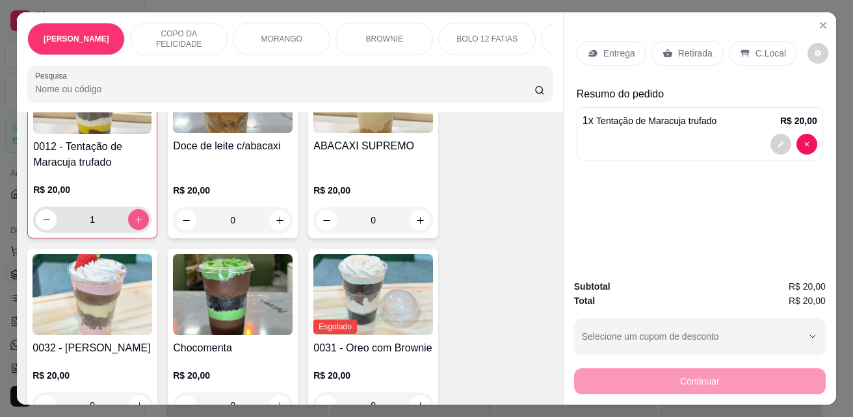
type input "1"
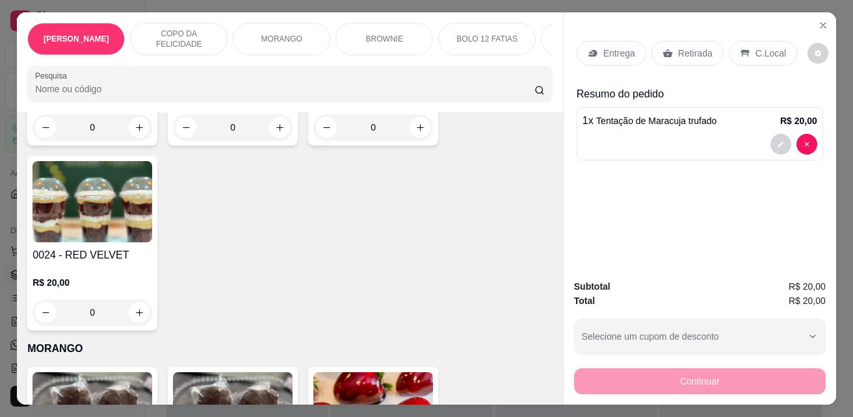
scroll to position [1495, 0]
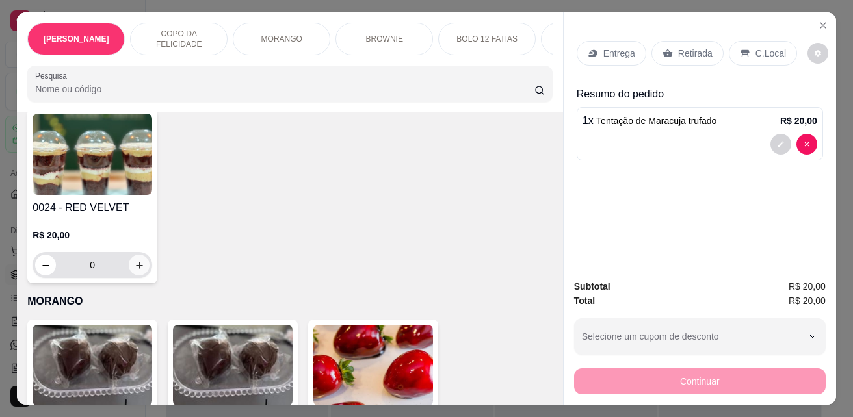
click at [135, 261] on icon "increase-product-quantity" at bounding box center [140, 266] width 10 height 10
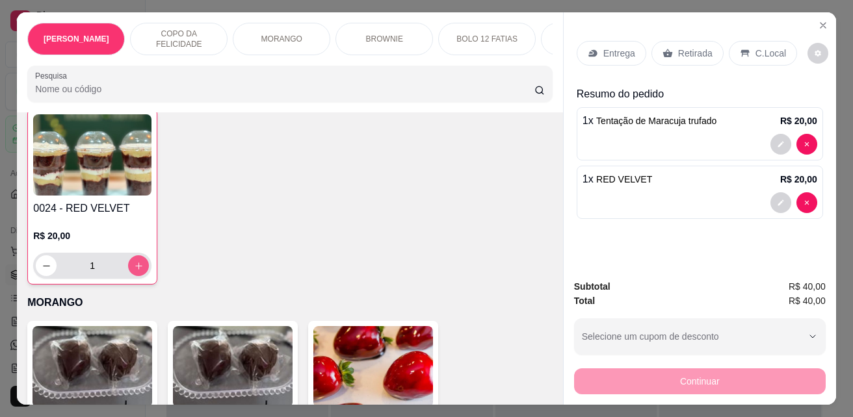
type input "1"
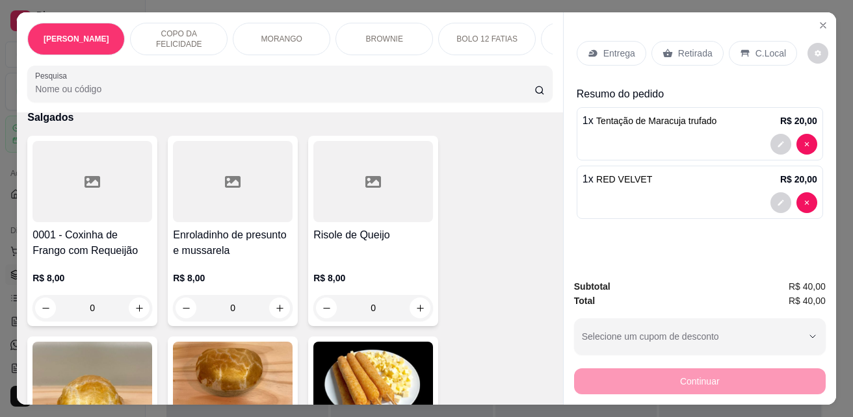
scroll to position [2860, 0]
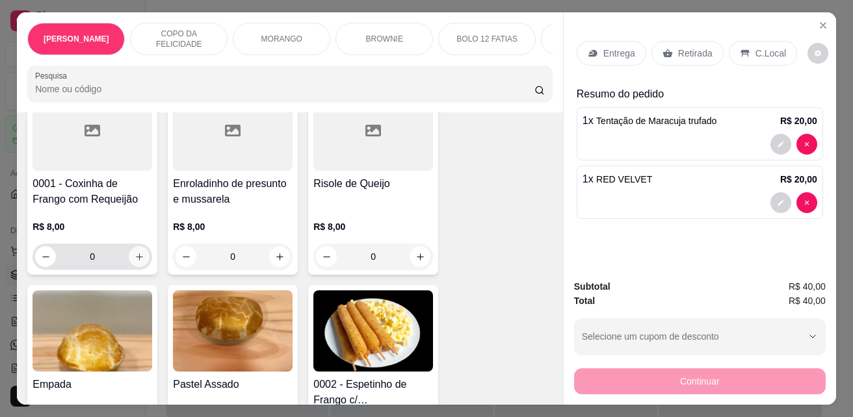
click at [138, 252] on icon "increase-product-quantity" at bounding box center [140, 257] width 10 height 10
type input "1"
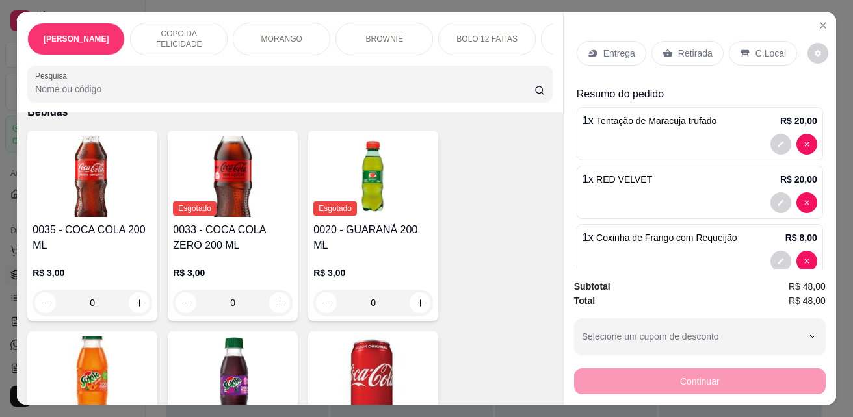
scroll to position [3446, 0]
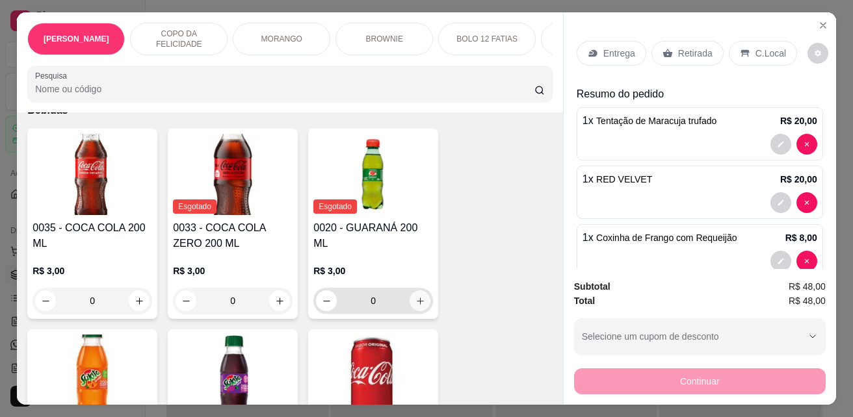
click at [415, 296] on icon "increase-product-quantity" at bounding box center [420, 301] width 10 height 10
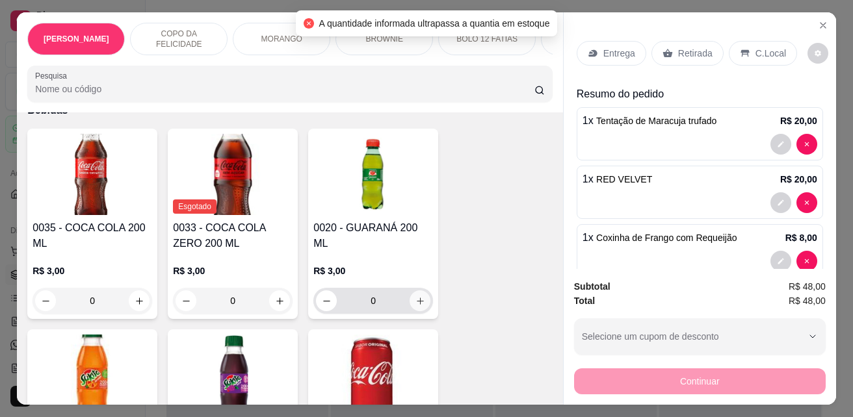
click at [409, 290] on button "increase-product-quantity" at bounding box center [419, 300] width 21 height 21
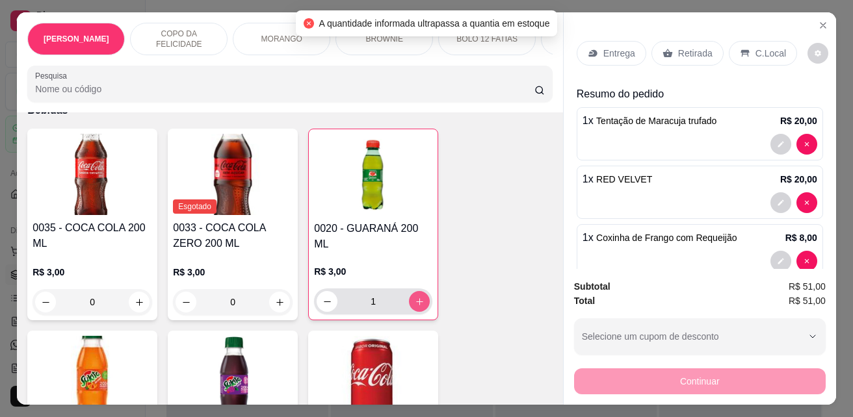
type input "1"
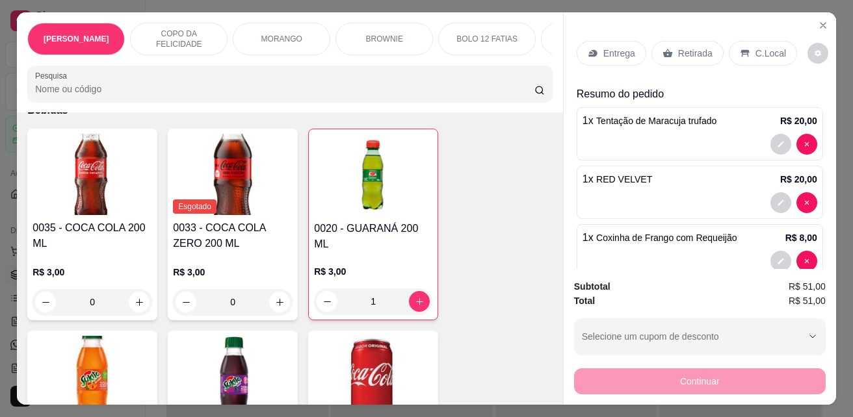
click at [755, 55] on p "C.Local" at bounding box center [770, 53] width 31 height 13
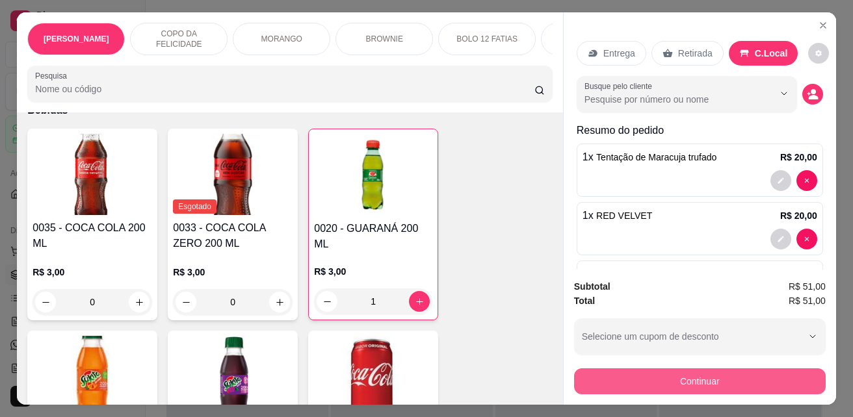
click at [714, 378] on button "Continuar" at bounding box center [699, 381] width 251 height 26
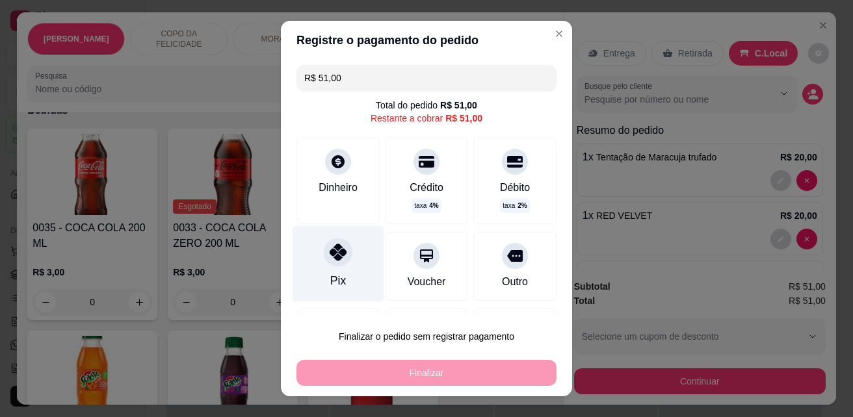
click at [345, 268] on div "Pix" at bounding box center [338, 264] width 92 height 76
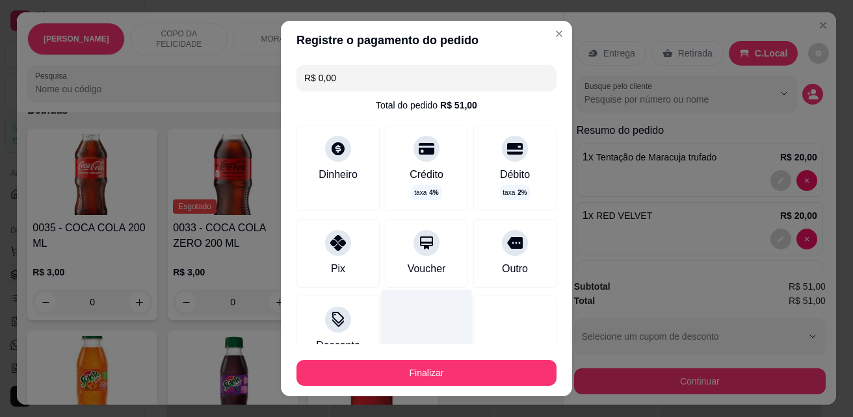
type input "R$ 0,00"
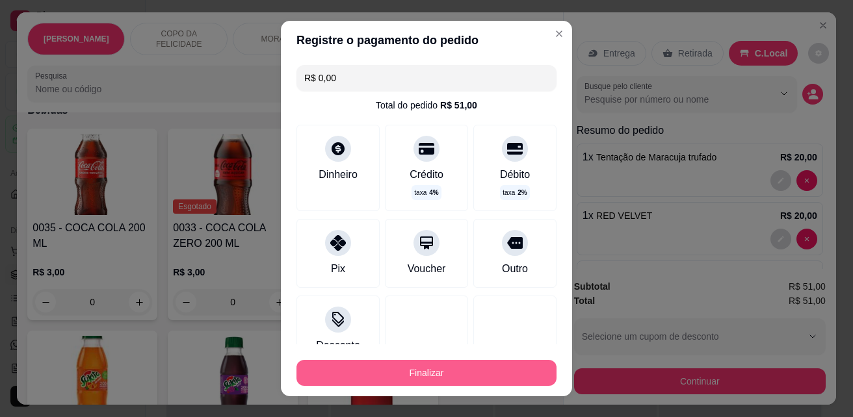
click at [426, 372] on button "Finalizar" at bounding box center [426, 373] width 260 height 26
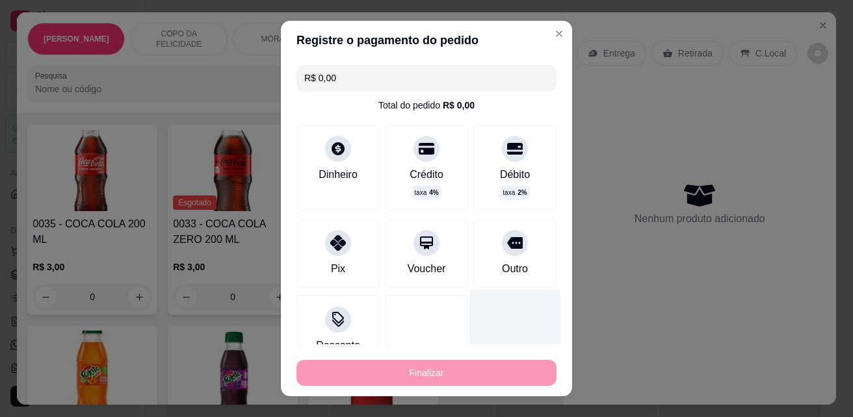
type input "0"
type input "-R$ 51,00"
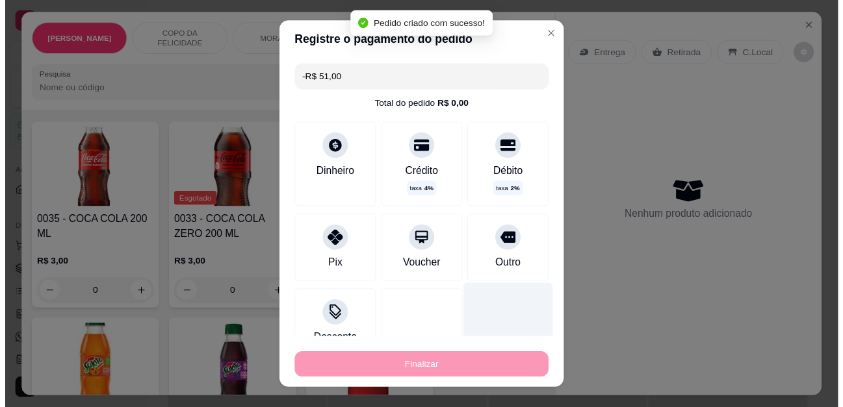
scroll to position [3442, 0]
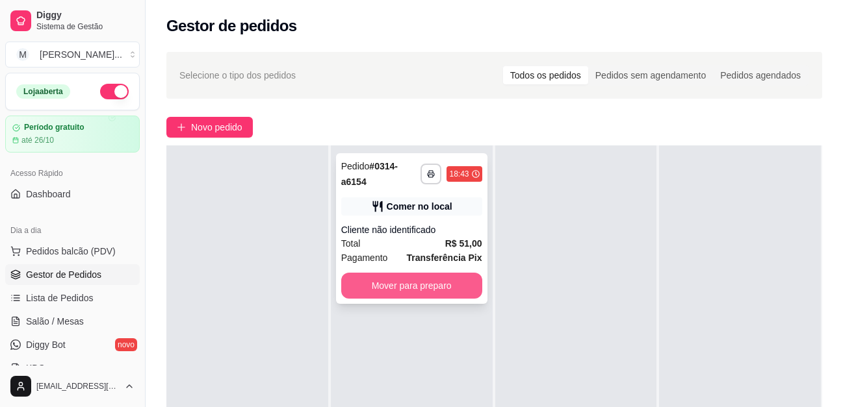
click at [454, 282] on button "Mover para preparo" at bounding box center [411, 286] width 141 height 26
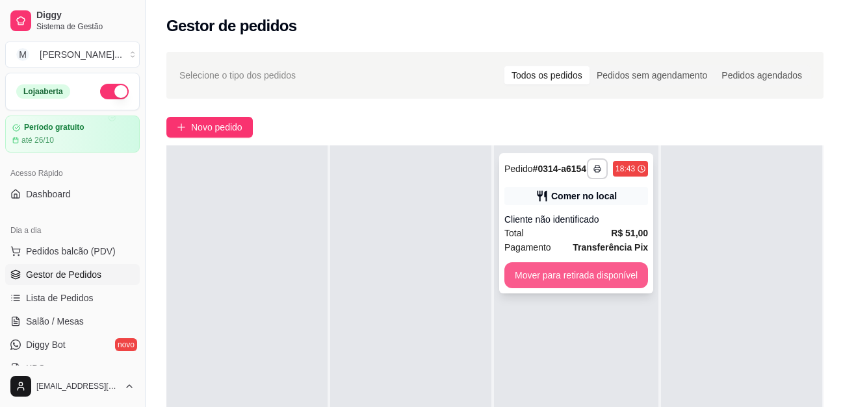
click at [623, 274] on button "Mover para retirada disponível" at bounding box center [576, 276] width 144 height 26
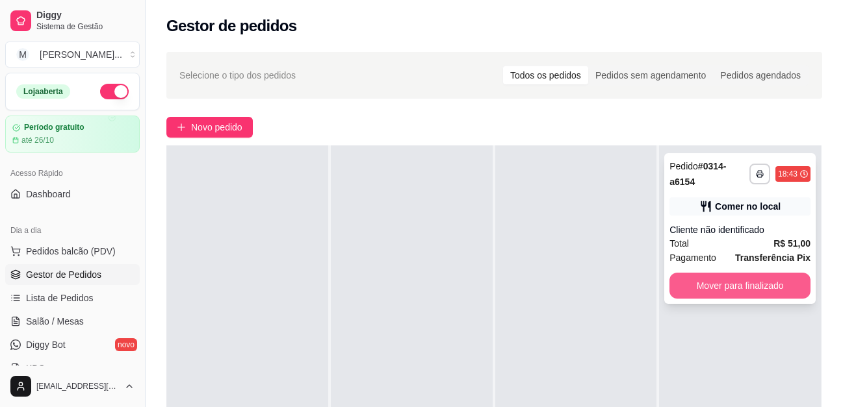
click at [697, 274] on button "Mover para finalizado" at bounding box center [739, 286] width 141 height 26
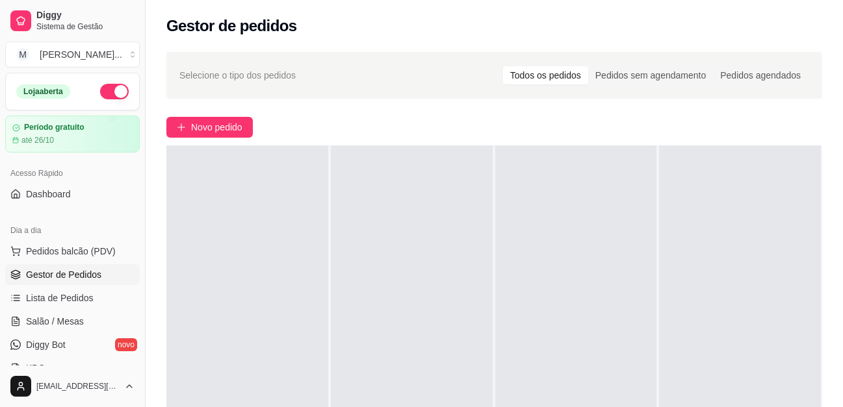
click at [83, 278] on span "Gestor de Pedidos" at bounding box center [63, 274] width 75 height 13
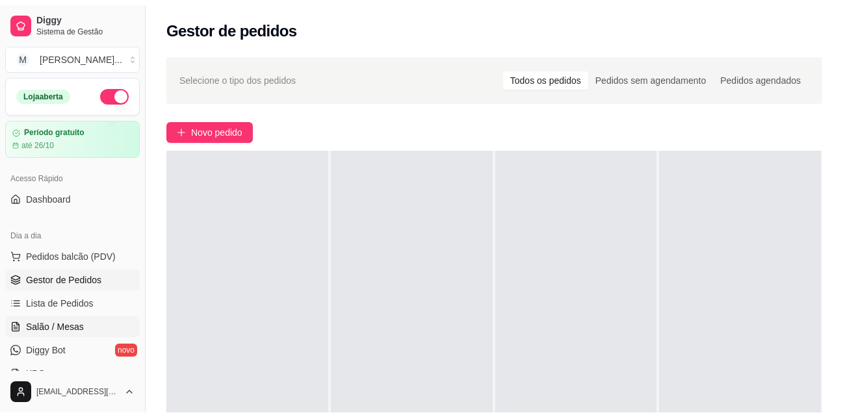
scroll to position [195, 0]
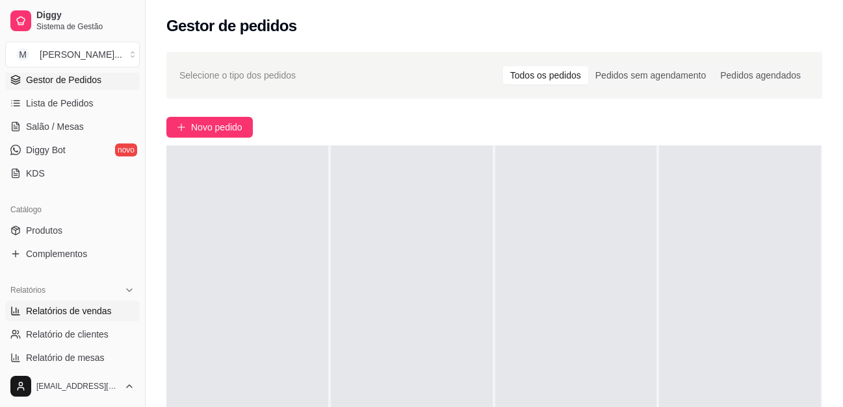
click at [84, 311] on span "Relatórios de vendas" at bounding box center [69, 311] width 86 height 13
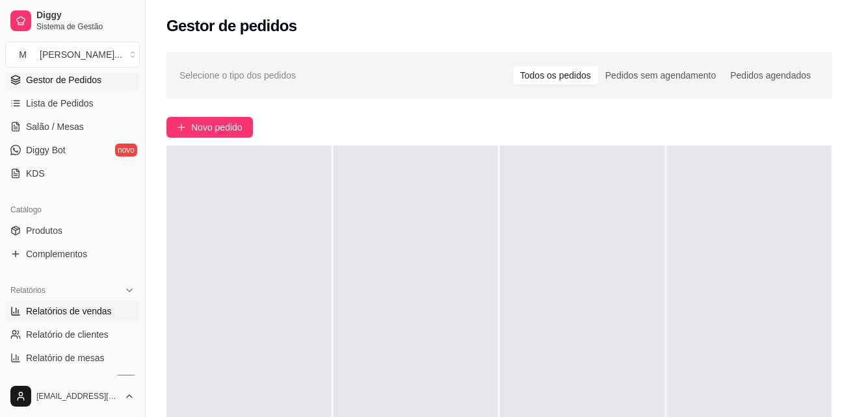
select select "ALL"
select select "0"
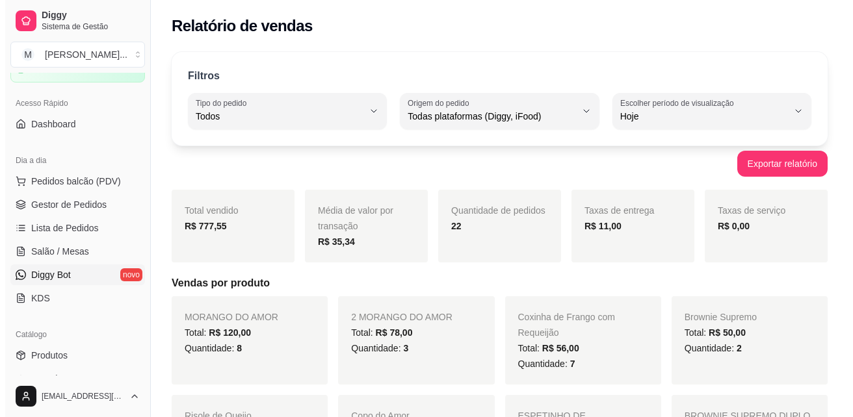
scroll to position [65, 0]
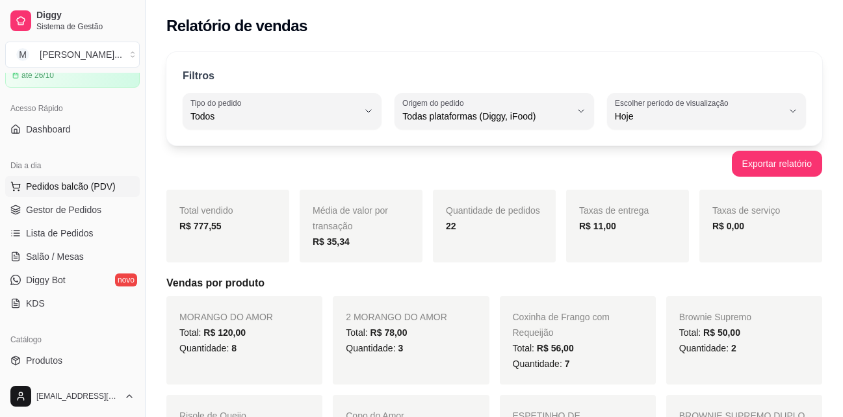
click at [88, 185] on span "Pedidos balcão (PDV)" at bounding box center [71, 186] width 90 height 13
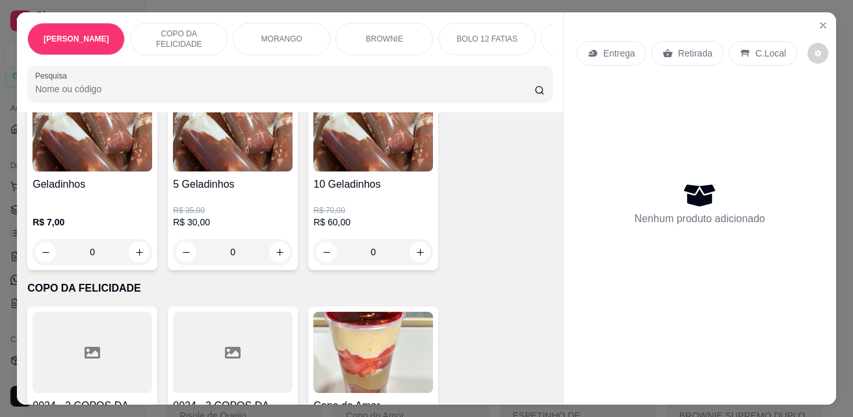
scroll to position [130, 0]
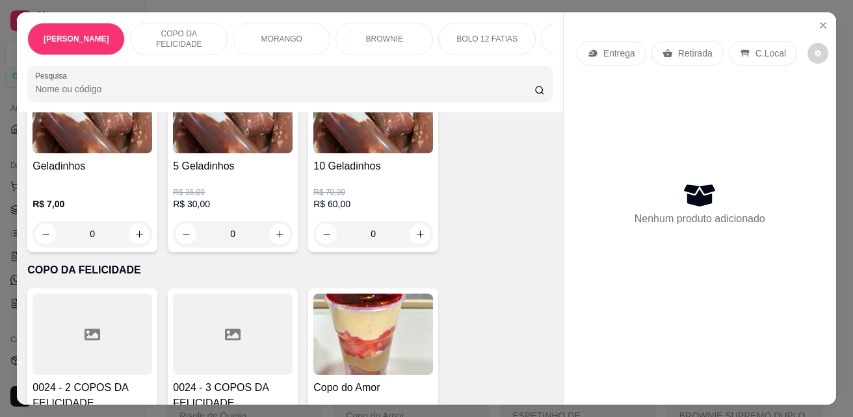
click at [517, 193] on div "Geladinhos R$ 7,00 0 5 Geladinhos R$ 35,00 R$ 30,00 0 10 Geladinhos R$ 70,00 R$…" at bounding box center [289, 159] width 525 height 185
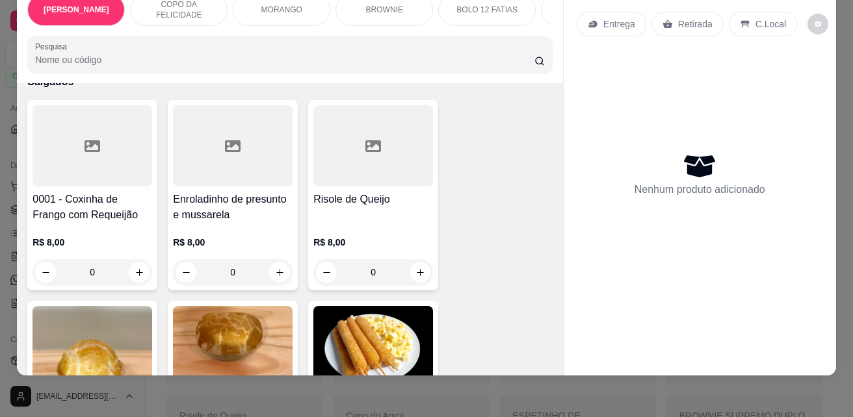
scroll to position [2859, 0]
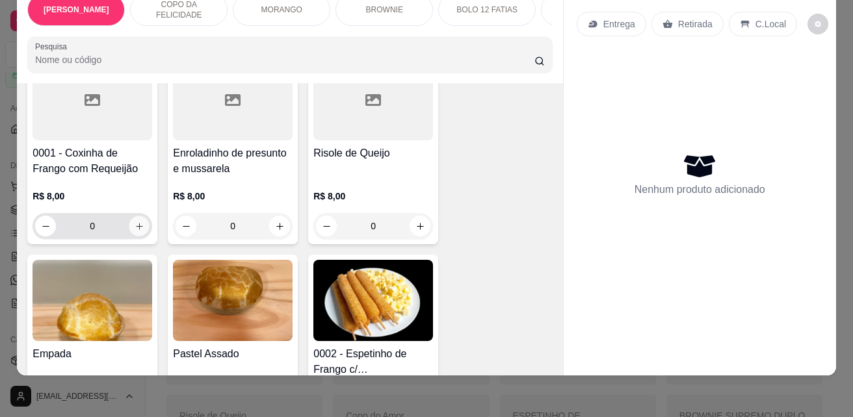
click at [137, 222] on icon "increase-product-quantity" at bounding box center [140, 227] width 10 height 10
type input "1"
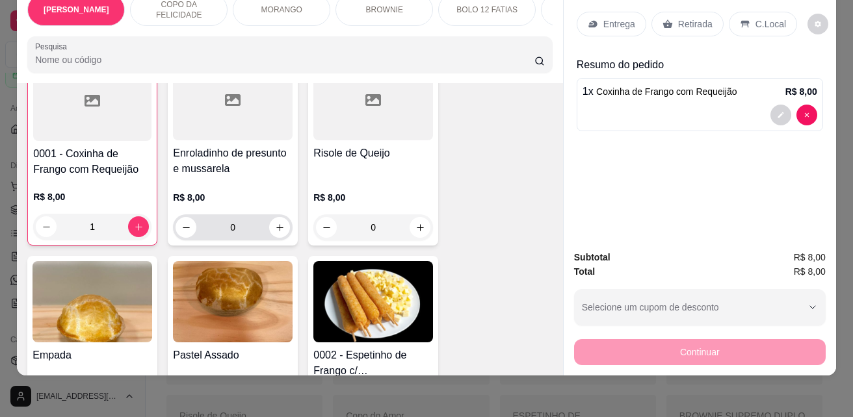
scroll to position [2860, 0]
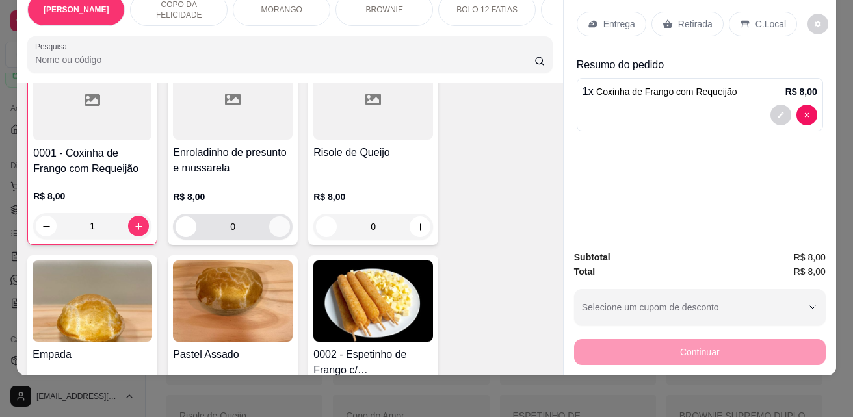
click at [291, 218] on div "Enroladinho de presunto e mussarela R$ 8,00 0" at bounding box center [233, 149] width 130 height 192
click at [283, 216] on button "increase-product-quantity" at bounding box center [279, 226] width 21 height 21
type input "1"
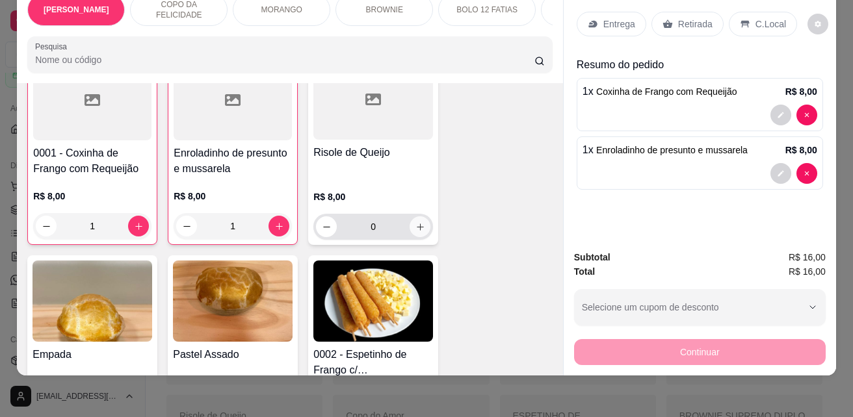
click at [414, 219] on button "increase-product-quantity" at bounding box center [419, 226] width 21 height 21
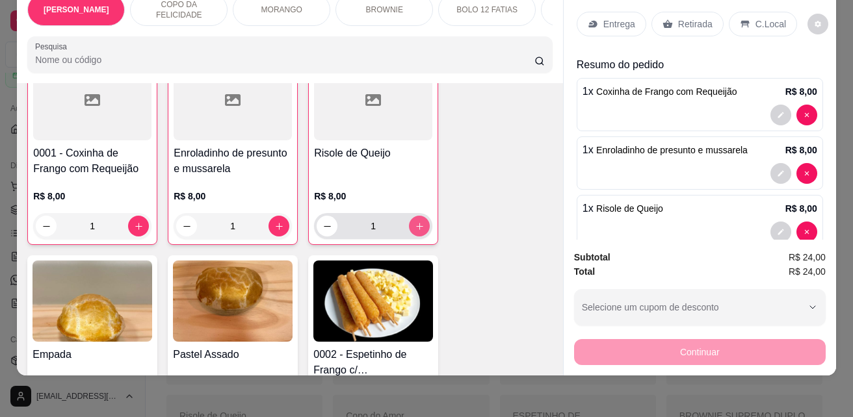
type input "1"
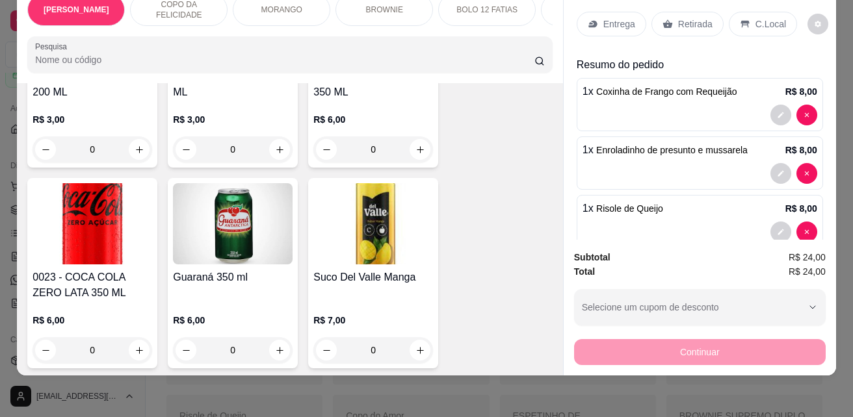
scroll to position [3835, 0]
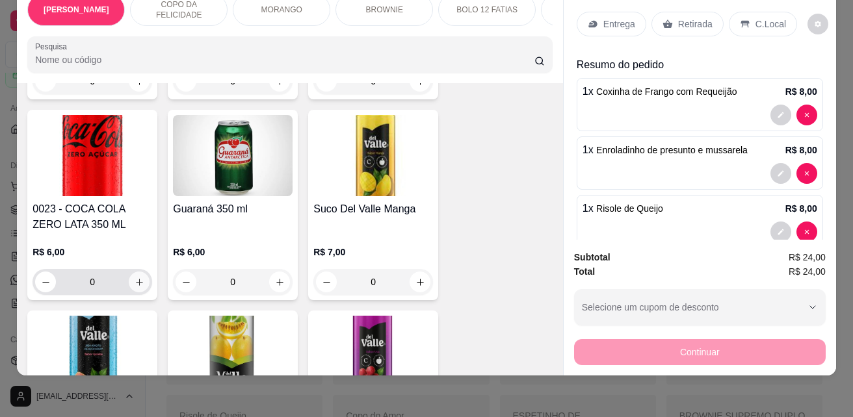
click at [135, 272] on button "increase-product-quantity" at bounding box center [139, 282] width 21 height 21
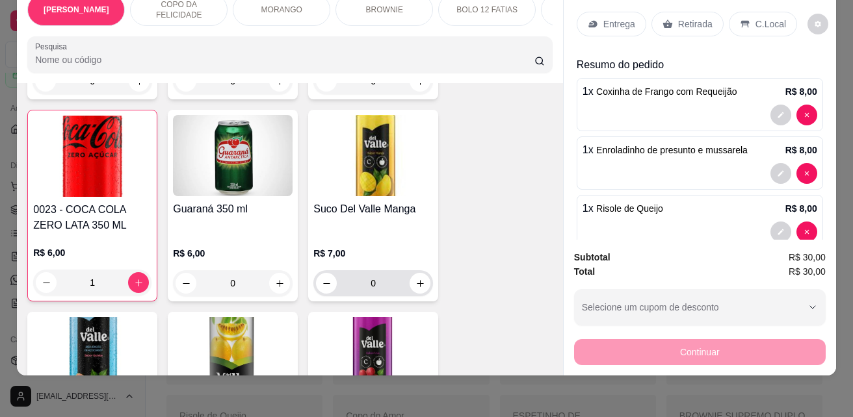
type input "1"
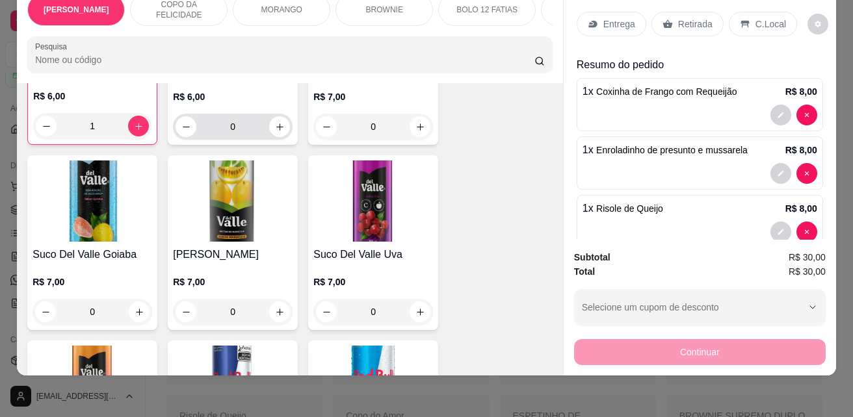
scroll to position [4030, 0]
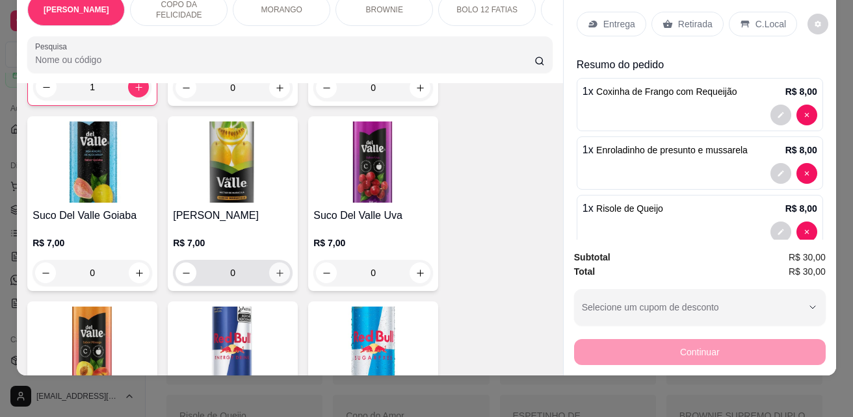
click at [275, 268] on icon "increase-product-quantity" at bounding box center [280, 273] width 10 height 10
type input "1"
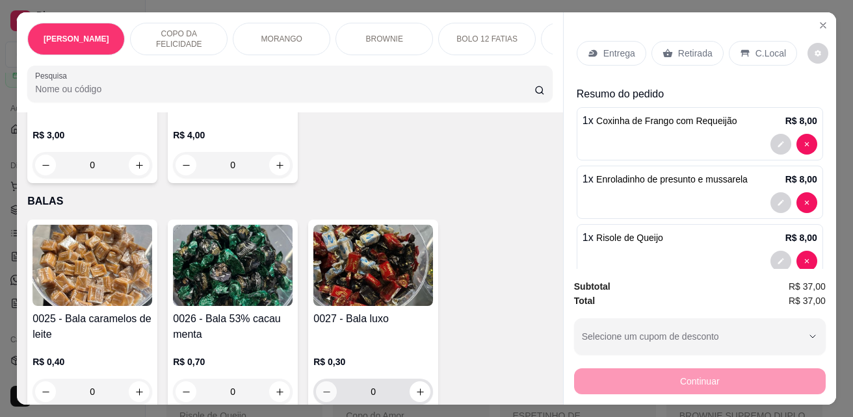
scroll to position [4615, 0]
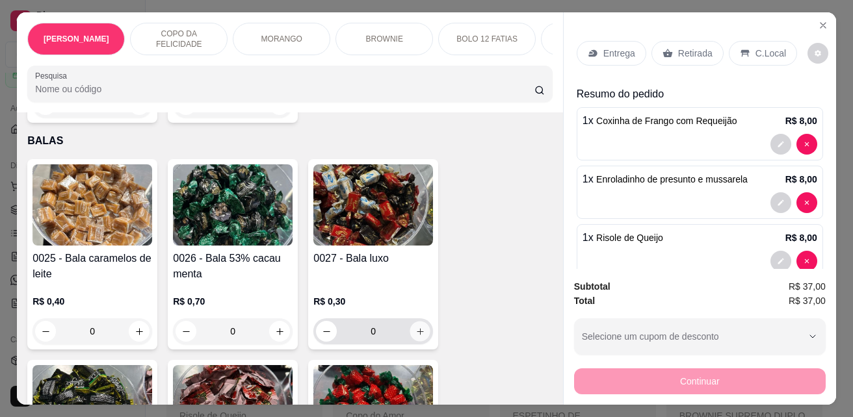
click at [422, 322] on button "increase-product-quantity" at bounding box center [420, 332] width 20 height 20
type input "1"
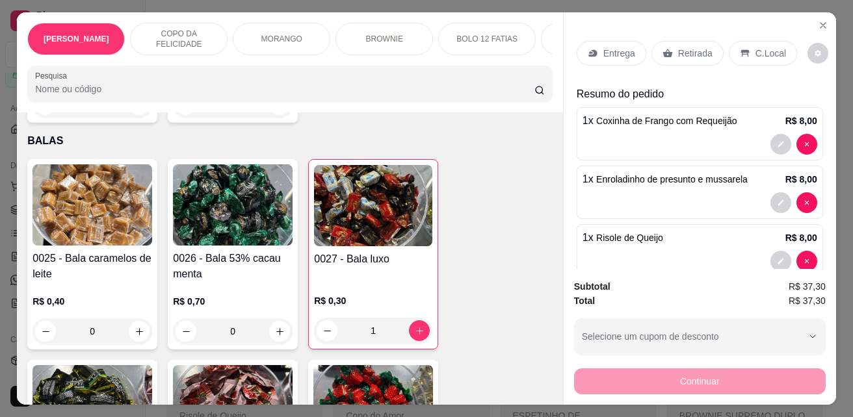
click at [682, 53] on p "Retirada" at bounding box center [695, 53] width 34 height 13
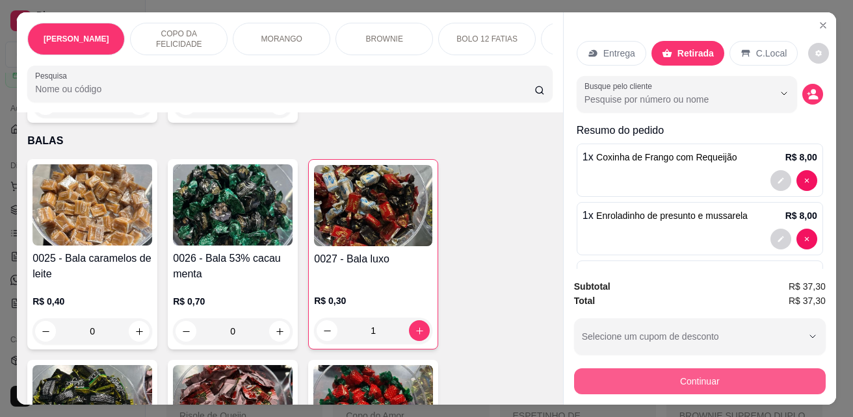
click at [681, 379] on button "Continuar" at bounding box center [699, 381] width 251 height 26
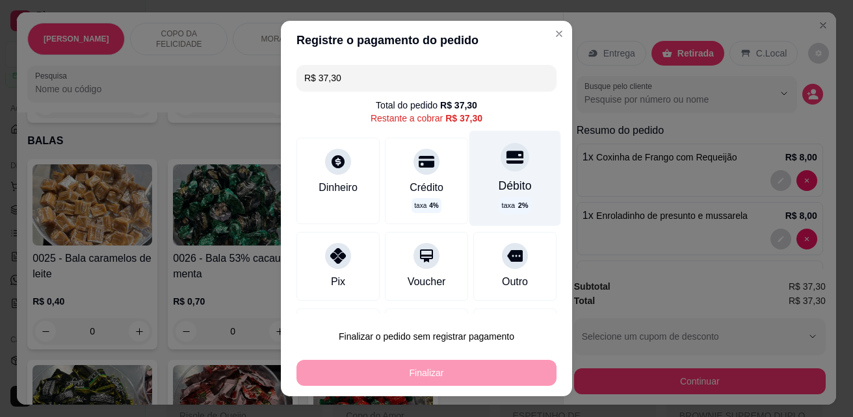
click at [504, 184] on div "Débito" at bounding box center [514, 185] width 33 height 17
type input "R$ 0,00"
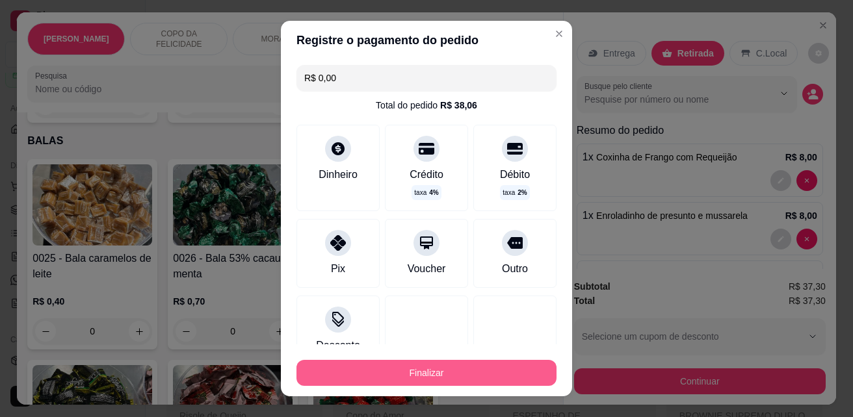
click at [411, 370] on button "Finalizar" at bounding box center [426, 373] width 260 height 26
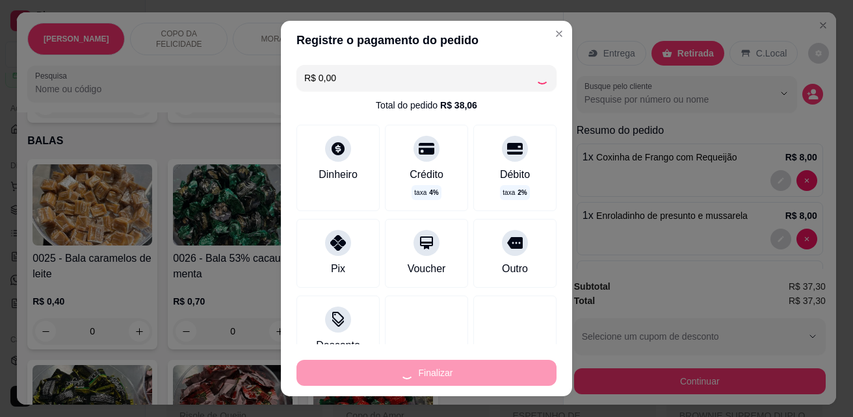
type input "0"
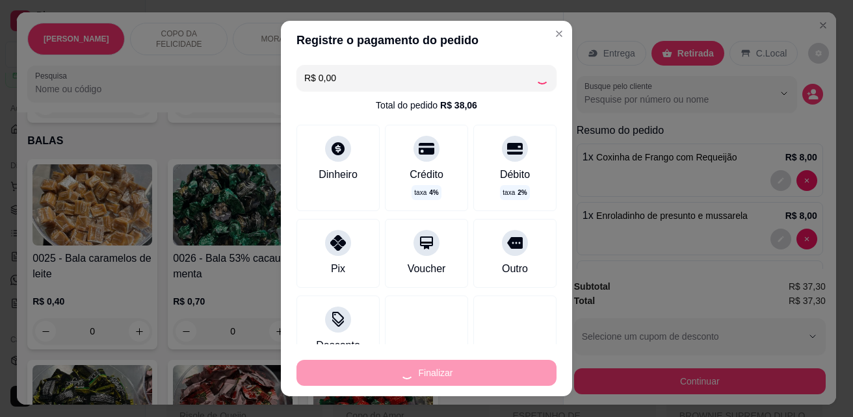
type input "0"
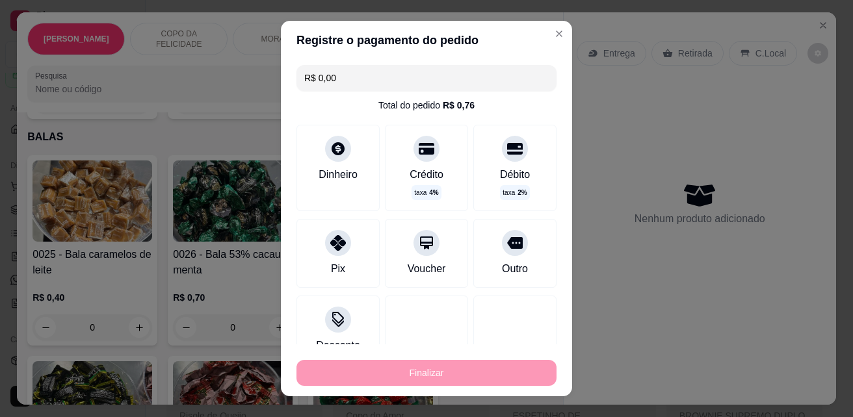
type input "-R$ 37,30"
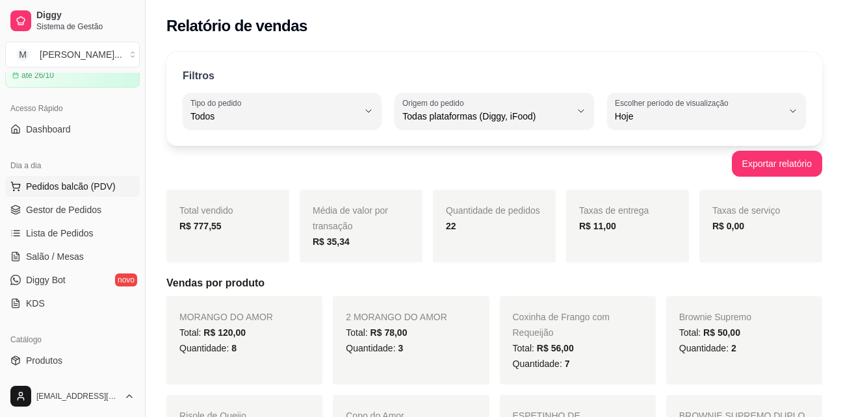
click at [94, 183] on span "Pedidos balcão (PDV)" at bounding box center [71, 186] width 90 height 13
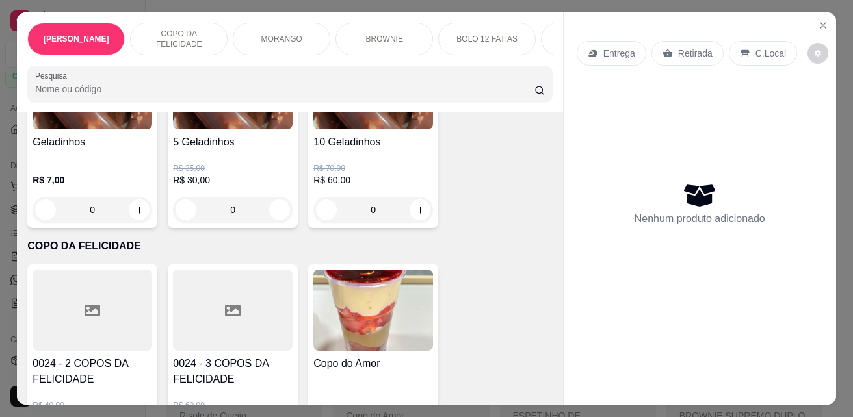
scroll to position [260, 0]
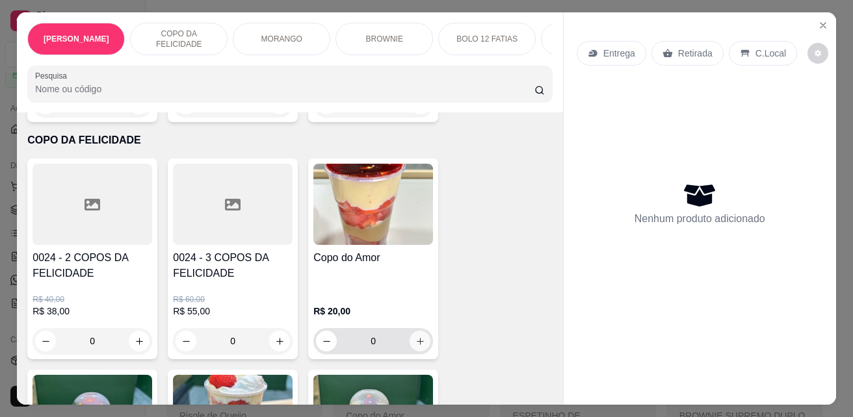
click at [415, 343] on icon "increase-product-quantity" at bounding box center [420, 342] width 10 height 10
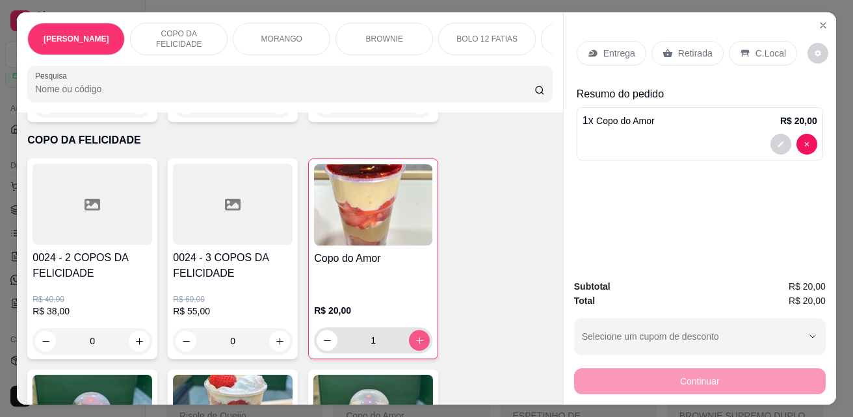
type input "1"
click at [678, 54] on p "Retirada" at bounding box center [695, 53] width 34 height 13
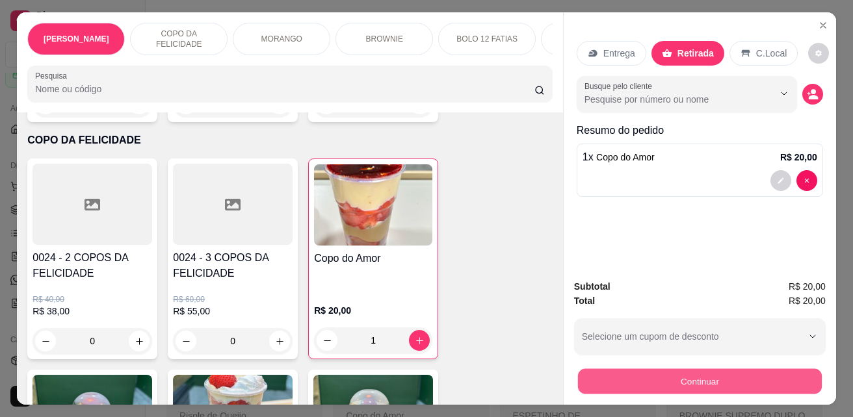
click at [634, 370] on button "Continuar" at bounding box center [700, 380] width 244 height 25
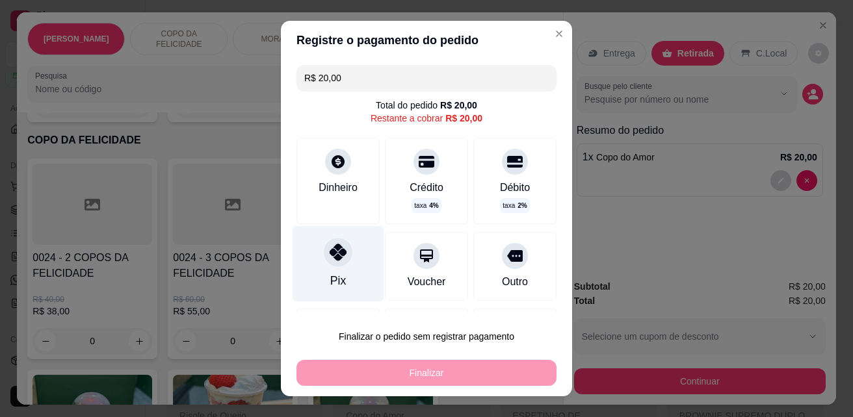
click at [329, 258] on icon at bounding box center [337, 252] width 17 height 17
type input "R$ 0,00"
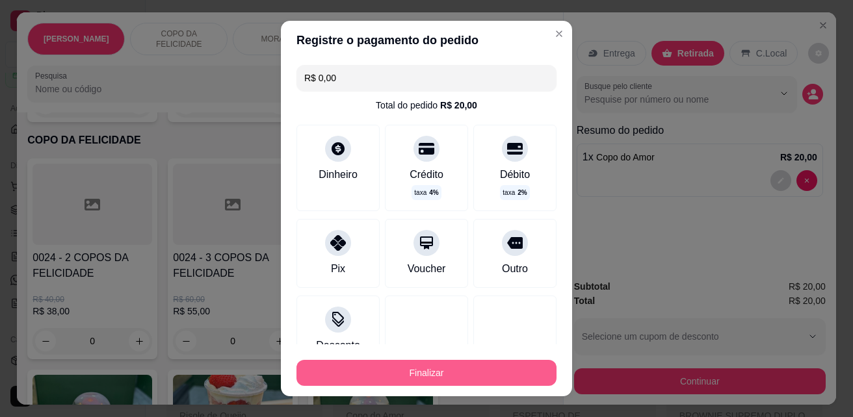
click at [373, 360] on button "Finalizar" at bounding box center [426, 373] width 260 height 26
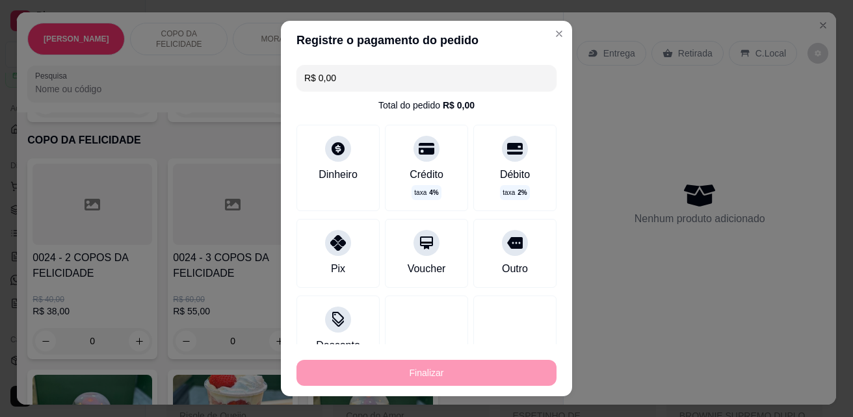
type input "0"
type input "-R$ 20,00"
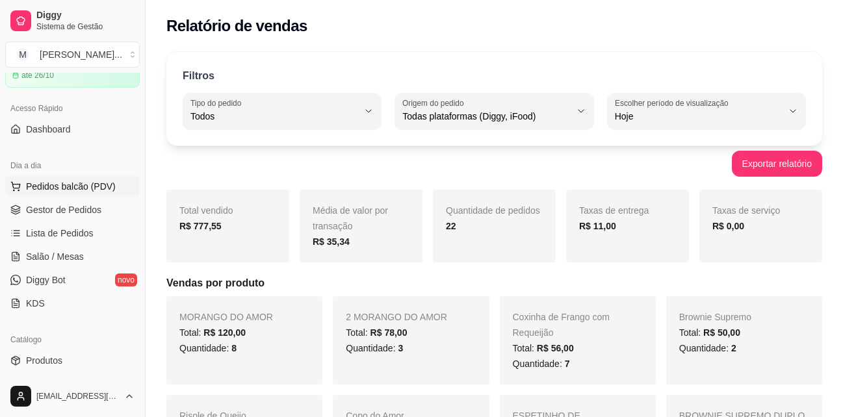
click at [70, 185] on span "Pedidos balcão (PDV)" at bounding box center [71, 186] width 90 height 13
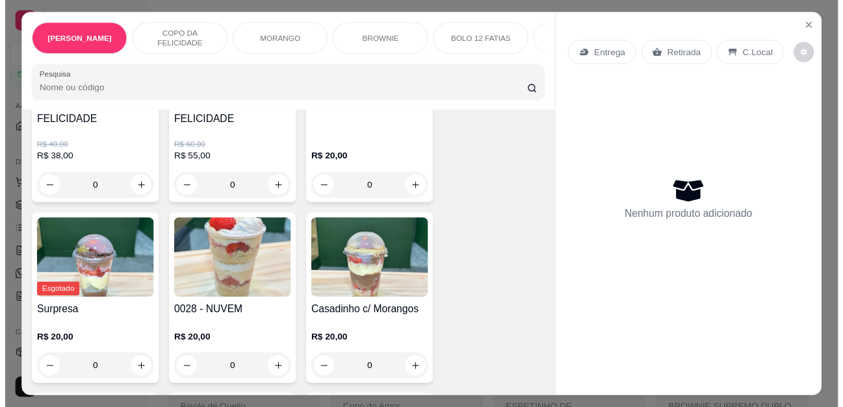
scroll to position [455, 0]
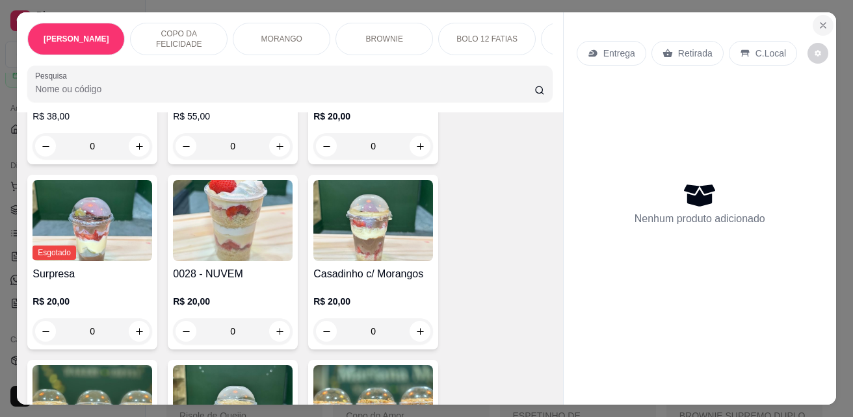
click at [817, 20] on icon "Close" at bounding box center [822, 25] width 10 height 10
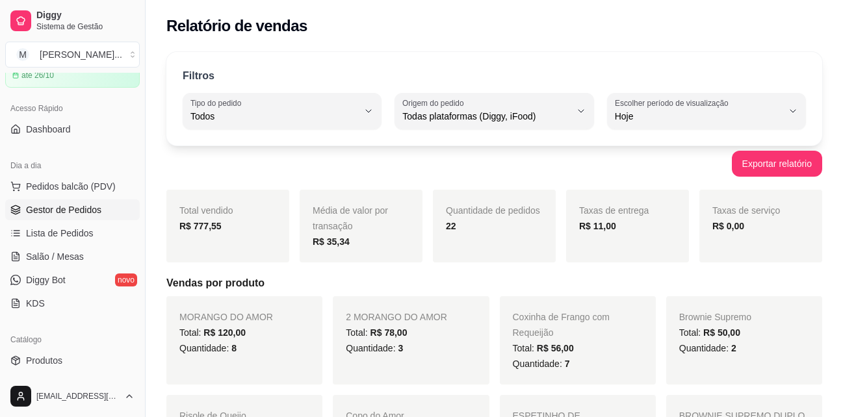
click at [71, 216] on span "Gestor de Pedidos" at bounding box center [63, 209] width 75 height 13
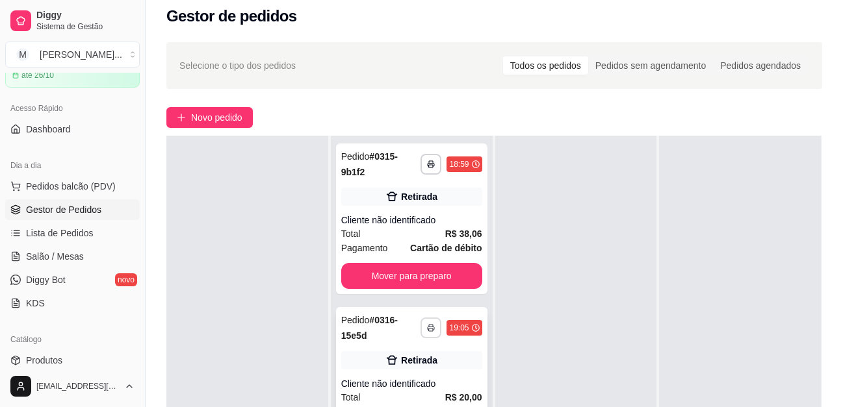
scroll to position [130, 0]
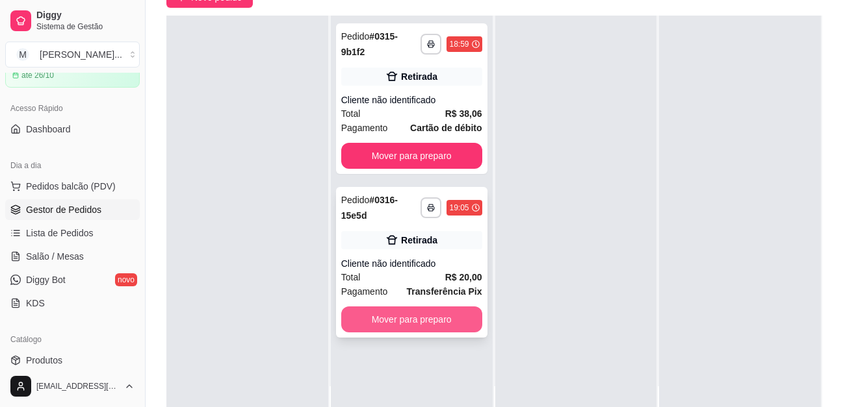
click at [424, 315] on button "Mover para preparo" at bounding box center [411, 320] width 141 height 26
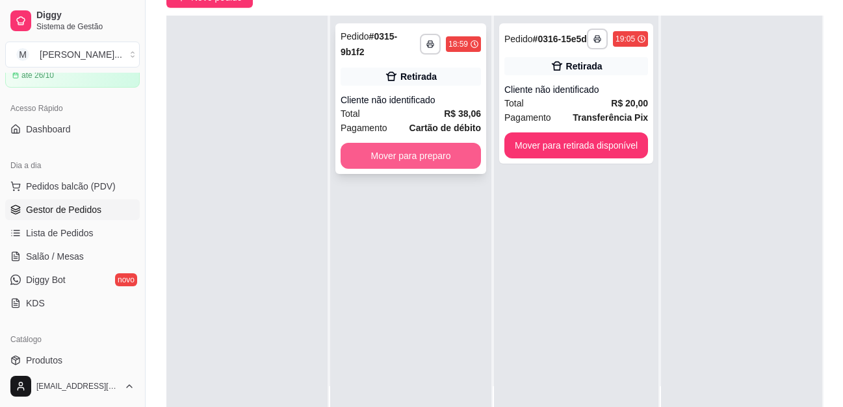
click at [446, 155] on button "Mover para preparo" at bounding box center [411, 156] width 140 height 26
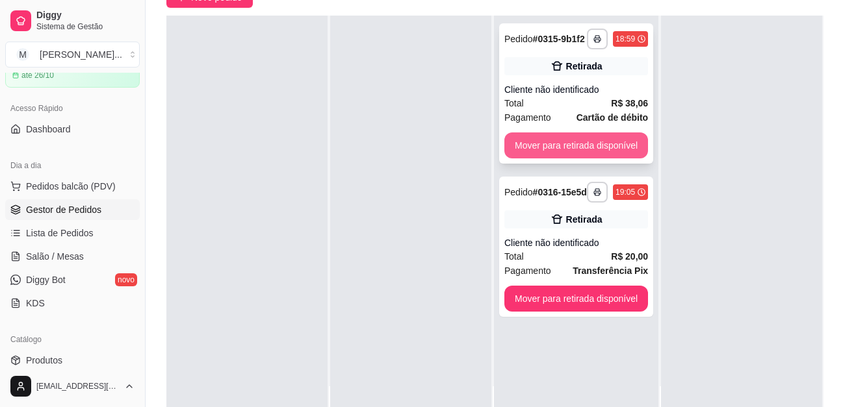
click at [584, 145] on button "Mover para retirada disponível" at bounding box center [576, 146] width 144 height 26
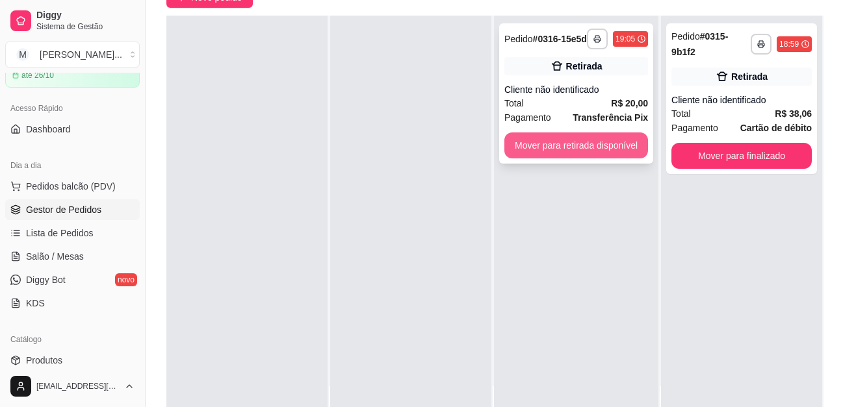
click at [610, 148] on button "Mover para retirada disponível" at bounding box center [576, 146] width 144 height 26
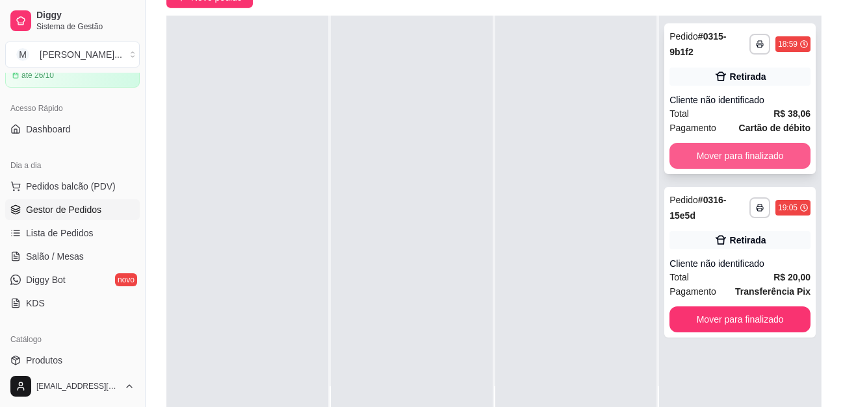
click at [732, 155] on button "Mover para finalizado" at bounding box center [739, 156] width 141 height 26
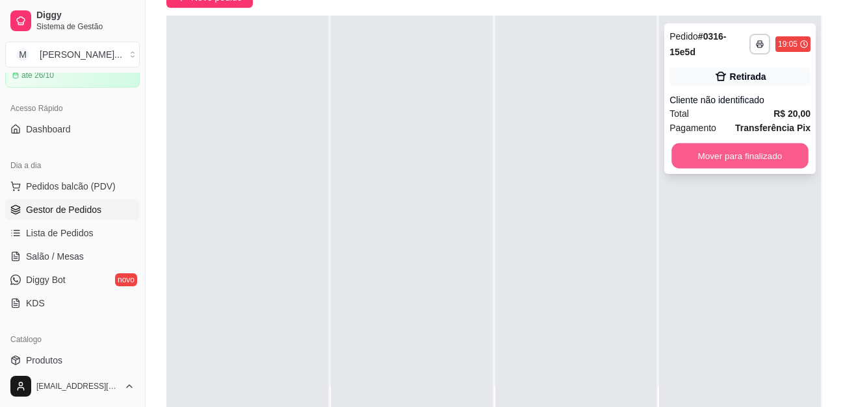
click at [739, 151] on button "Mover para finalizado" at bounding box center [740, 156] width 136 height 25
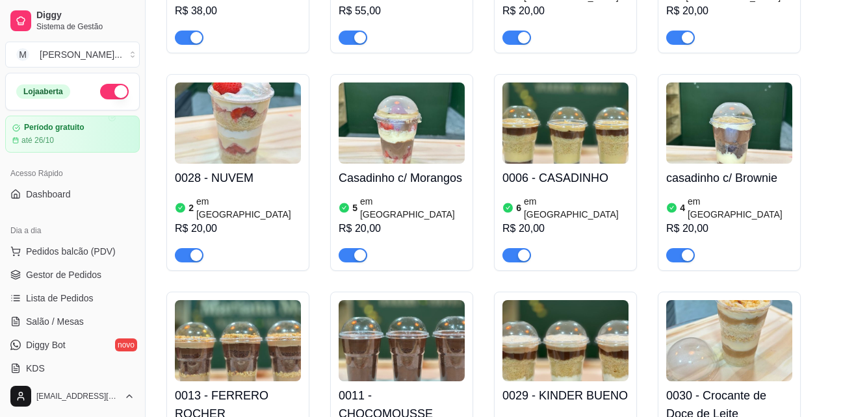
scroll to position [195, 0]
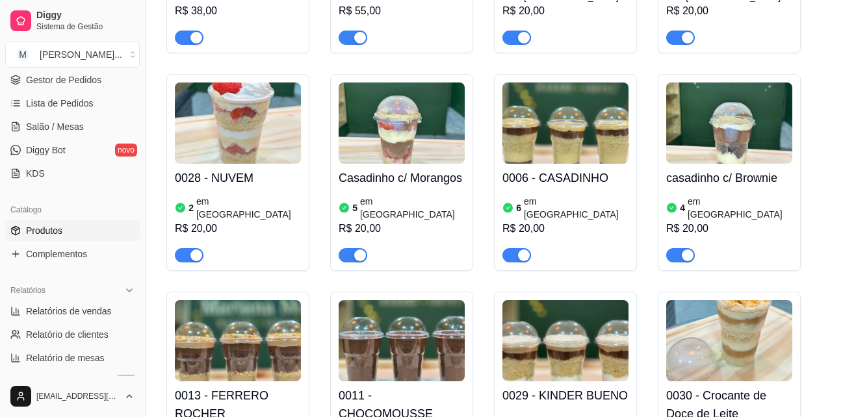
click at [80, 236] on link "Produtos" at bounding box center [72, 230] width 135 height 21
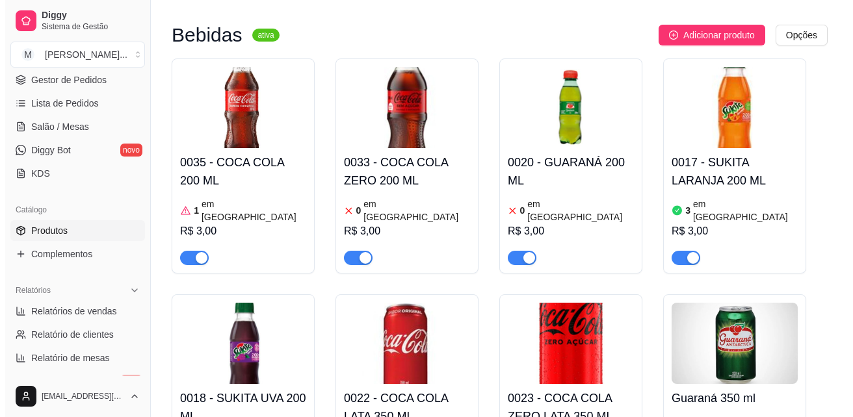
scroll to position [4266, 0]
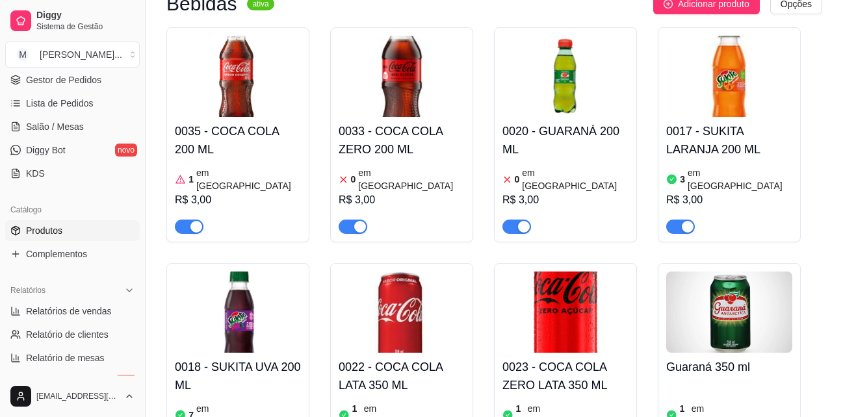
click at [535, 122] on h4 "0020 - GUARANÁ 200 ML" at bounding box center [565, 140] width 126 height 36
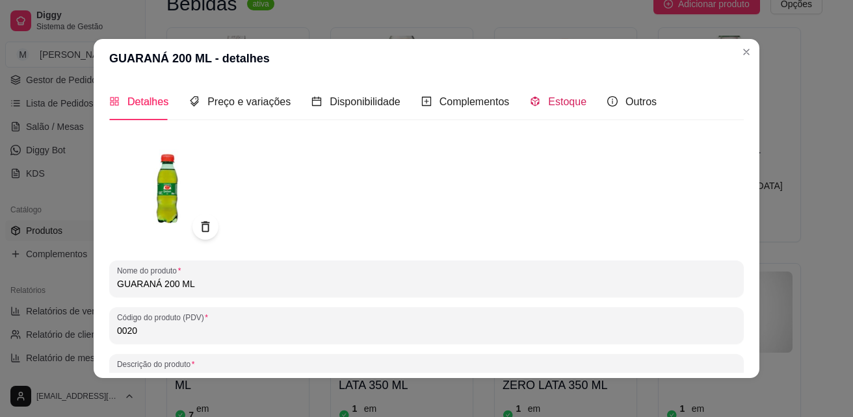
click at [559, 97] on span "Estoque" at bounding box center [567, 101] width 38 height 11
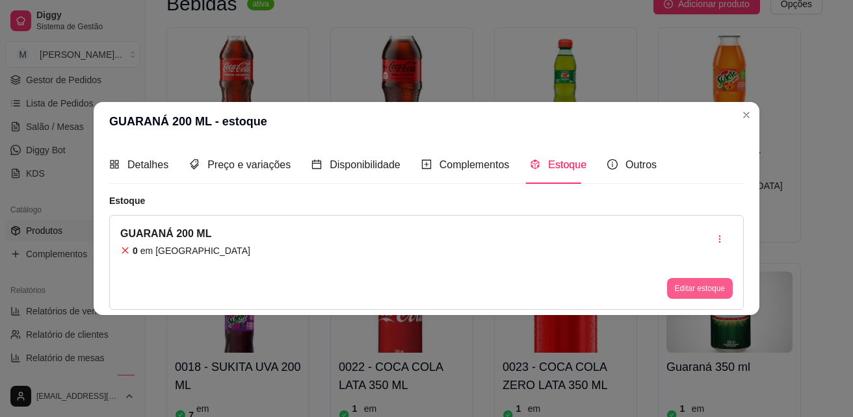
click at [725, 287] on button "Editar estoque" at bounding box center [700, 288] width 66 height 21
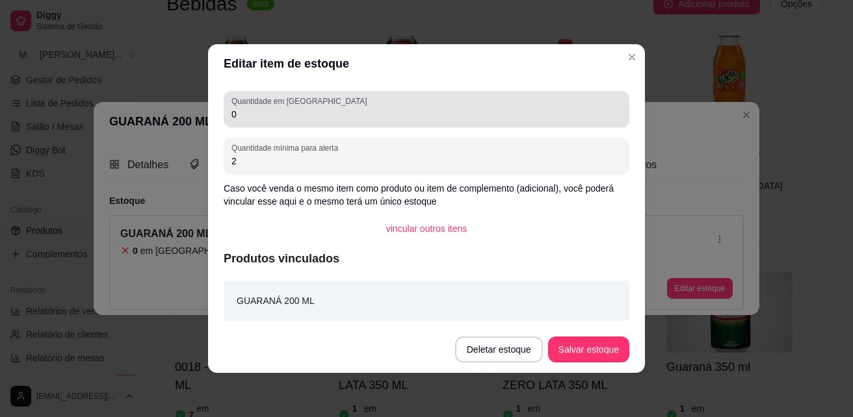
click at [349, 120] on input "0" at bounding box center [426, 114] width 390 height 13
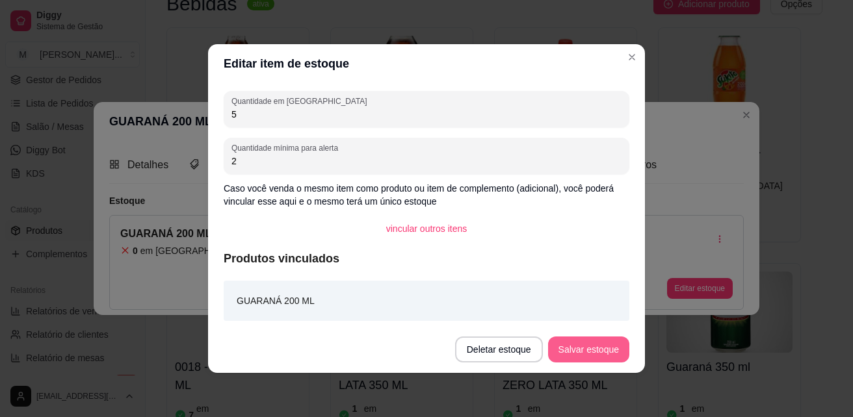
type input "5"
click at [626, 347] on button "Salvar estoque" at bounding box center [588, 350] width 81 height 26
